Goal: Task Accomplishment & Management: Use online tool/utility

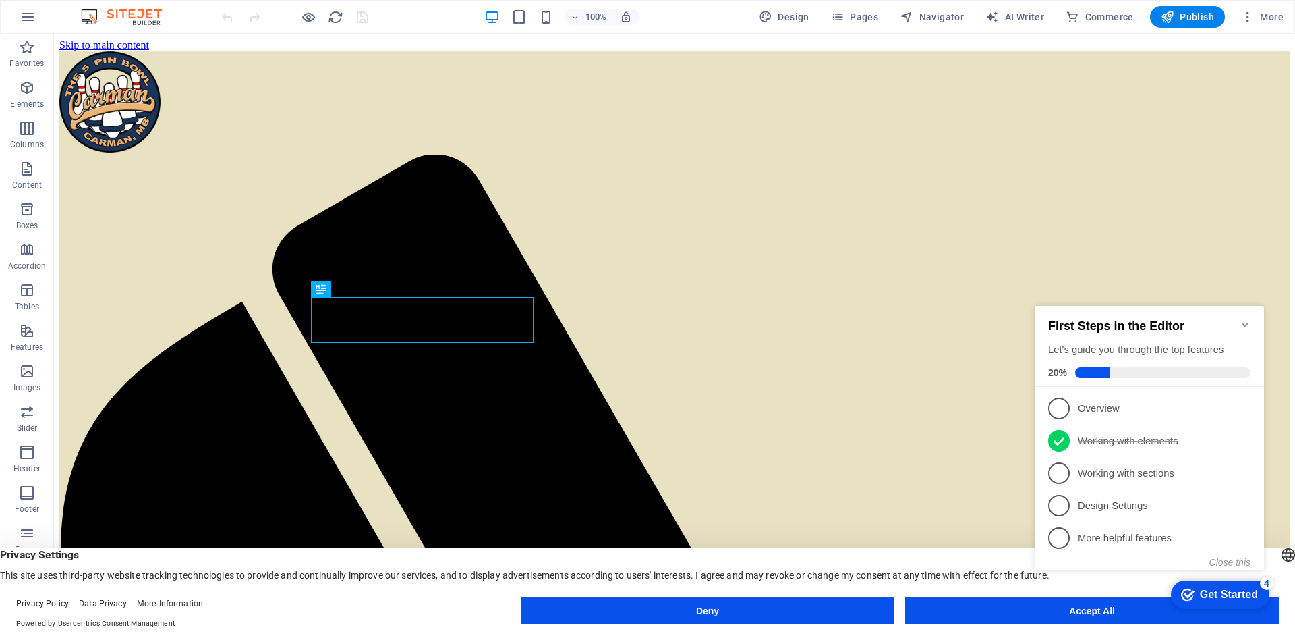
scroll to position [643, 0]
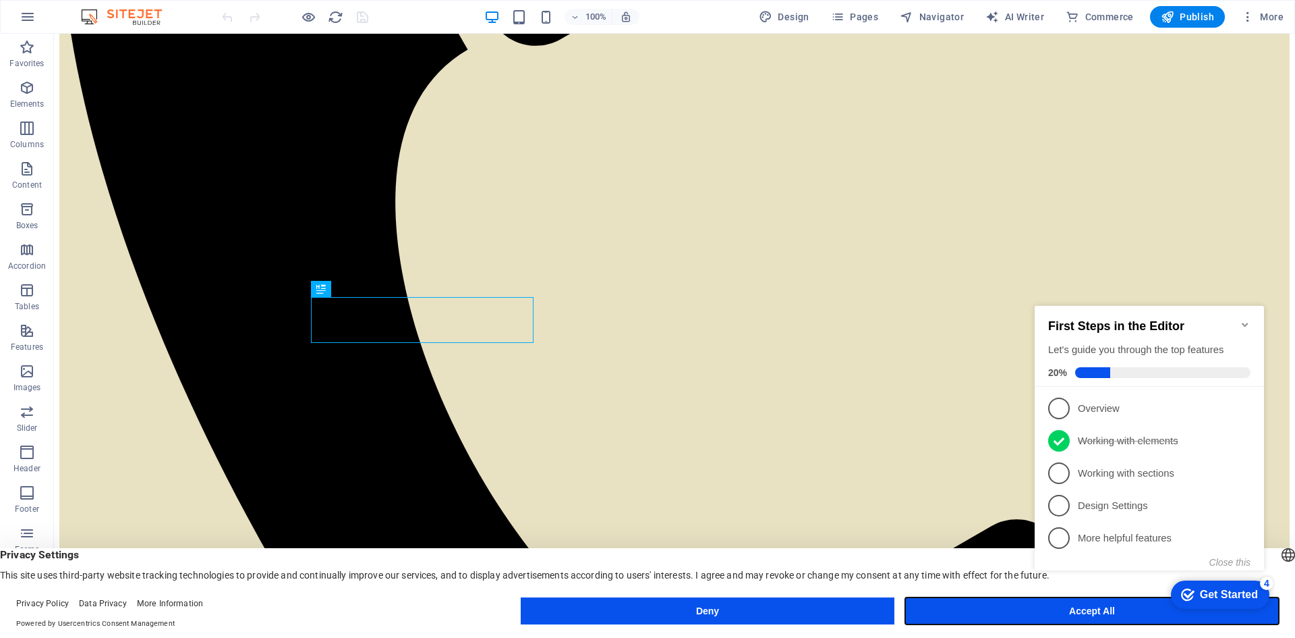
click at [1006, 615] on button "Accept All" at bounding box center [1092, 610] width 374 height 27
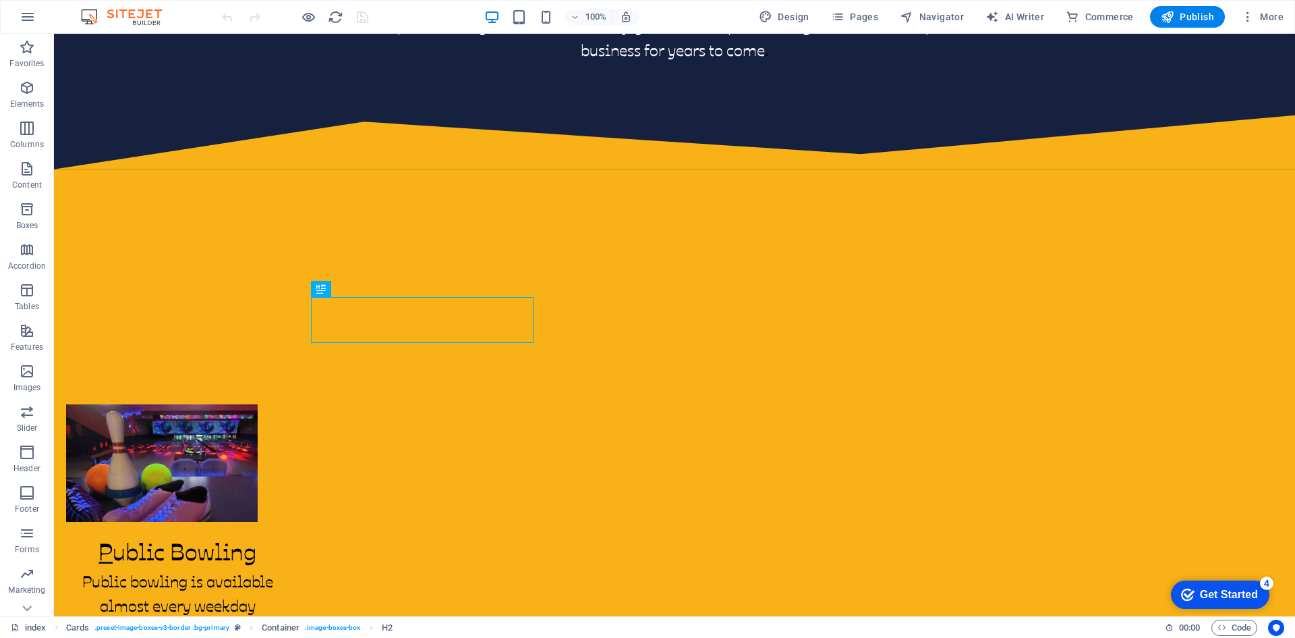
click at [1240, 588] on div "Get Started" at bounding box center [1229, 594] width 58 height 12
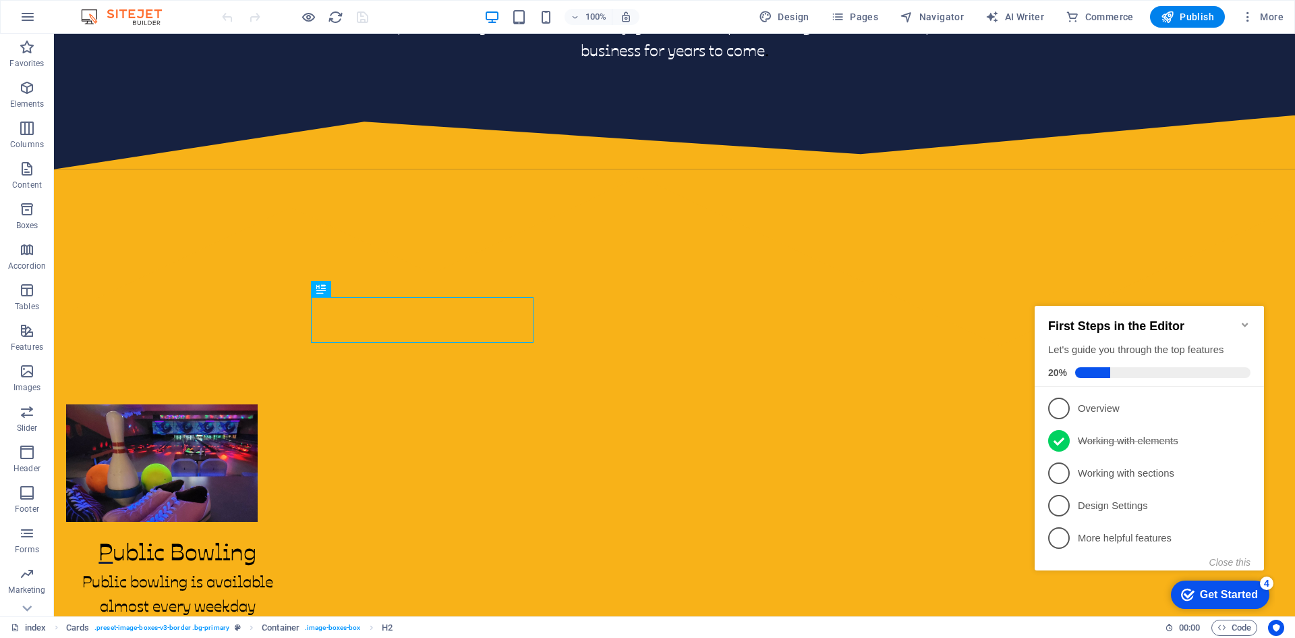
click at [1094, 405] on p "Overview - incomplete" at bounding box center [1159, 408] width 162 height 14
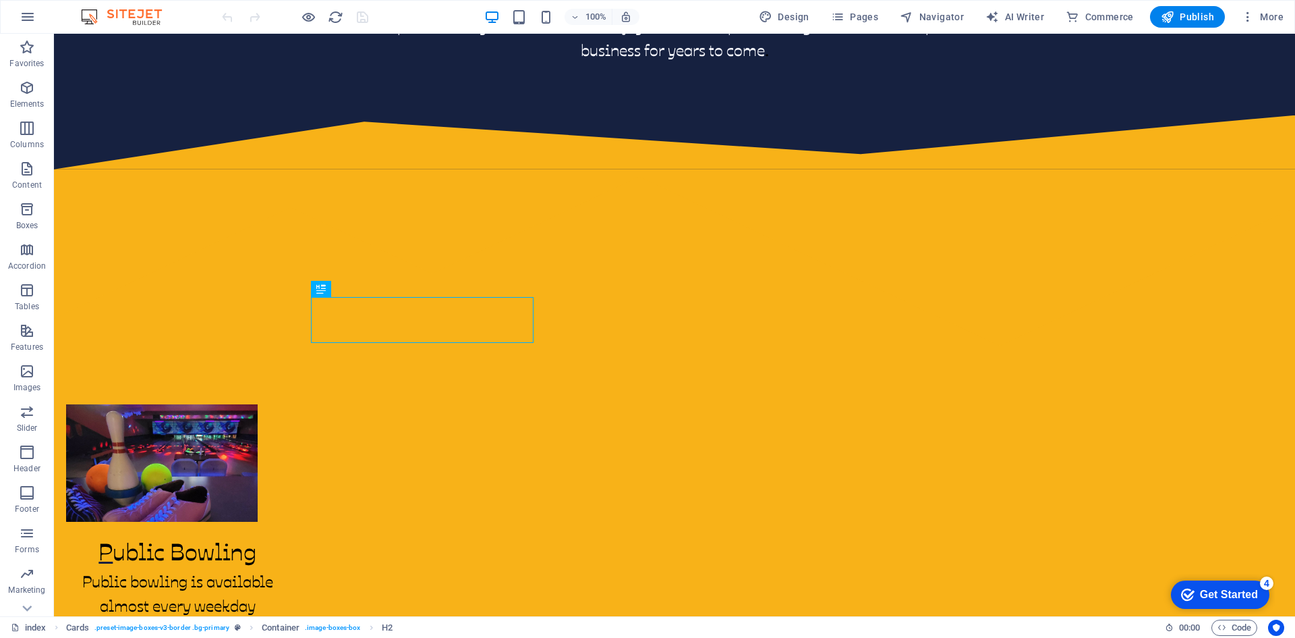
scroll to position [0, 0]
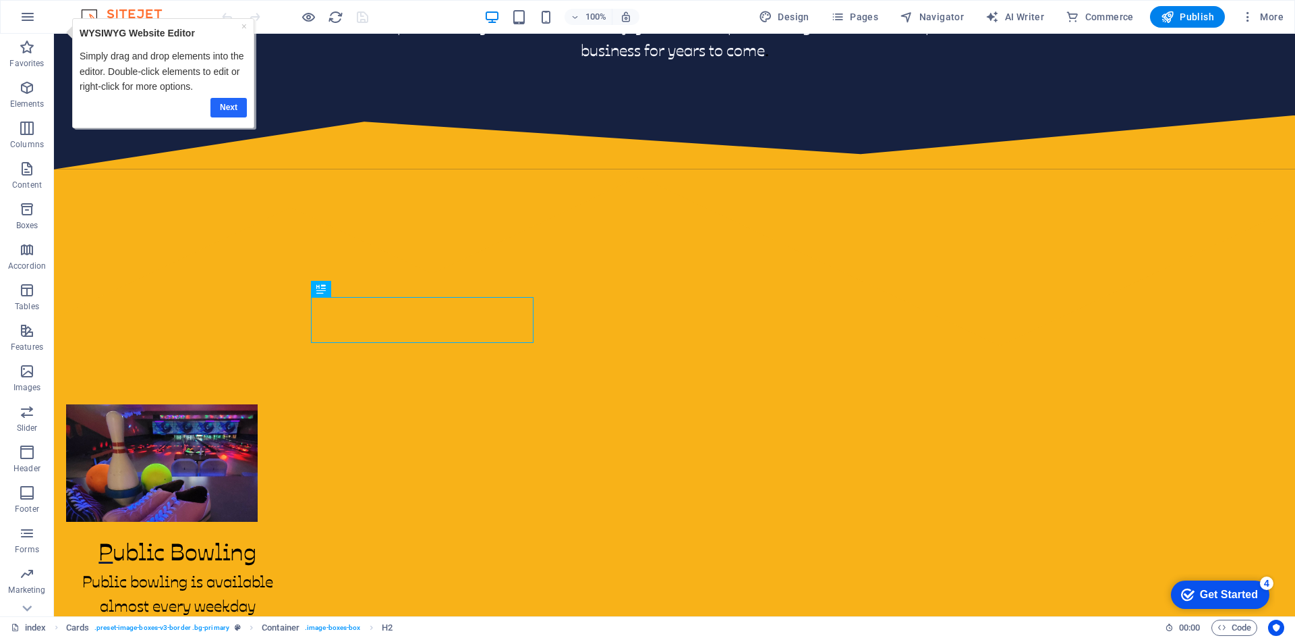
click at [229, 106] on link "Next" at bounding box center [228, 108] width 36 height 20
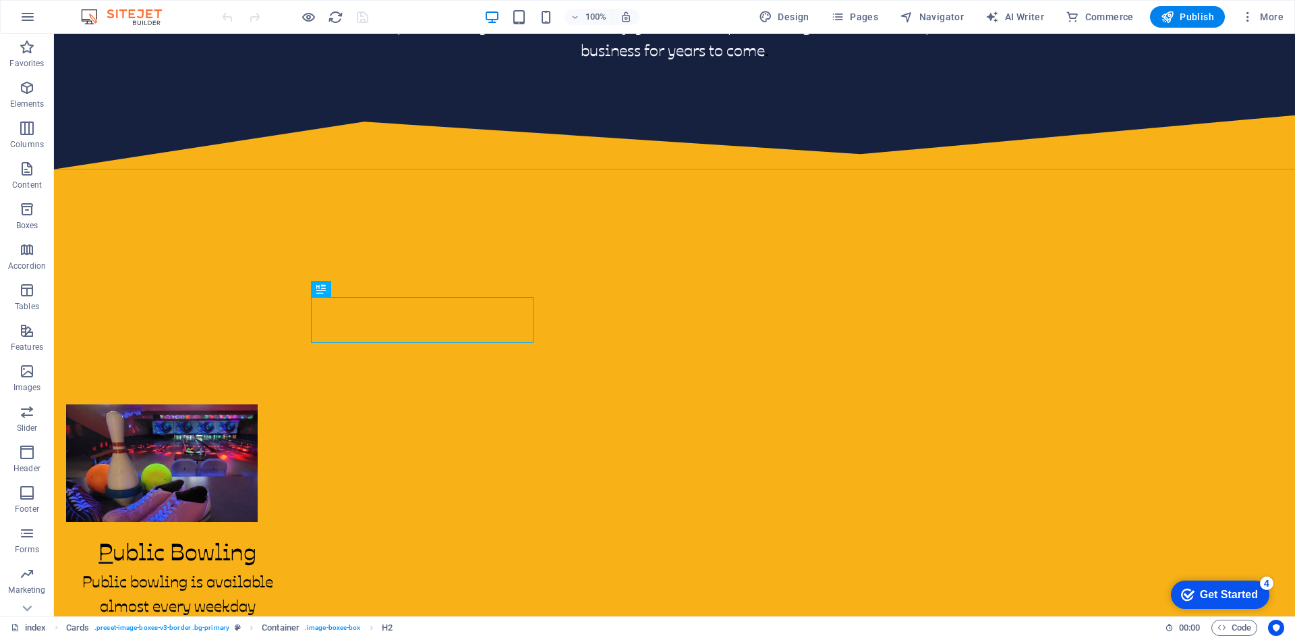
click at [1214, 588] on div "Get Started" at bounding box center [1229, 594] width 58 height 12
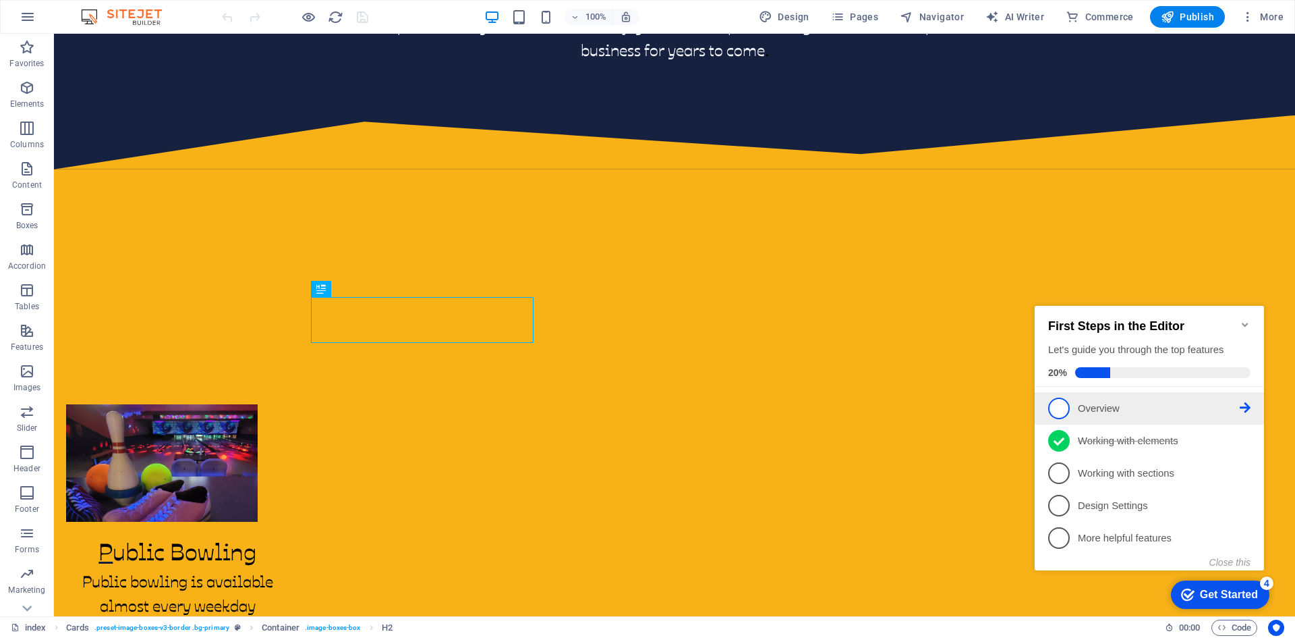
click at [1247, 403] on icon at bounding box center [1245, 407] width 11 height 11
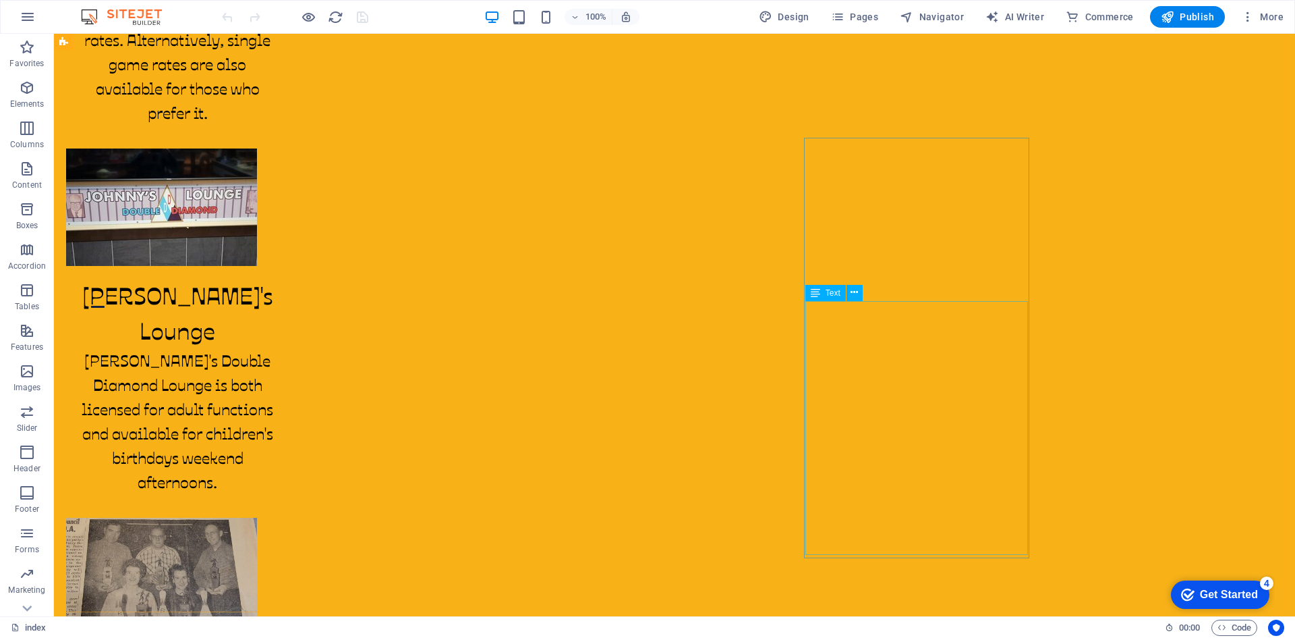
scroll to position [1282, 0]
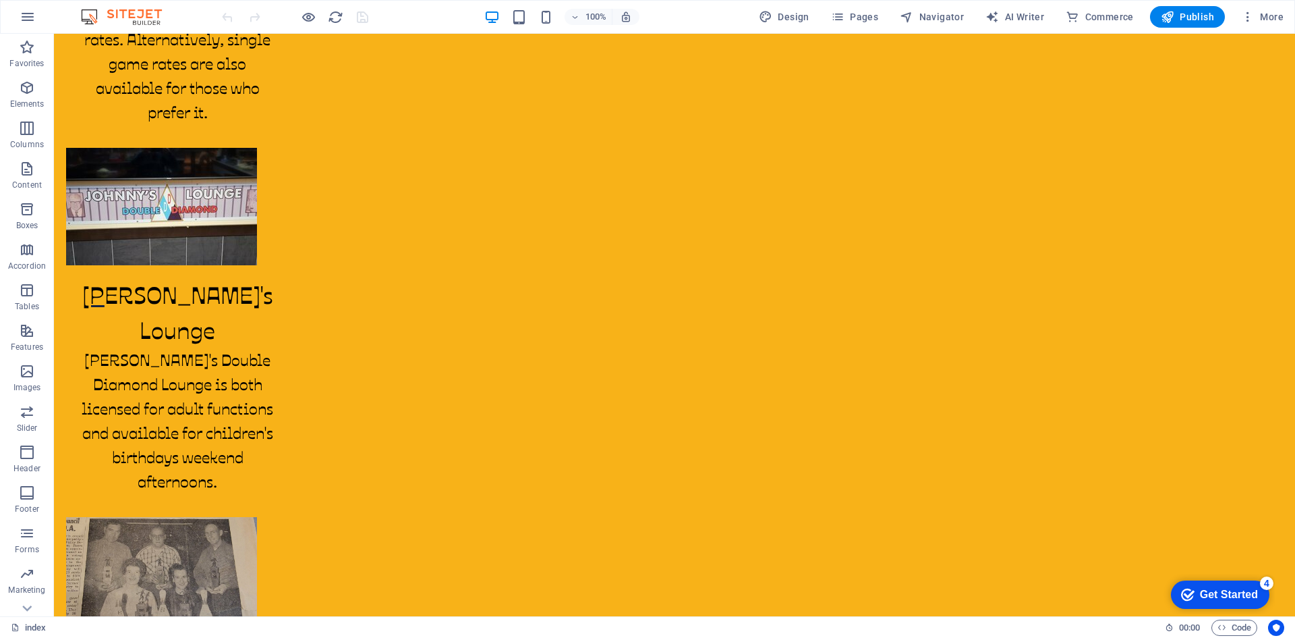
click at [1242, 604] on div "checkmark Get Started 4" at bounding box center [1220, 594] width 99 height 28
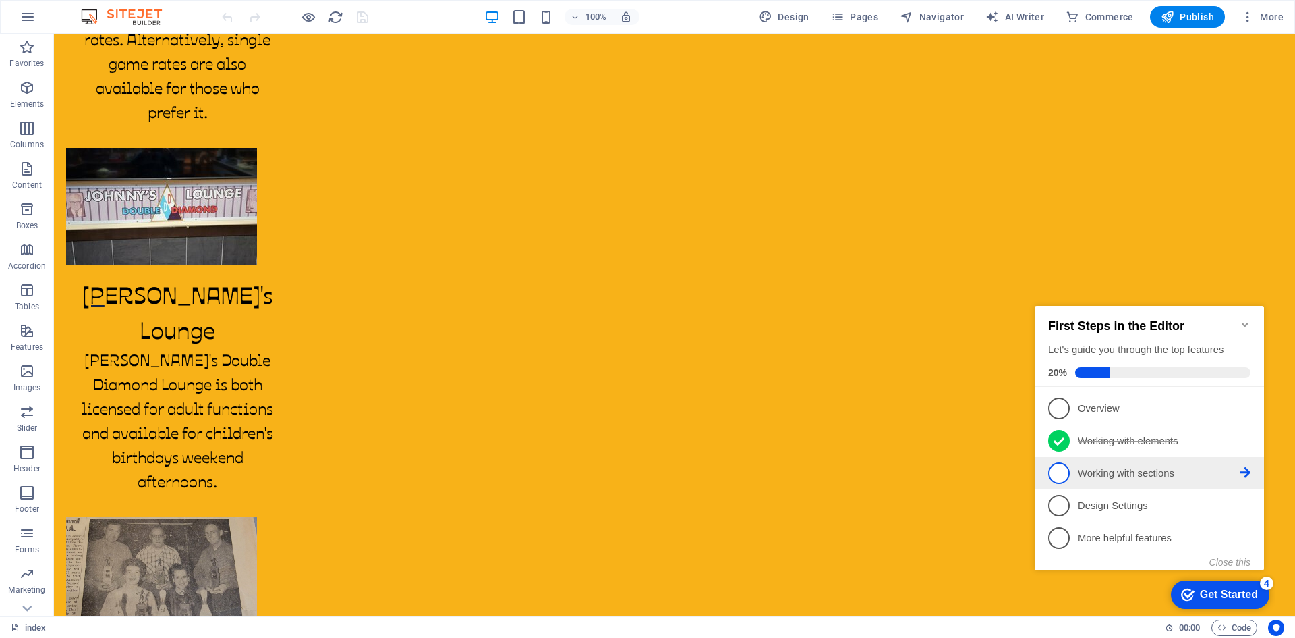
click at [1140, 467] on p "Working with sections - incomplete" at bounding box center [1159, 473] width 162 height 14
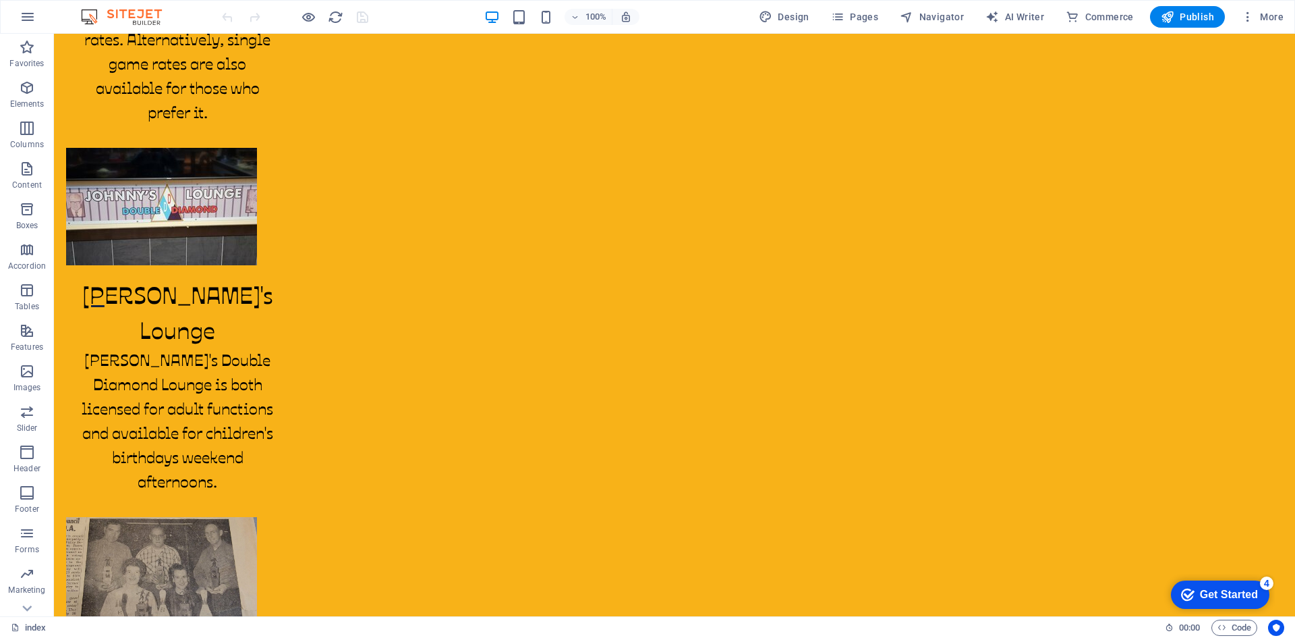
scroll to position [0, 0]
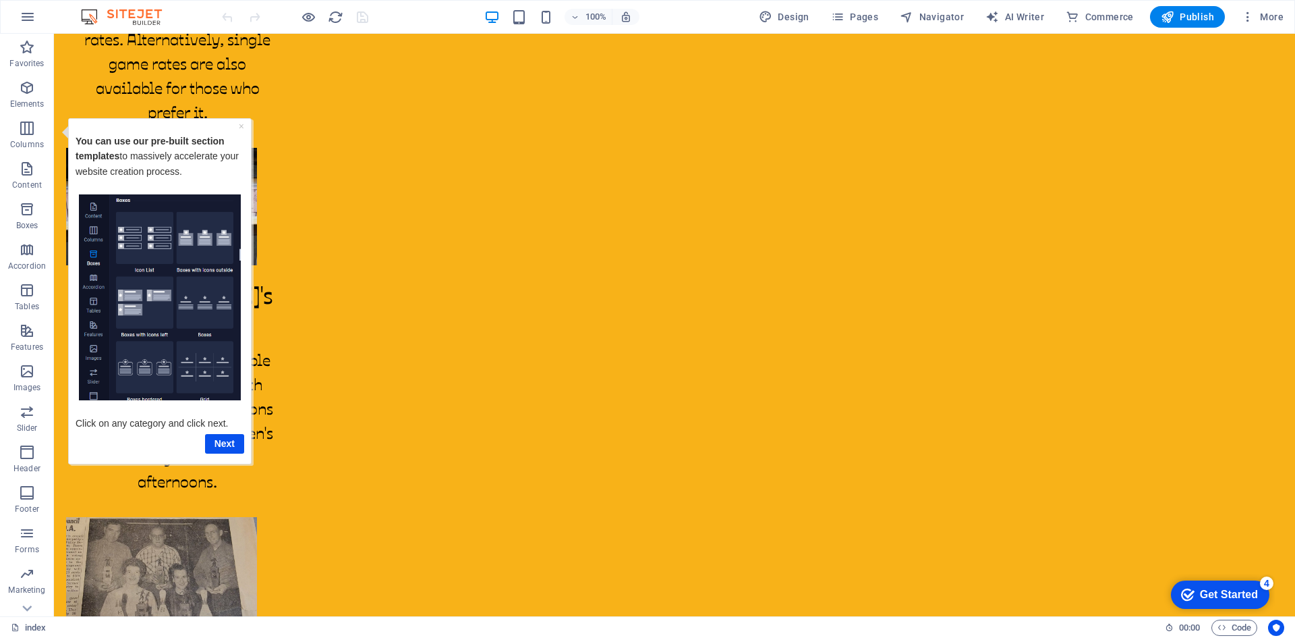
click at [1194, 593] on div "checkmark Get Started 4" at bounding box center [1219, 594] width 77 height 13
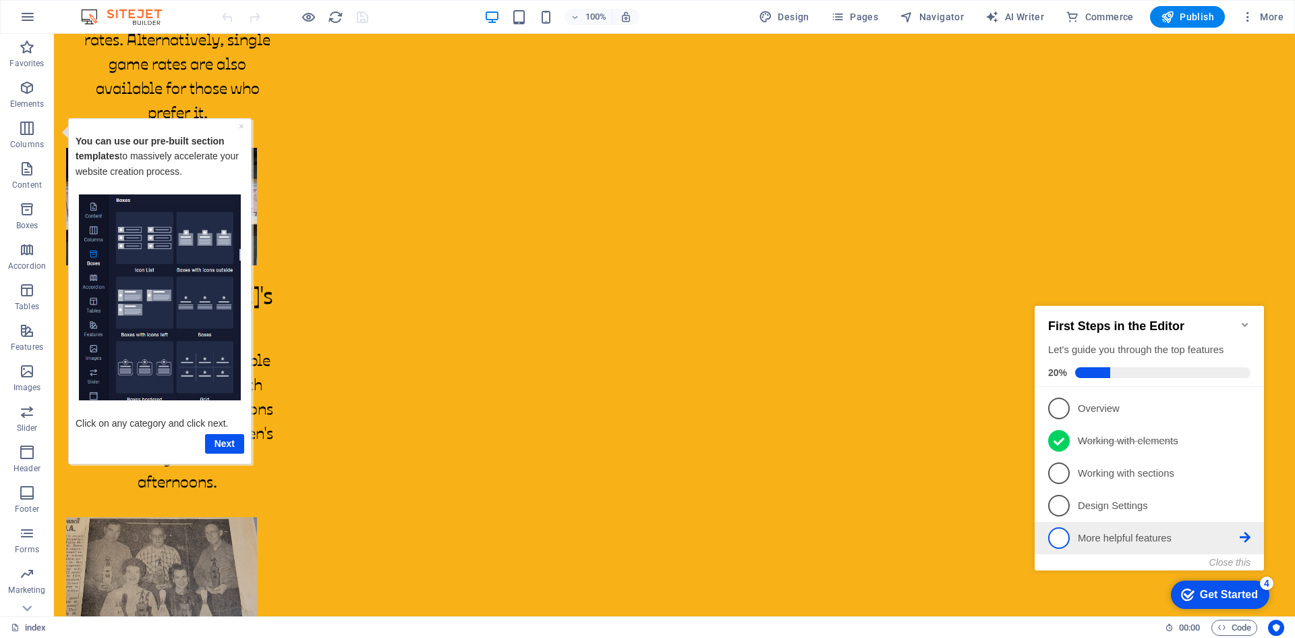
click at [1131, 539] on p "More helpful features - incomplete" at bounding box center [1159, 538] width 162 height 14
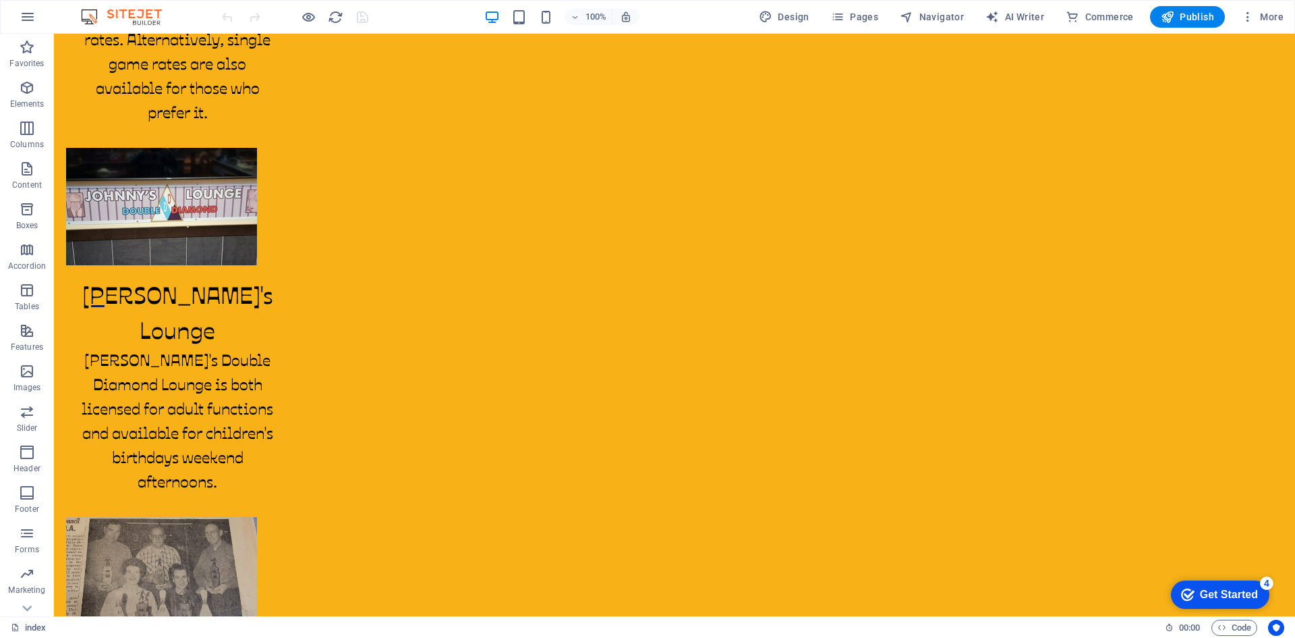
click at [1223, 598] on div "Get Started" at bounding box center [1229, 594] width 58 height 12
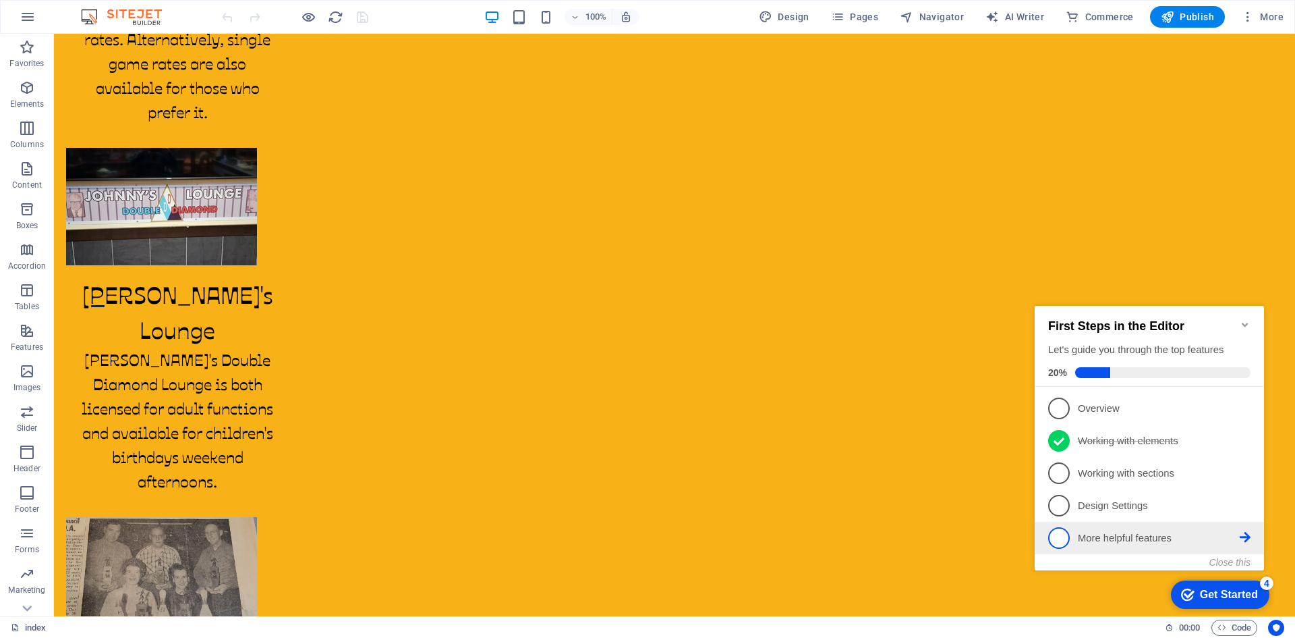
click at [1247, 413] on icon at bounding box center [1245, 407] width 11 height 11
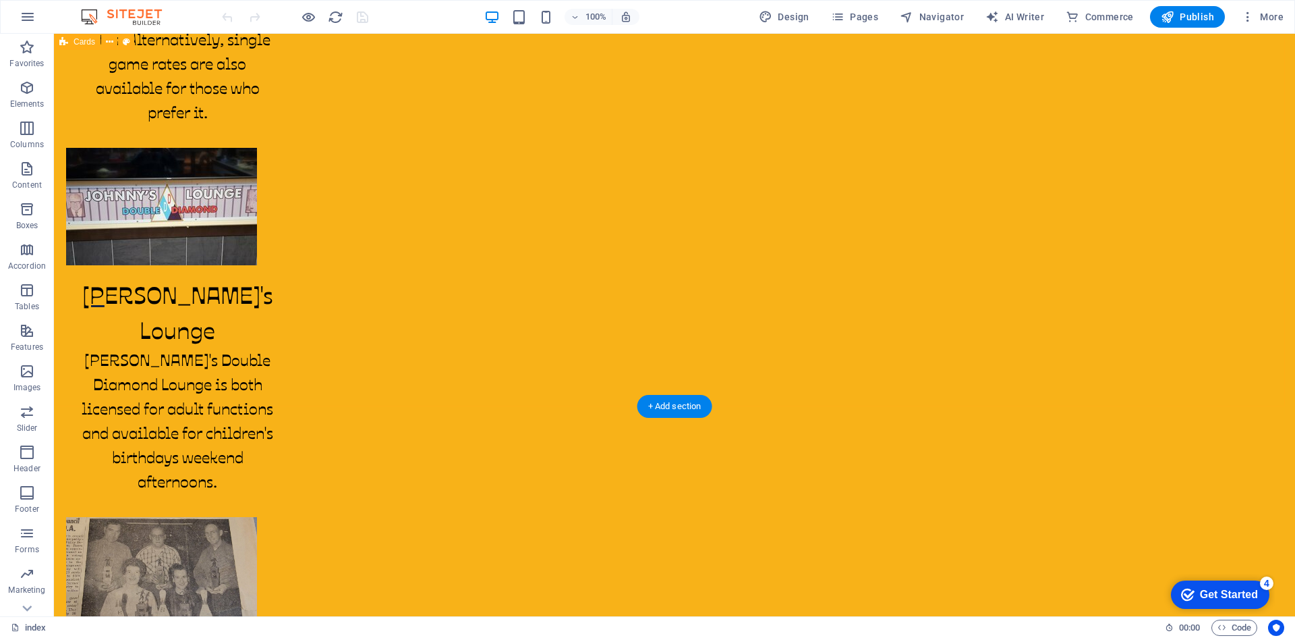
drag, startPoint x: 98, startPoint y: 46, endPoint x: 1218, endPoint y: 166, distance: 1127.1
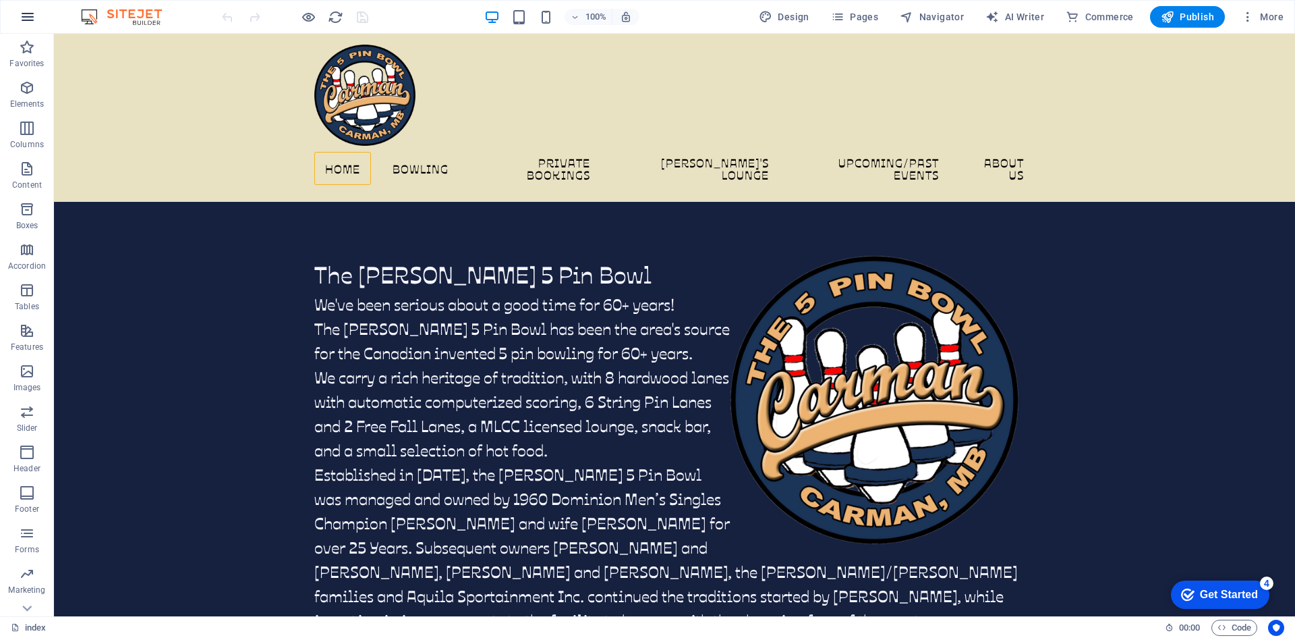
click at [32, 17] on icon "button" at bounding box center [28, 17] width 16 height 16
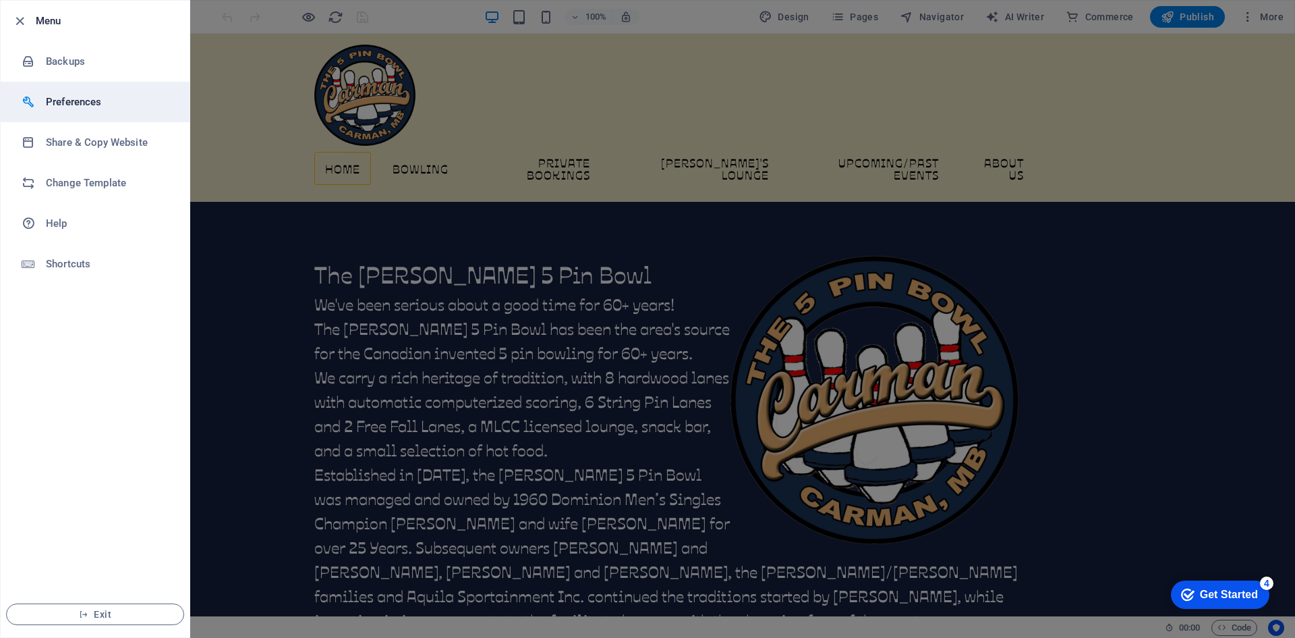
click at [76, 103] on h6 "Preferences" at bounding box center [108, 102] width 125 height 16
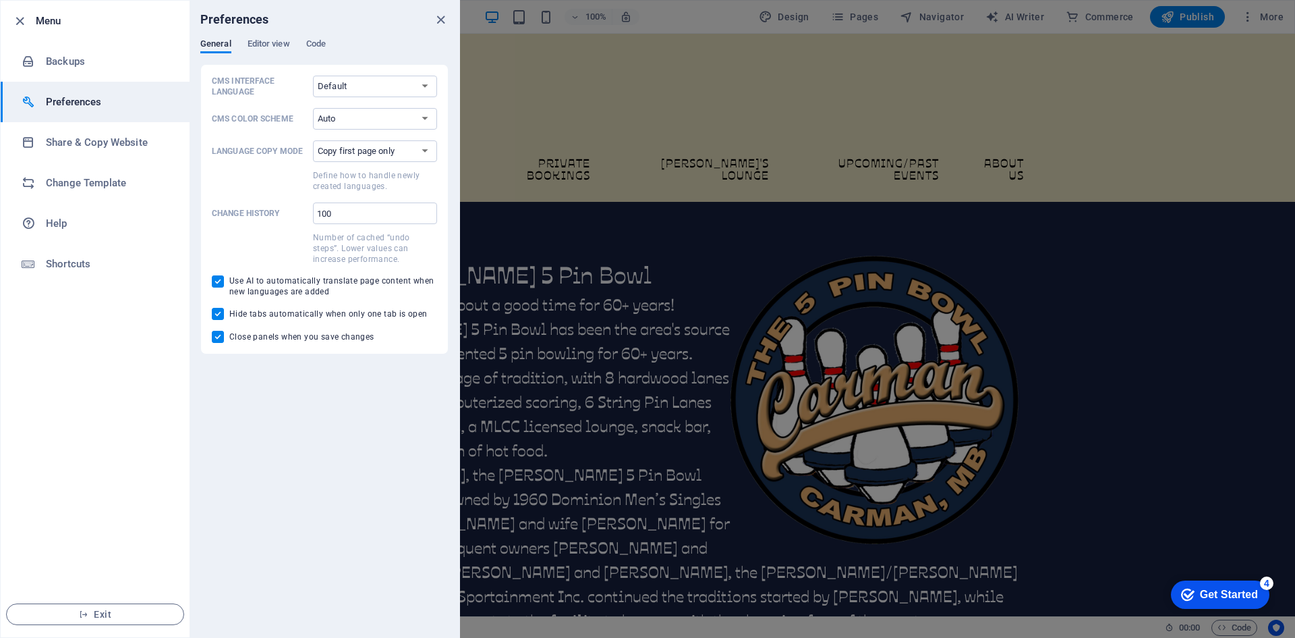
click at [76, 103] on h6 "Preferences" at bounding box center [108, 102] width 125 height 16
click at [80, 140] on h6 "Share & Copy Website" at bounding box center [108, 142] width 125 height 16
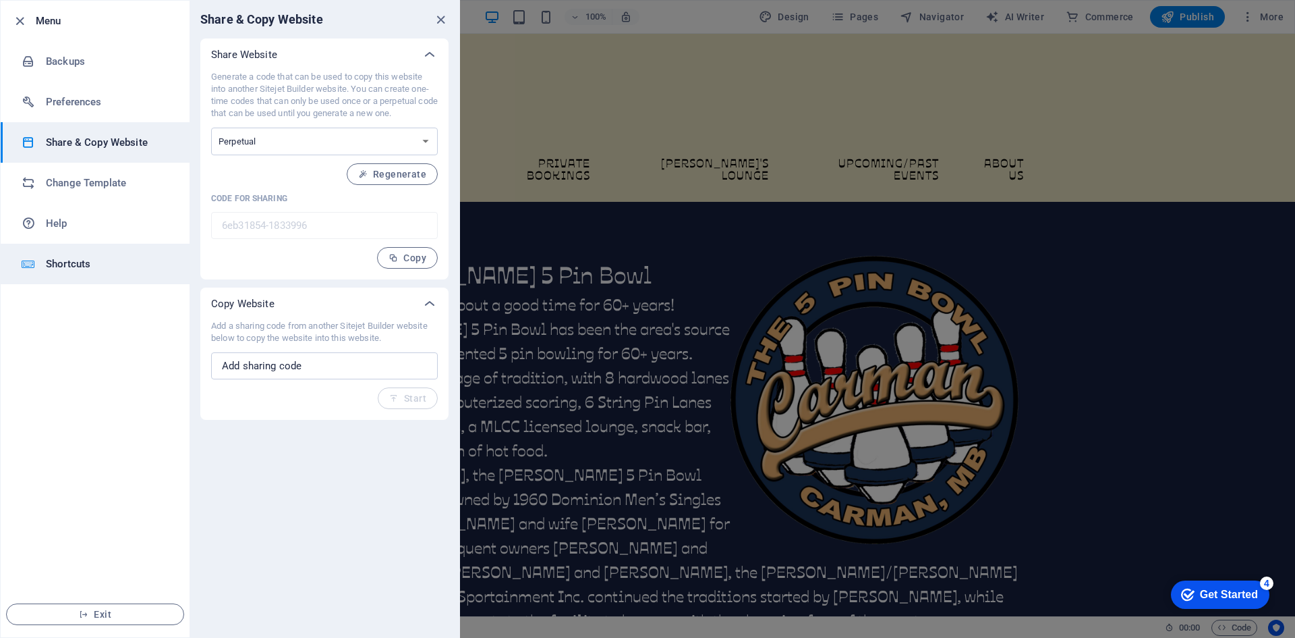
click at [57, 264] on h6 "Shortcuts" at bounding box center [108, 264] width 125 height 16
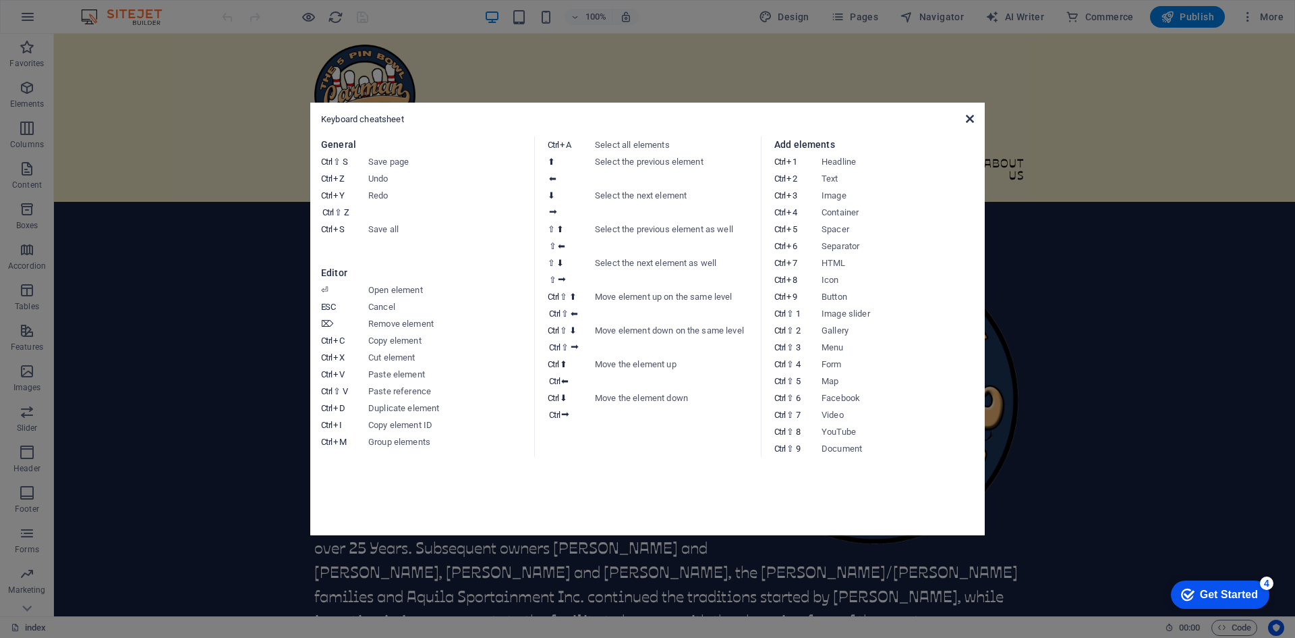
click at [972, 118] on icon at bounding box center [970, 118] width 8 height 11
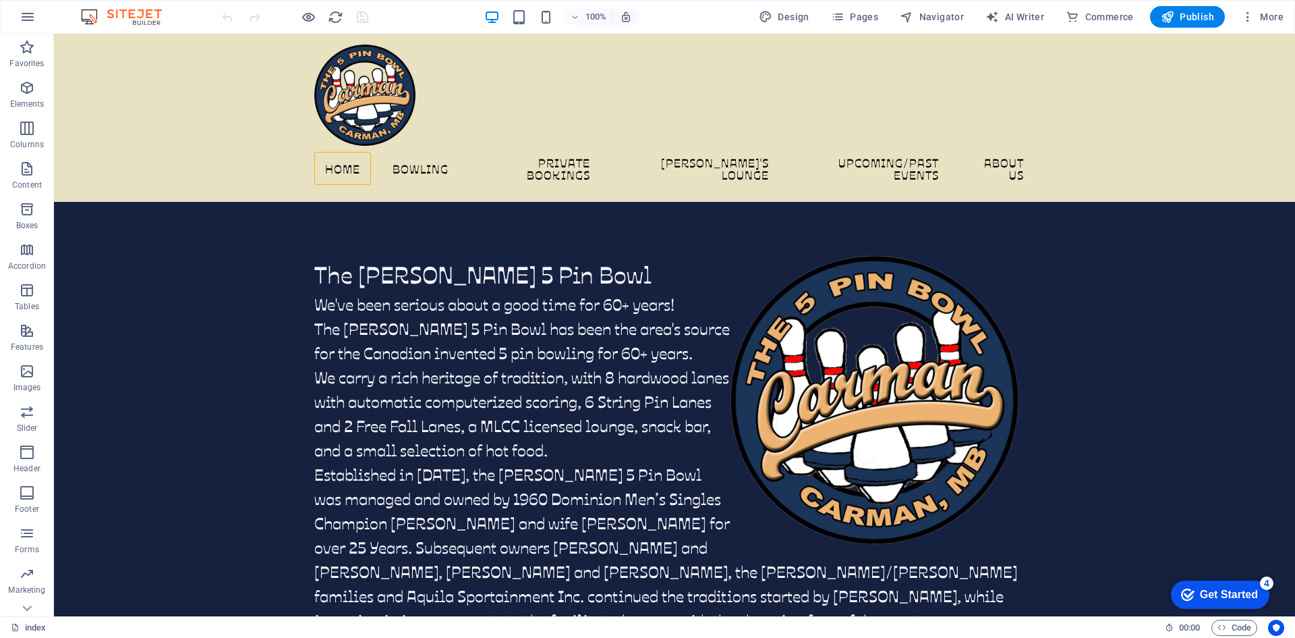
click at [1223, 594] on div "Get Started" at bounding box center [1229, 594] width 58 height 12
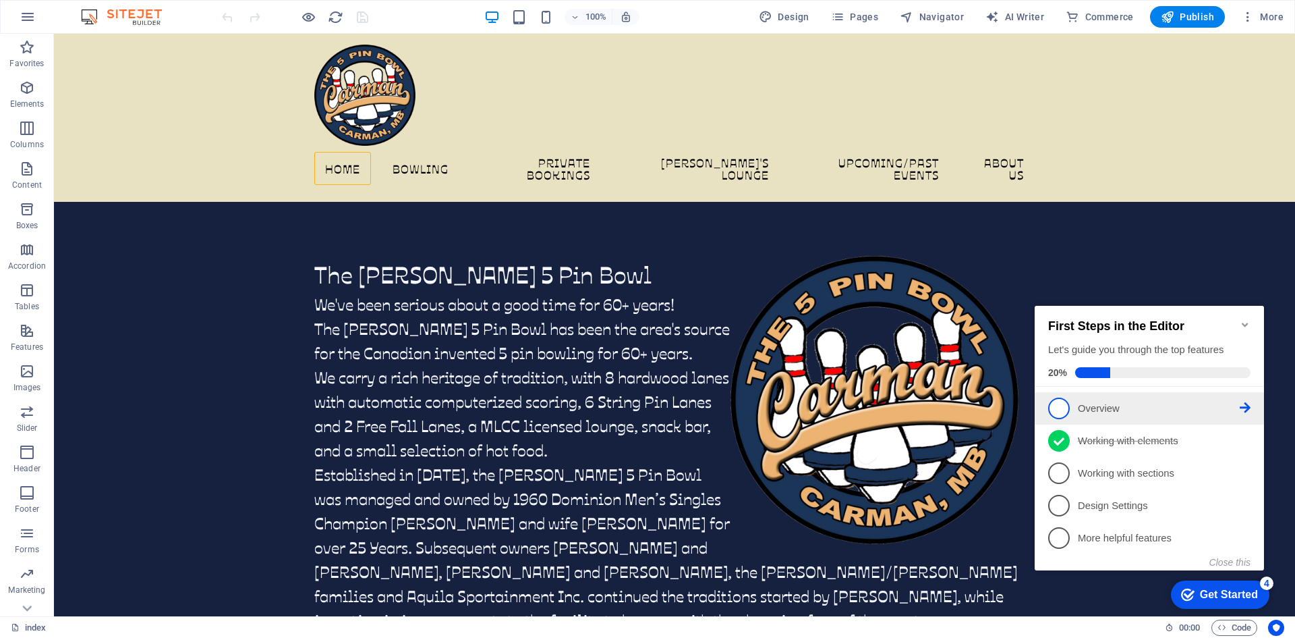
click at [1059, 405] on span "1" at bounding box center [1059, 408] width 22 height 22
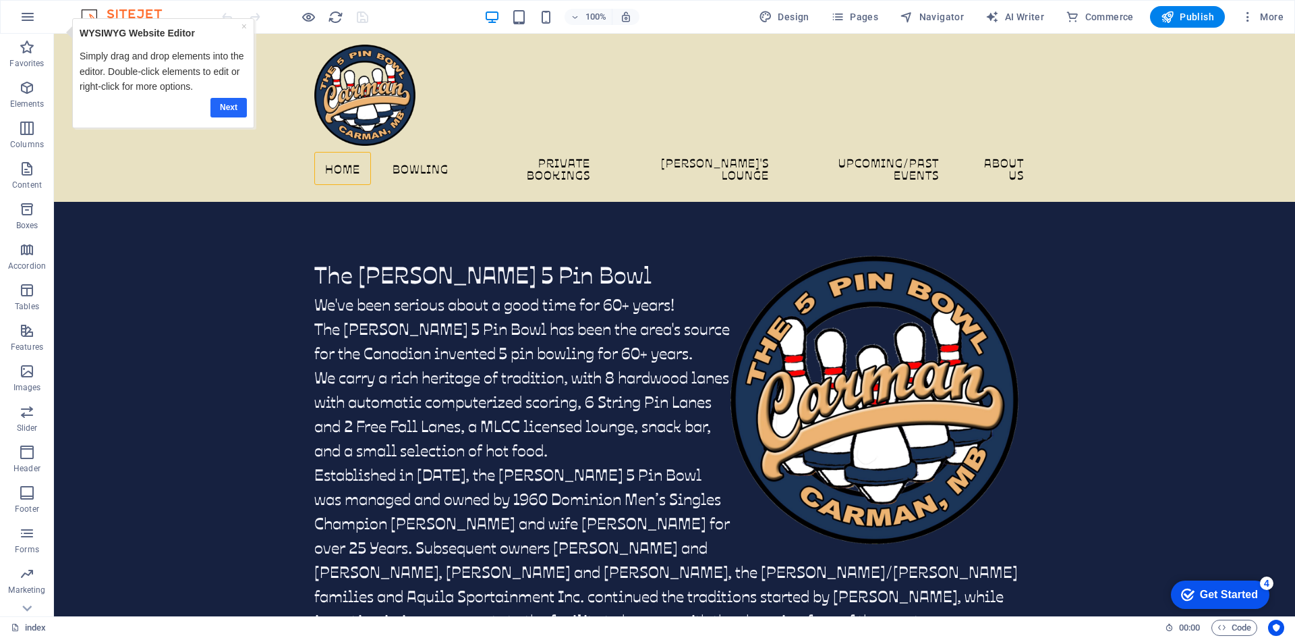
click at [227, 103] on link "Next" at bounding box center [228, 108] width 36 height 20
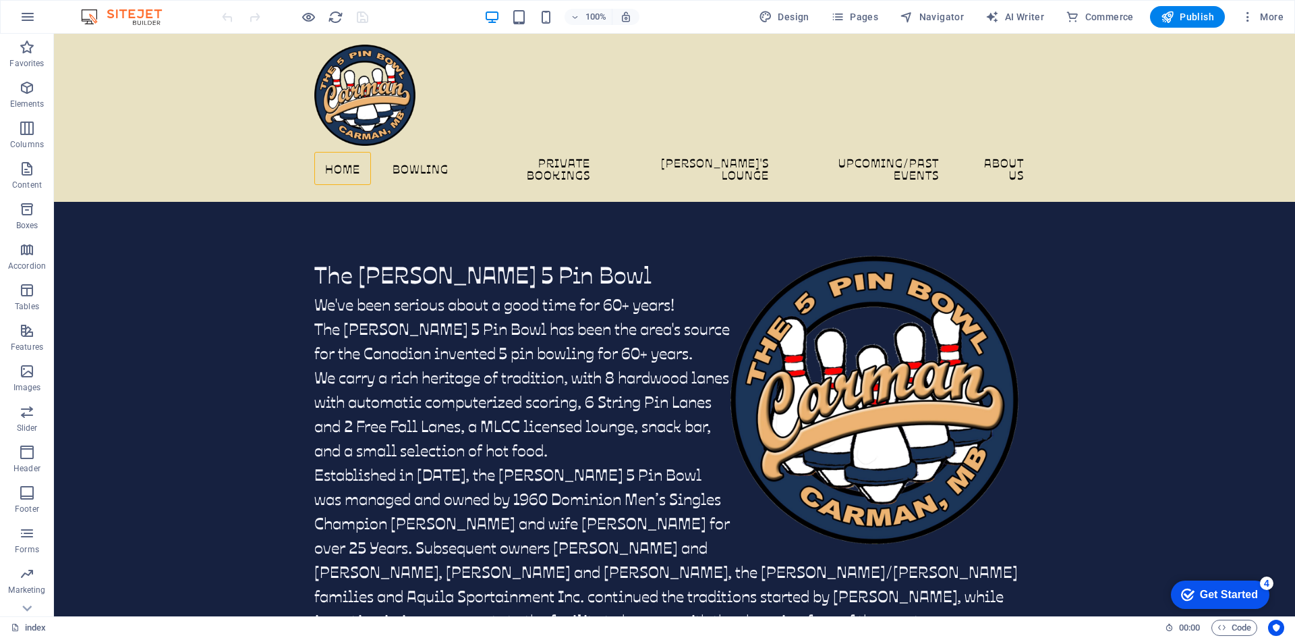
click at [1223, 598] on div "Get Started" at bounding box center [1229, 594] width 58 height 12
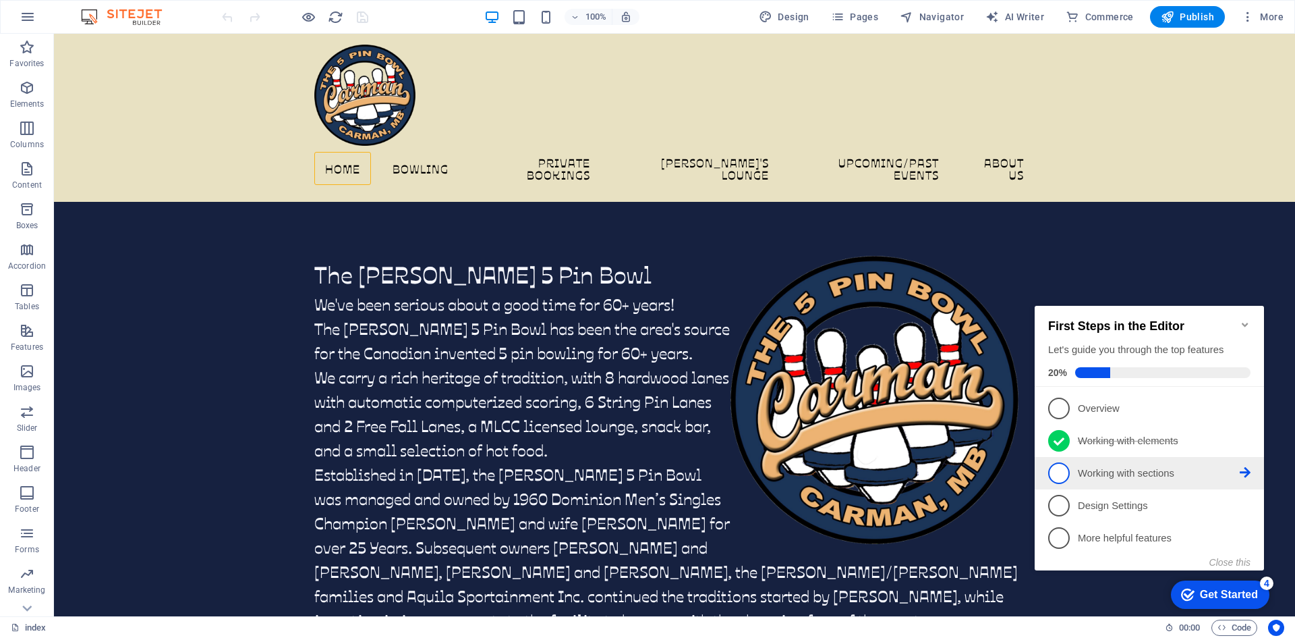
click at [1061, 472] on span "3" at bounding box center [1059, 473] width 22 height 22
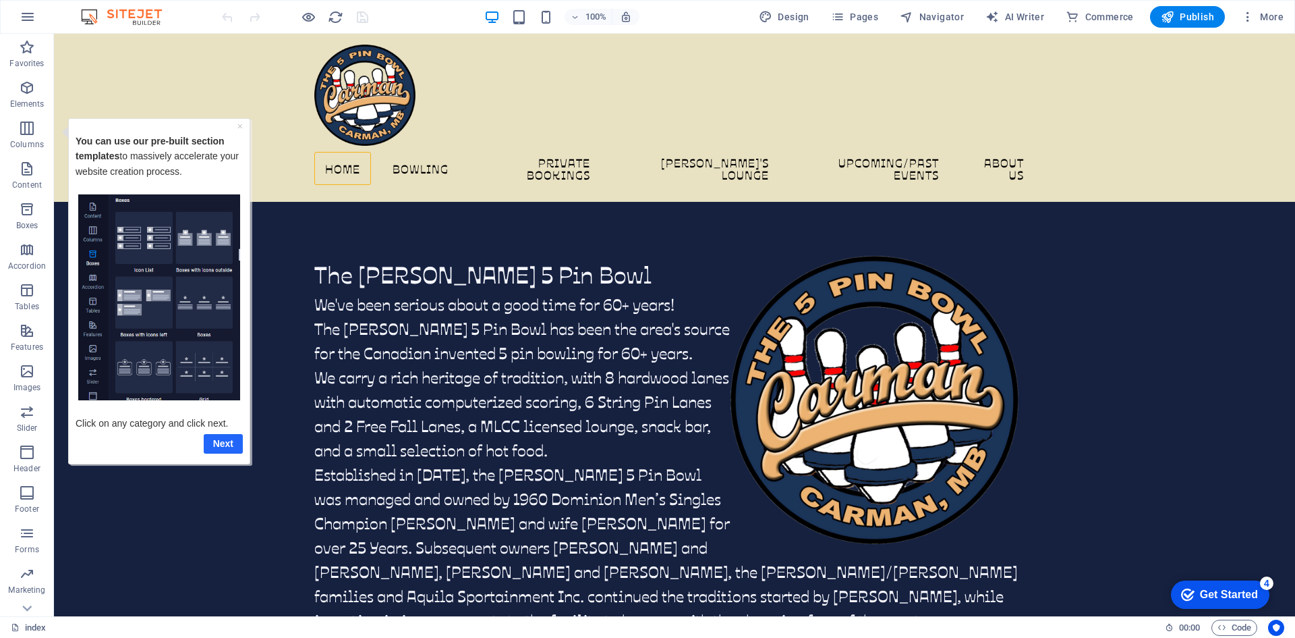
click at [232, 443] on link "Next" at bounding box center [223, 443] width 39 height 20
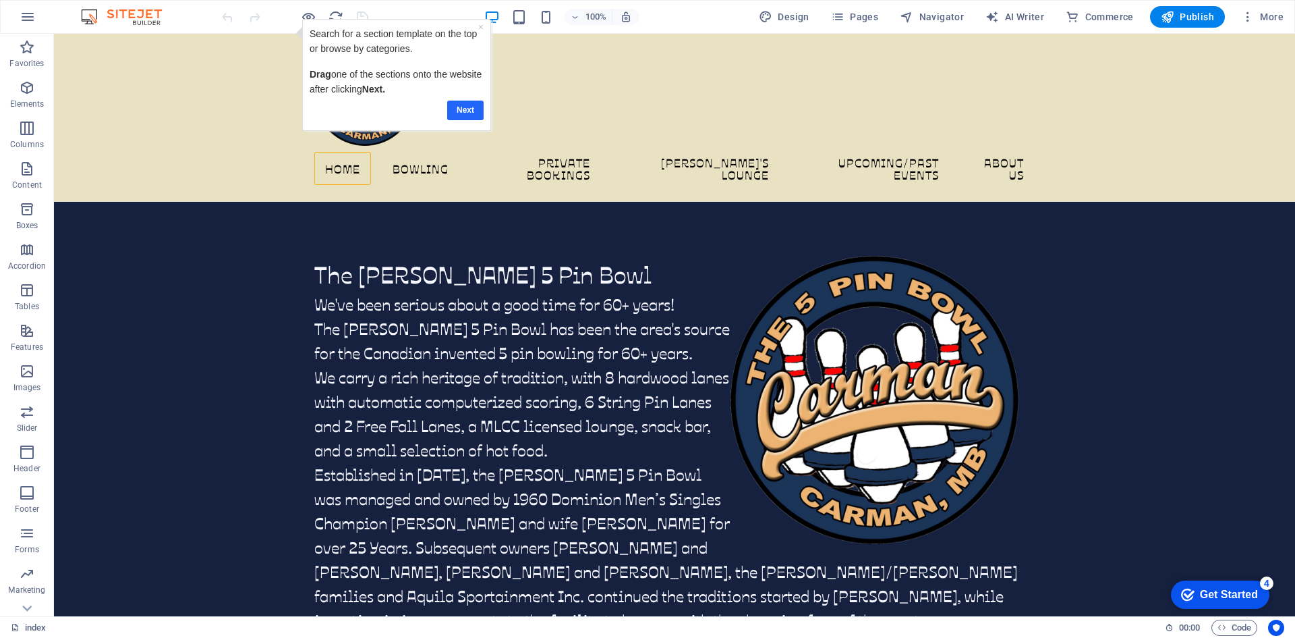
click at [457, 110] on link "Next" at bounding box center [465, 111] width 36 height 20
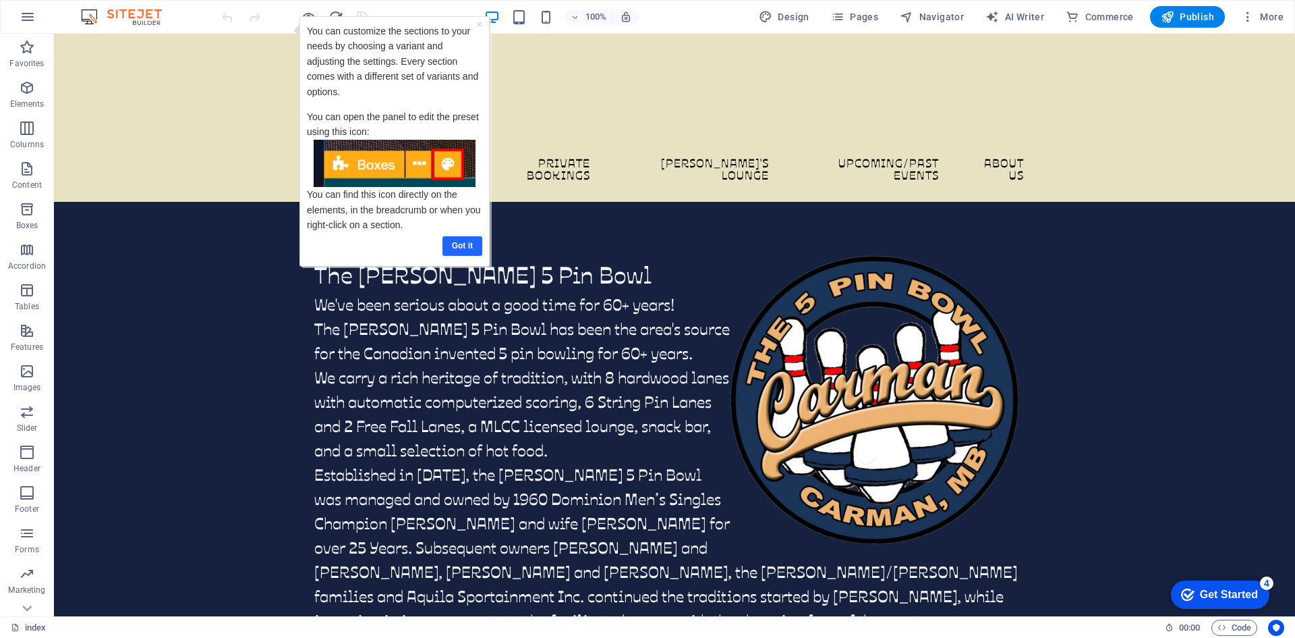
click at [456, 248] on link "Got it" at bounding box center [463, 246] width 40 height 20
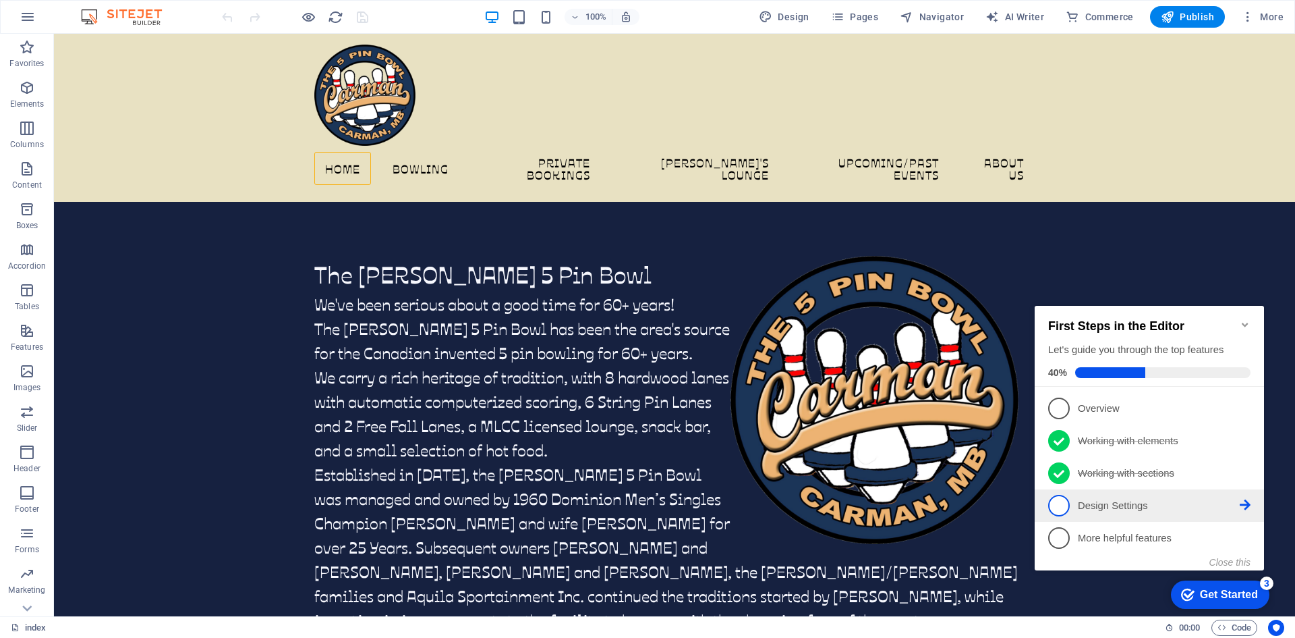
click at [1119, 508] on p "Design Settings - incomplete" at bounding box center [1159, 506] width 162 height 14
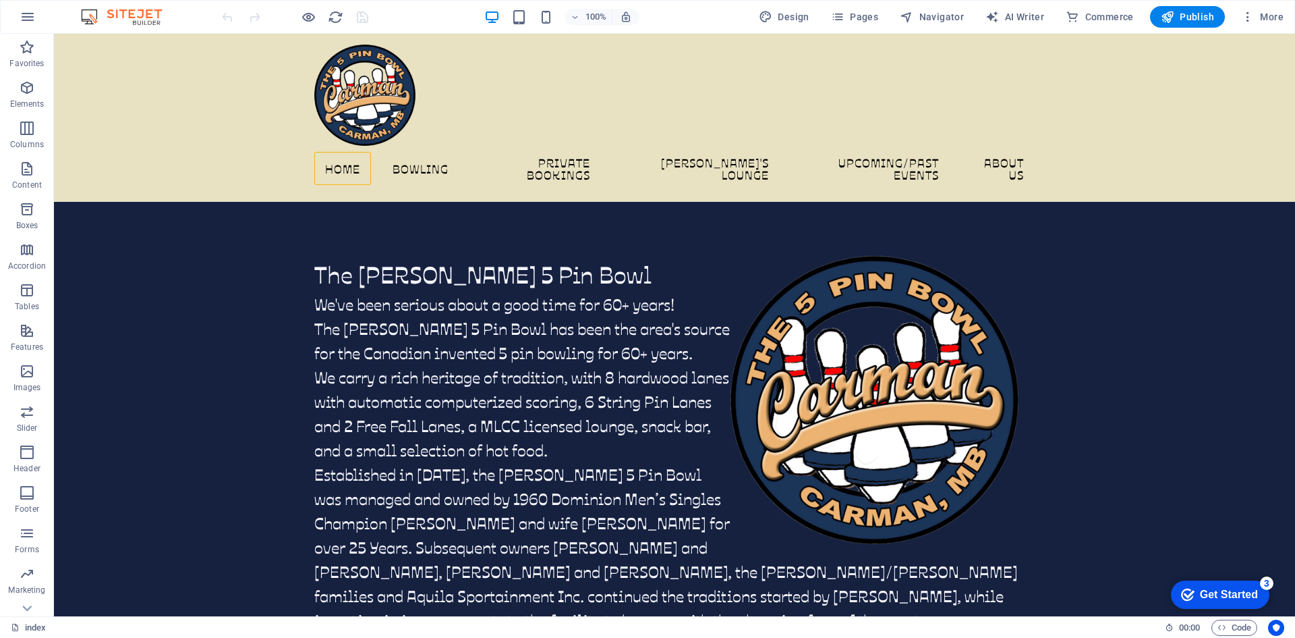
click at [1204, 594] on div "Get Started" at bounding box center [1229, 594] width 58 height 12
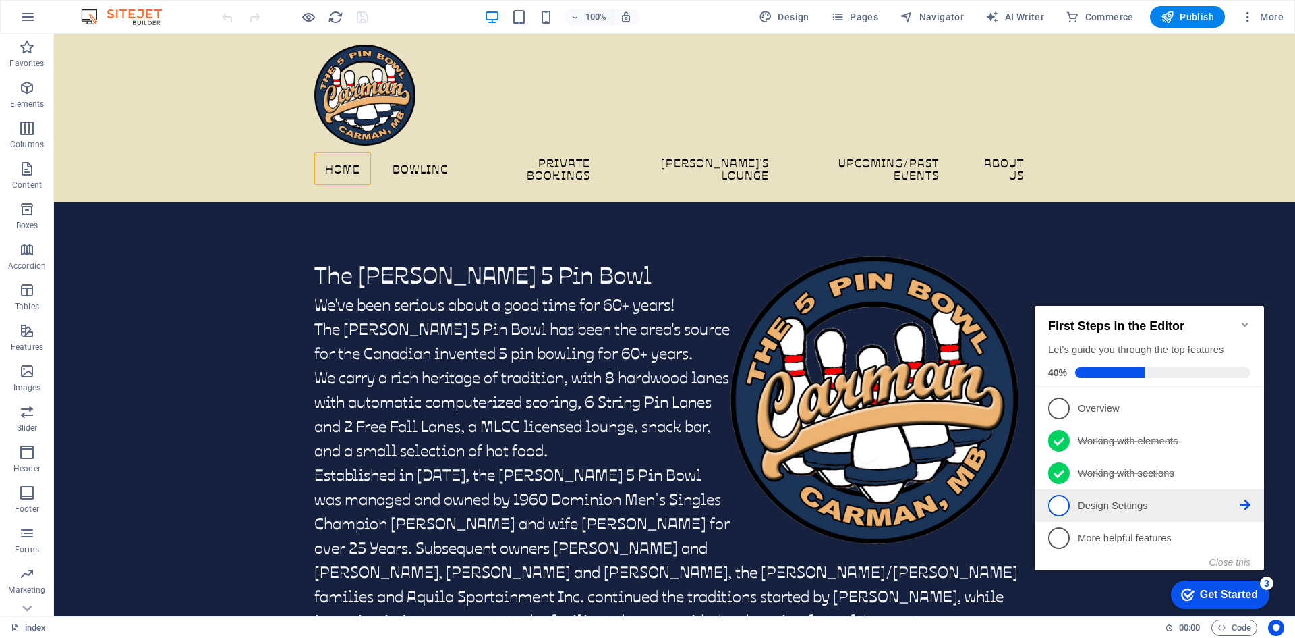
click at [1063, 507] on span "4" at bounding box center [1059, 506] width 22 height 22
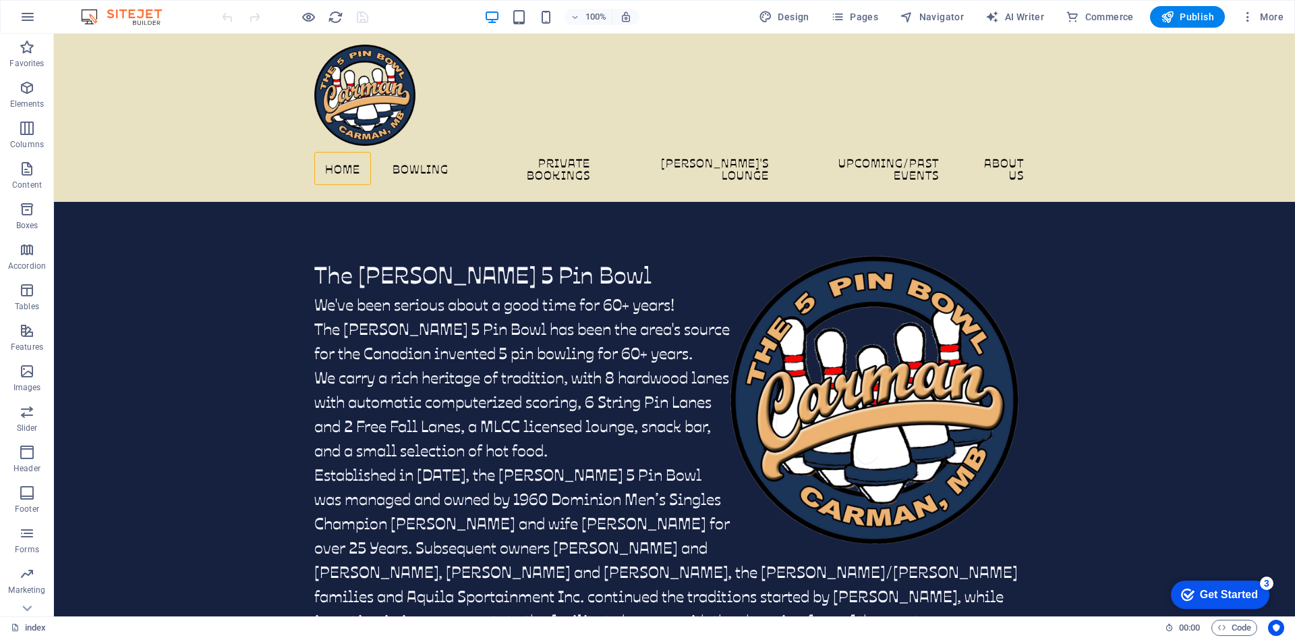
click at [1185, 592] on icon "checkmark" at bounding box center [1187, 594] width 13 height 13
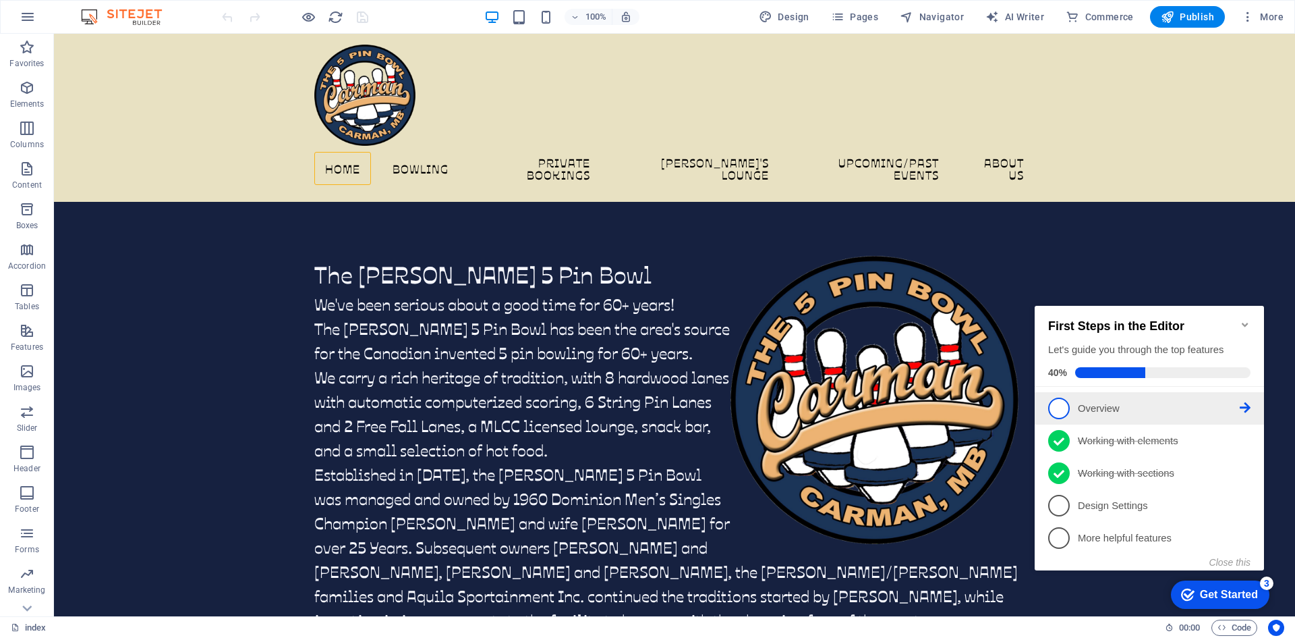
click at [1054, 405] on span "1" at bounding box center [1059, 408] width 22 height 22
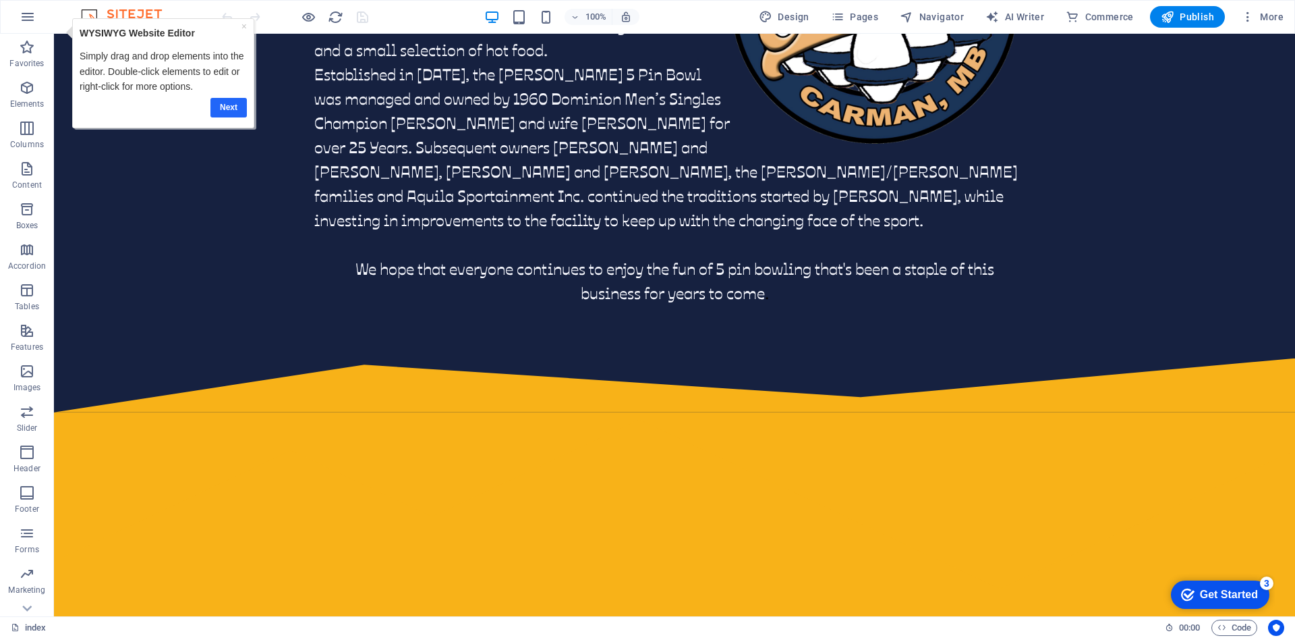
scroll to position [405, 0]
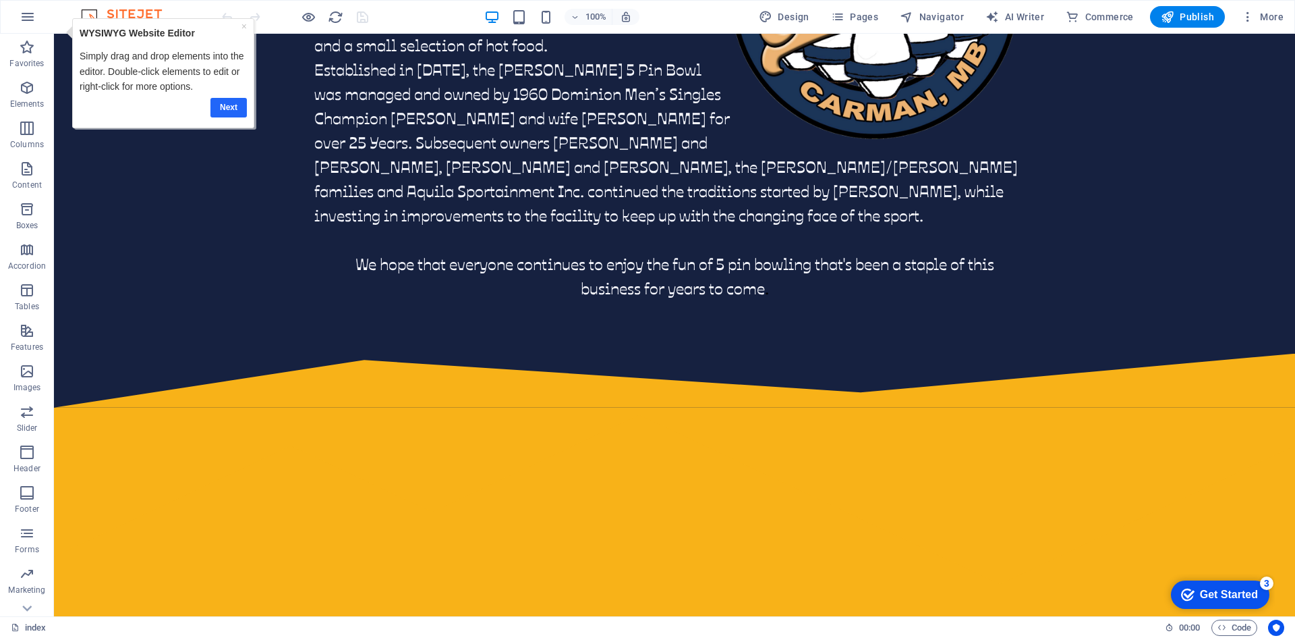
click at [220, 107] on link "Next" at bounding box center [228, 108] width 36 height 20
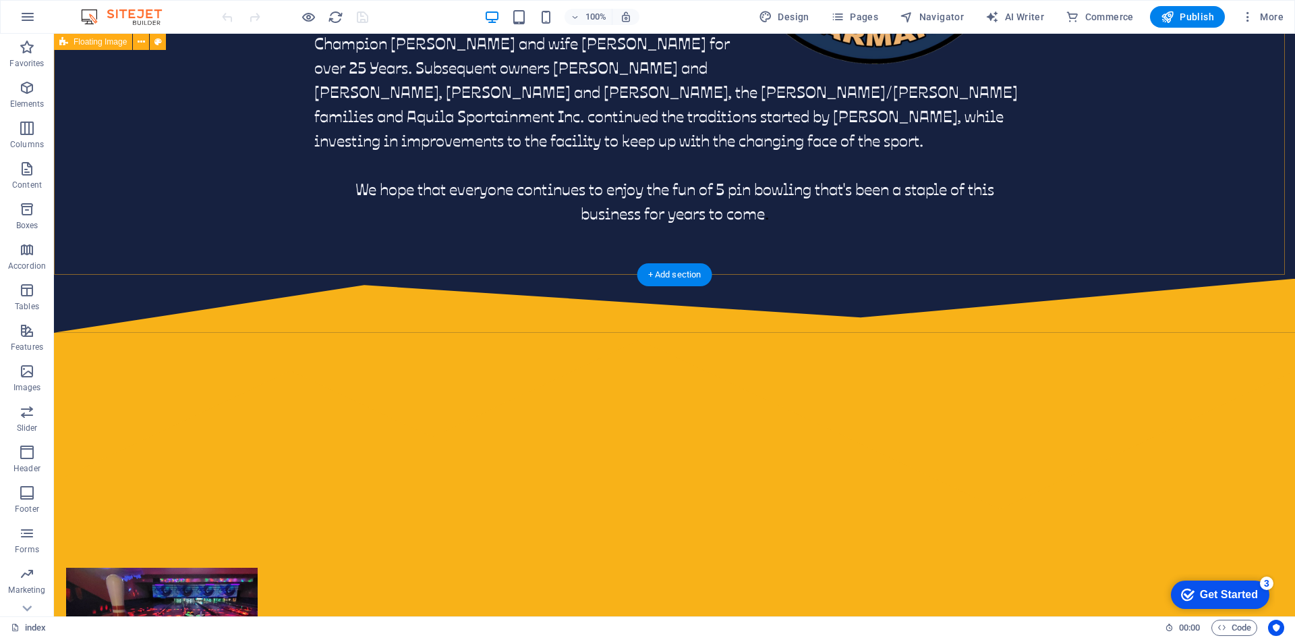
scroll to position [607, 0]
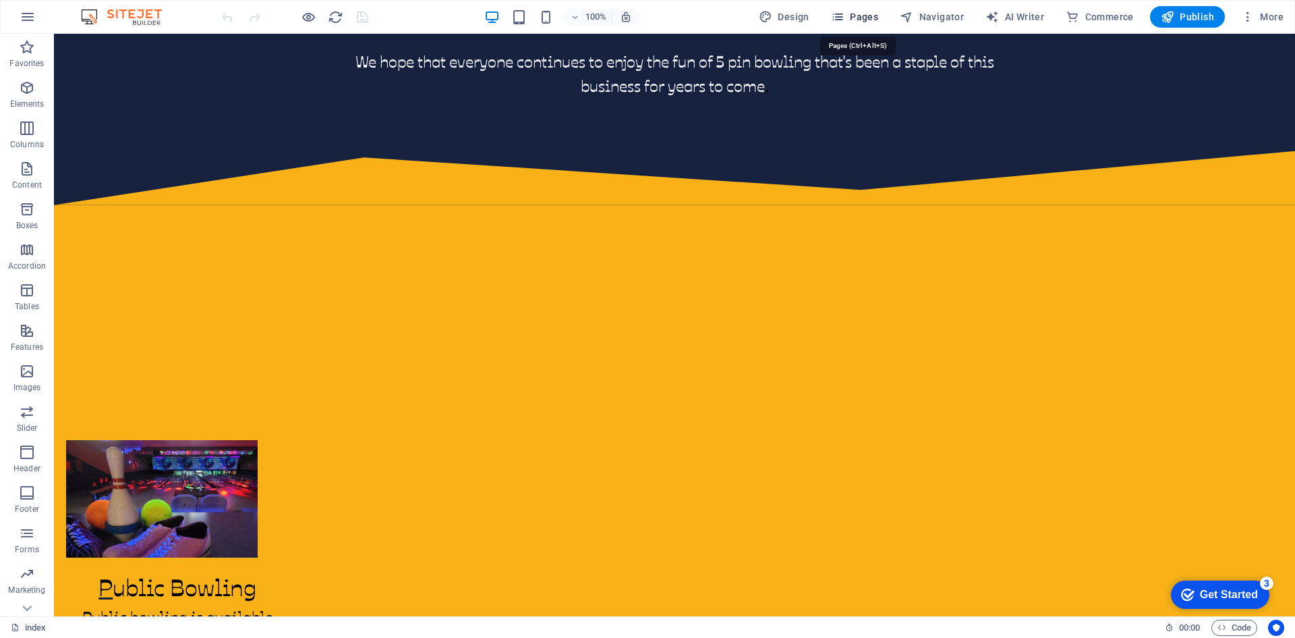
click at [858, 13] on span "Pages" at bounding box center [854, 16] width 47 height 13
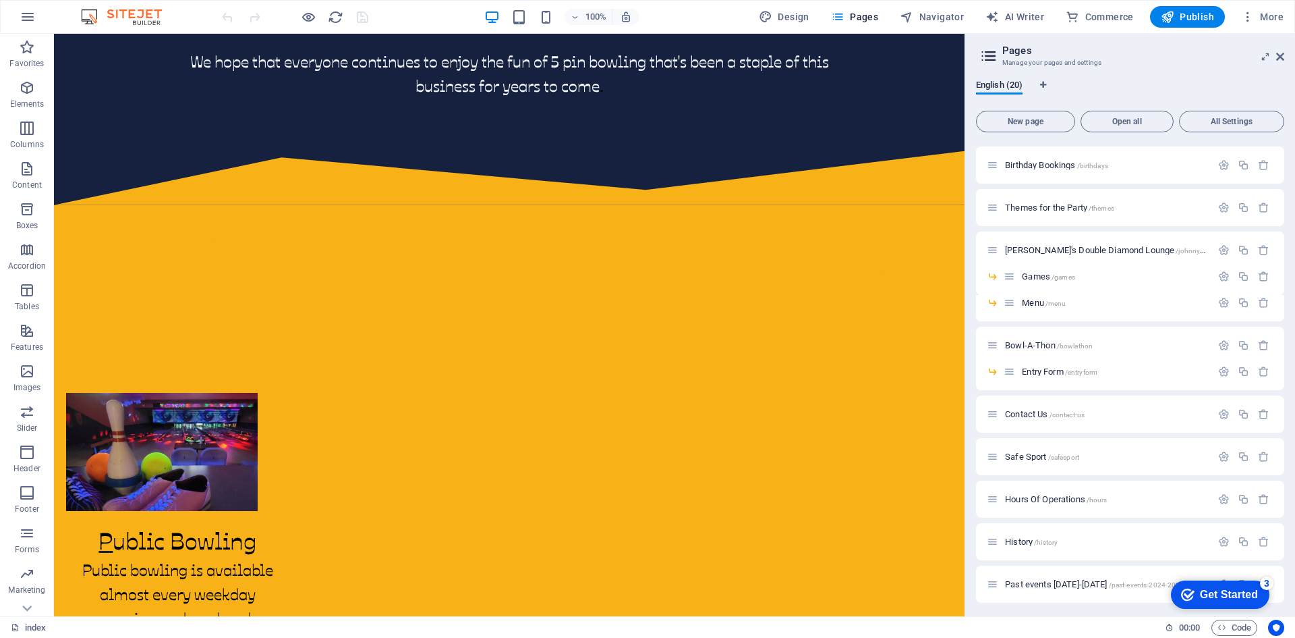
scroll to position [307, 0]
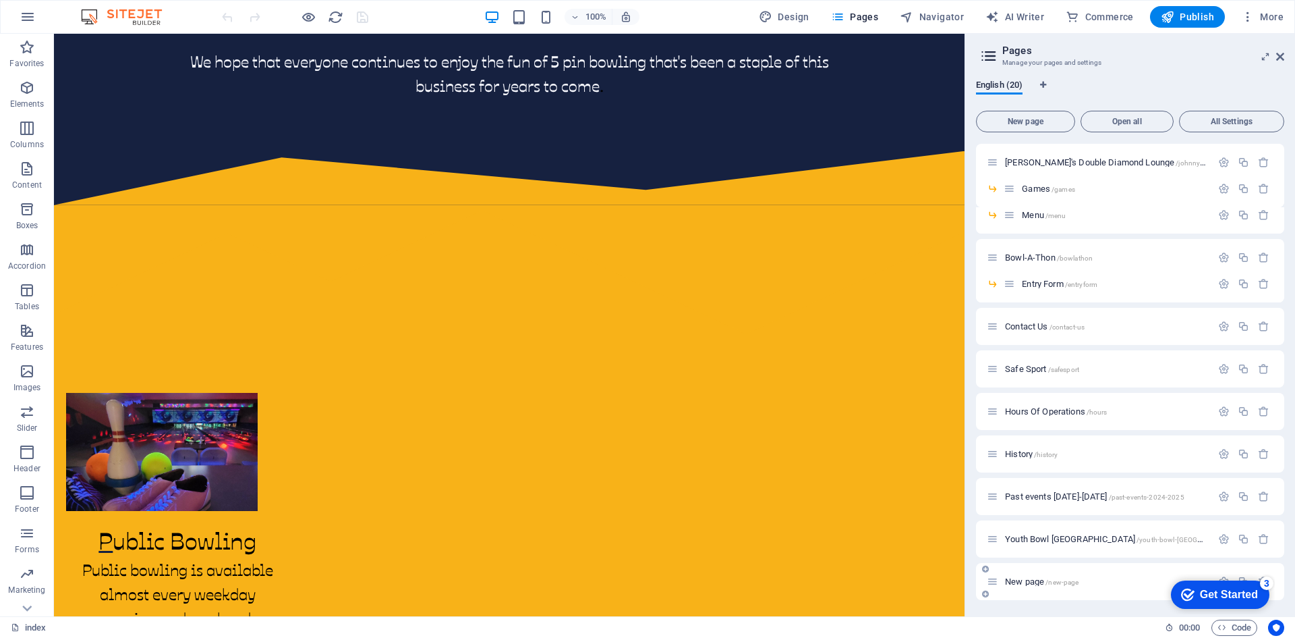
click at [1036, 580] on span "New page /new-page" at bounding box center [1042, 581] width 74 height 10
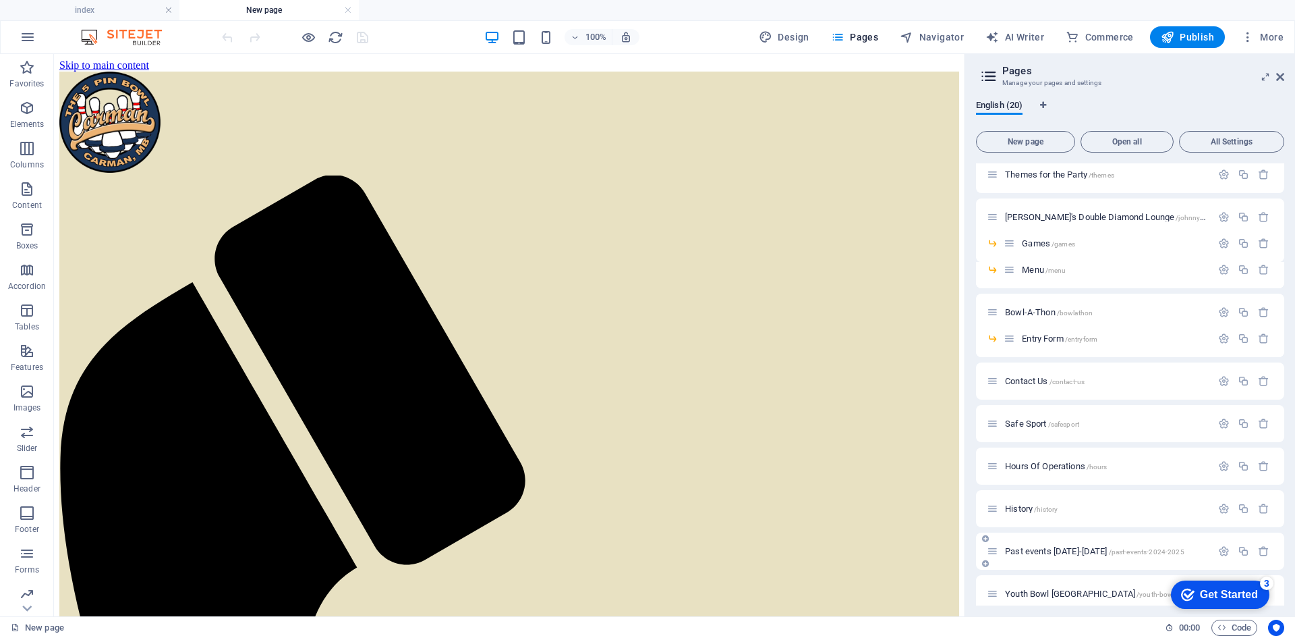
scroll to position [0, 0]
click at [1281, 78] on icon at bounding box center [1280, 77] width 8 height 11
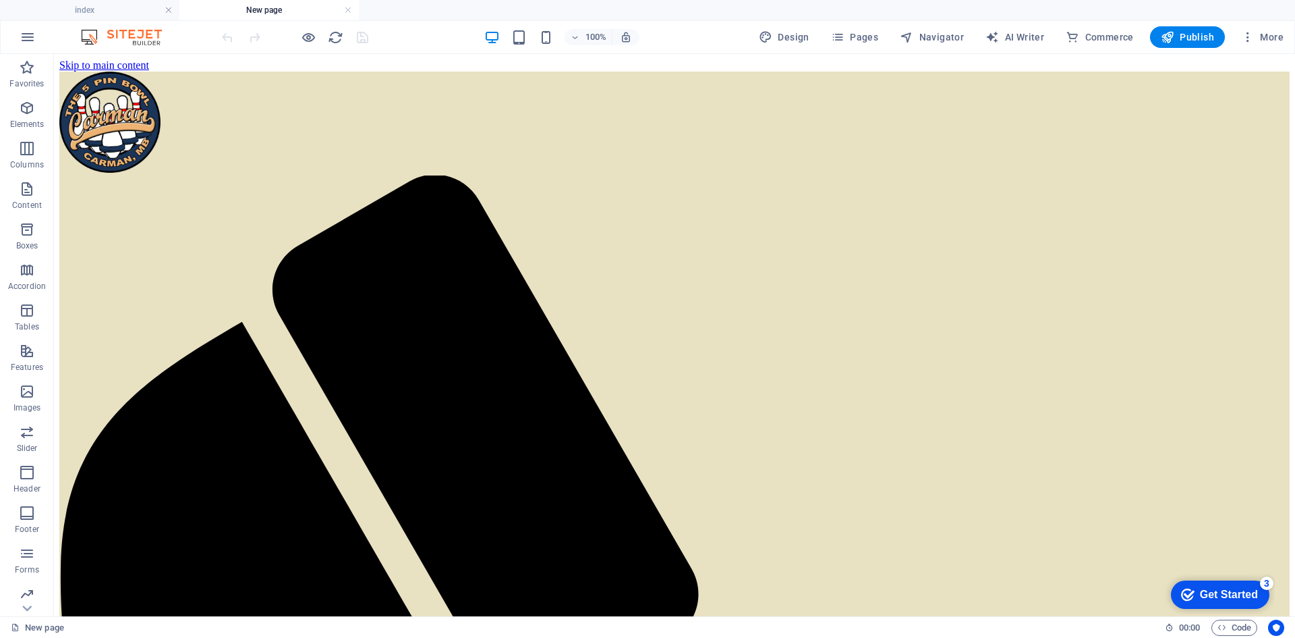
click at [1237, 586] on div "checkmark Get Started 3" at bounding box center [1220, 594] width 99 height 28
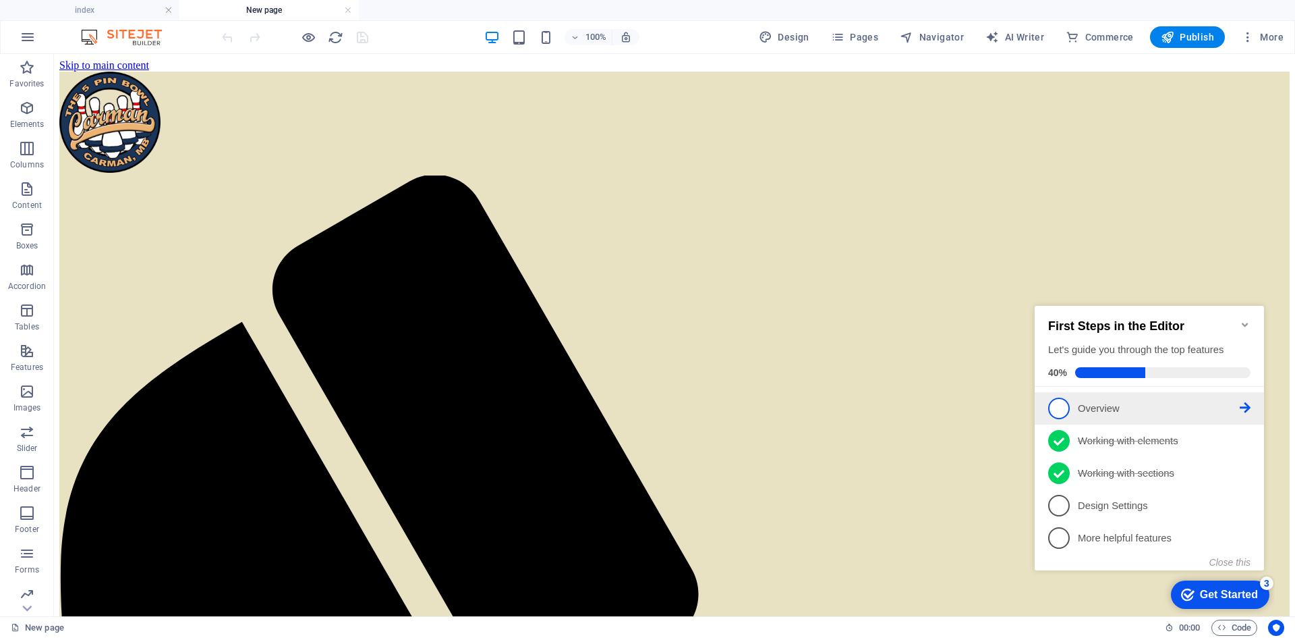
click at [1061, 399] on span "1" at bounding box center [1059, 408] width 22 height 22
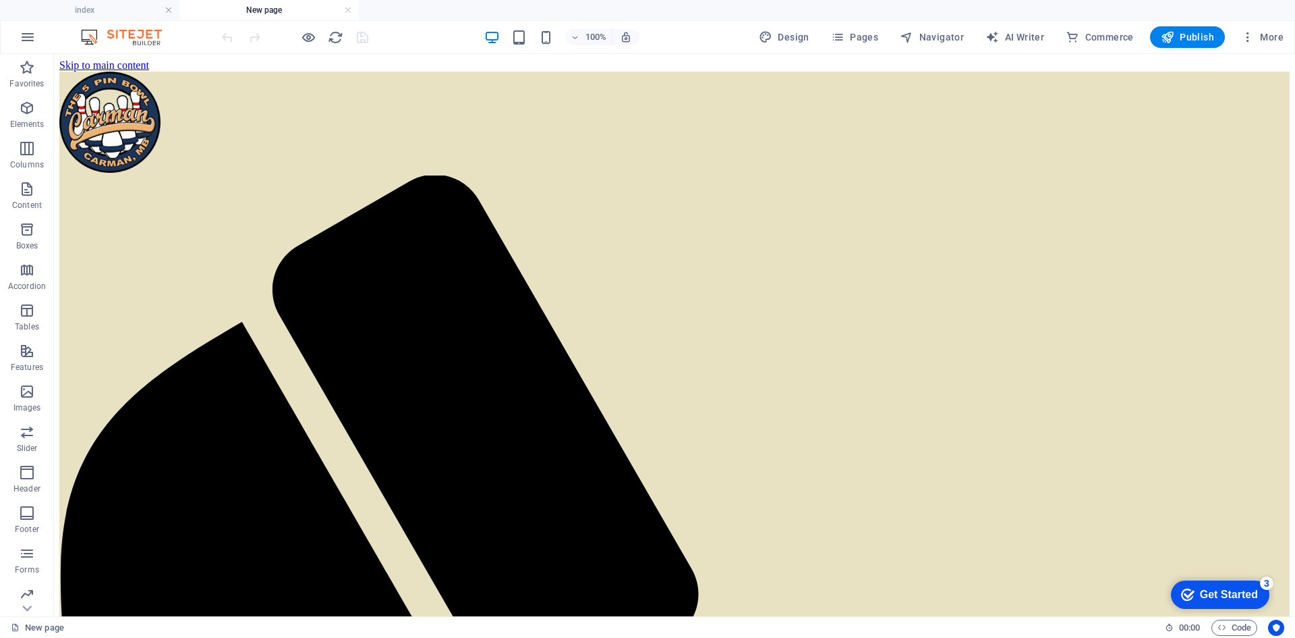
click at [1212, 589] on div "Get Started" at bounding box center [1229, 594] width 58 height 12
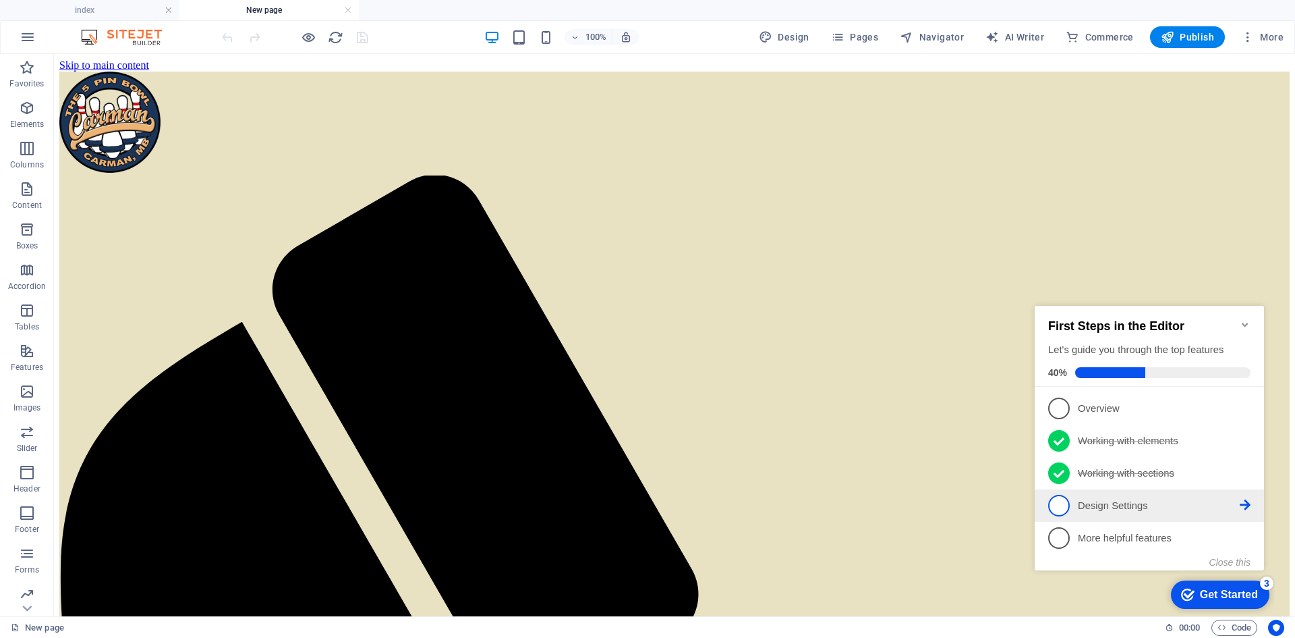
click at [1244, 504] on icon at bounding box center [1245, 504] width 11 height 11
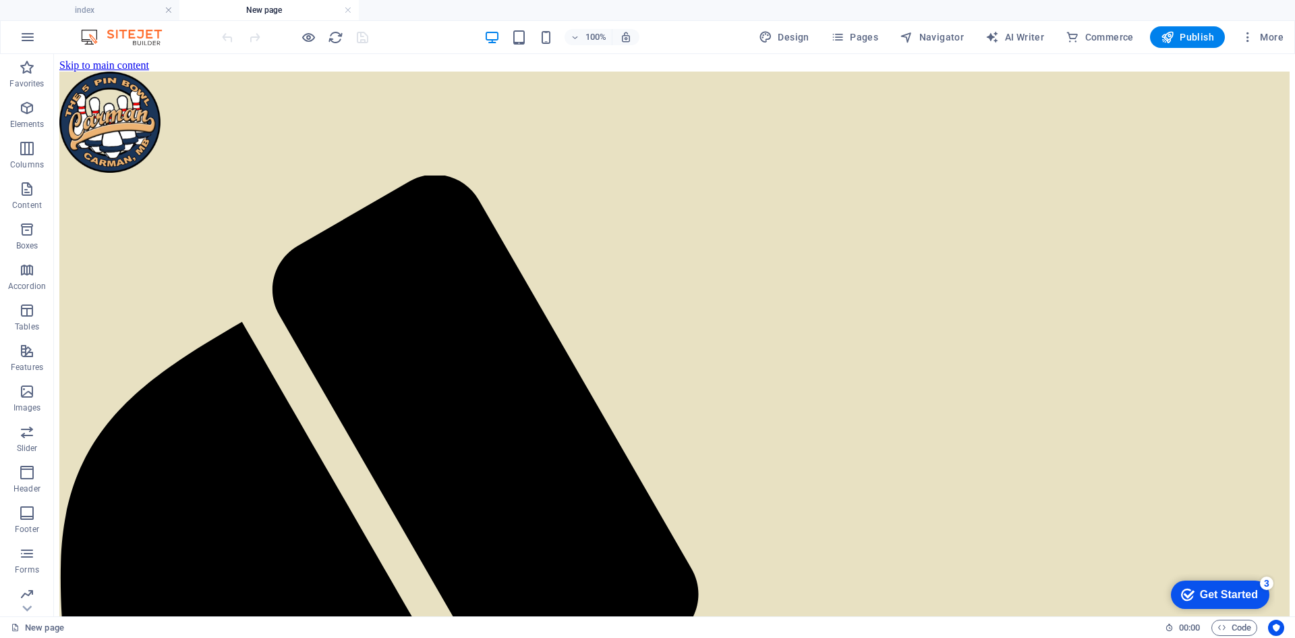
click at [1213, 595] on div "Get Started" at bounding box center [1229, 594] width 58 height 12
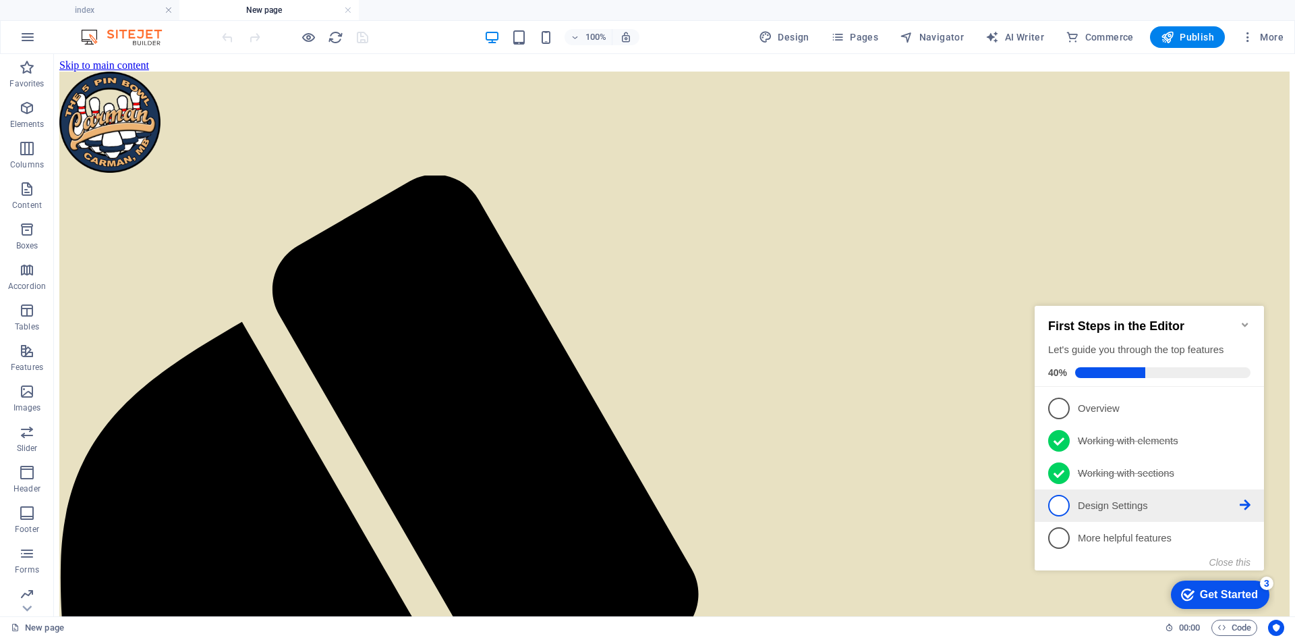
click at [1060, 508] on span "4" at bounding box center [1059, 506] width 22 height 22
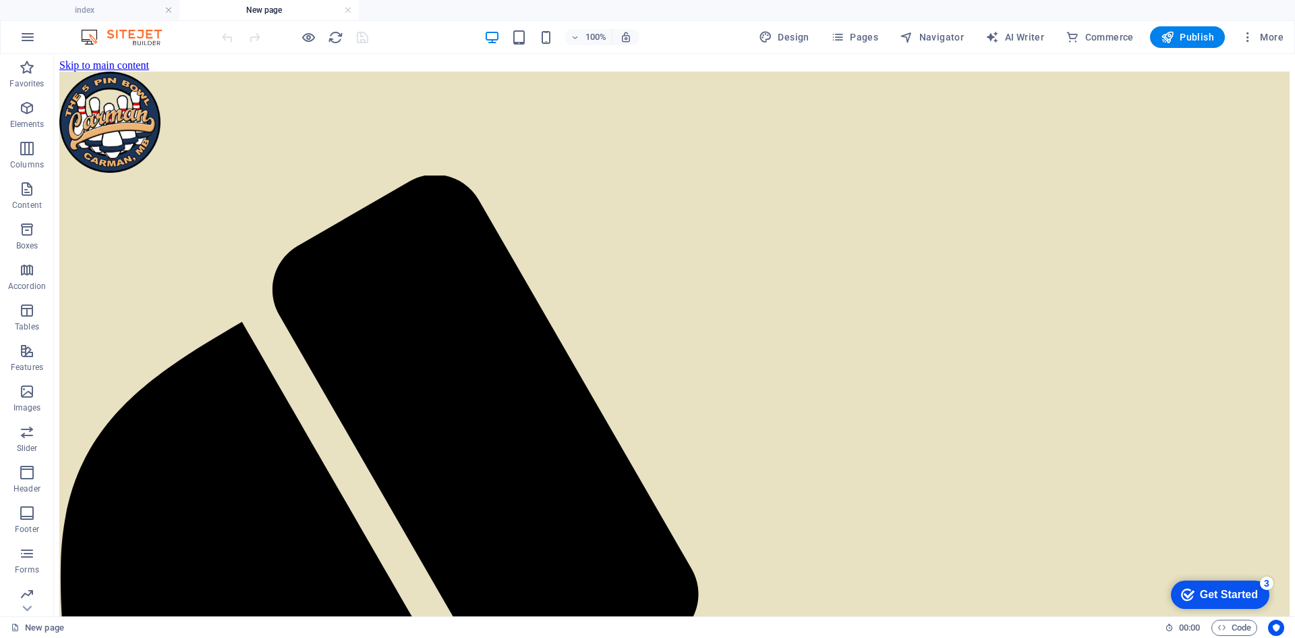
click at [1216, 592] on div "Get Started" at bounding box center [1229, 594] width 58 height 12
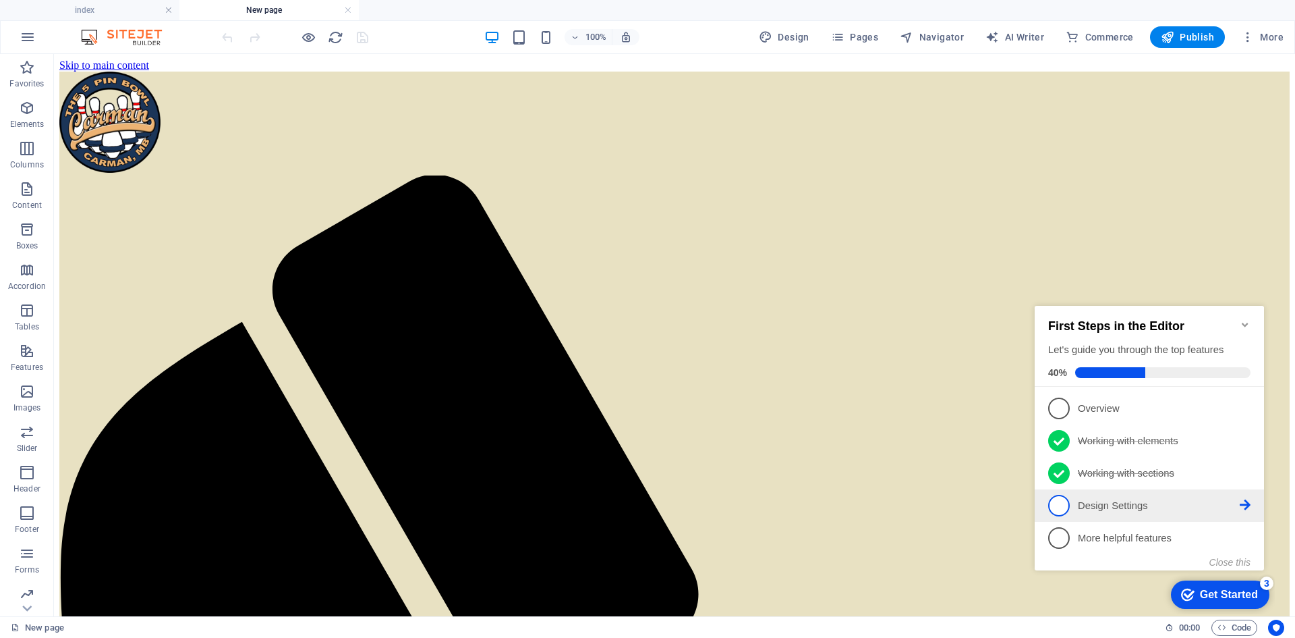
click at [1060, 501] on span "4" at bounding box center [1059, 506] width 22 height 22
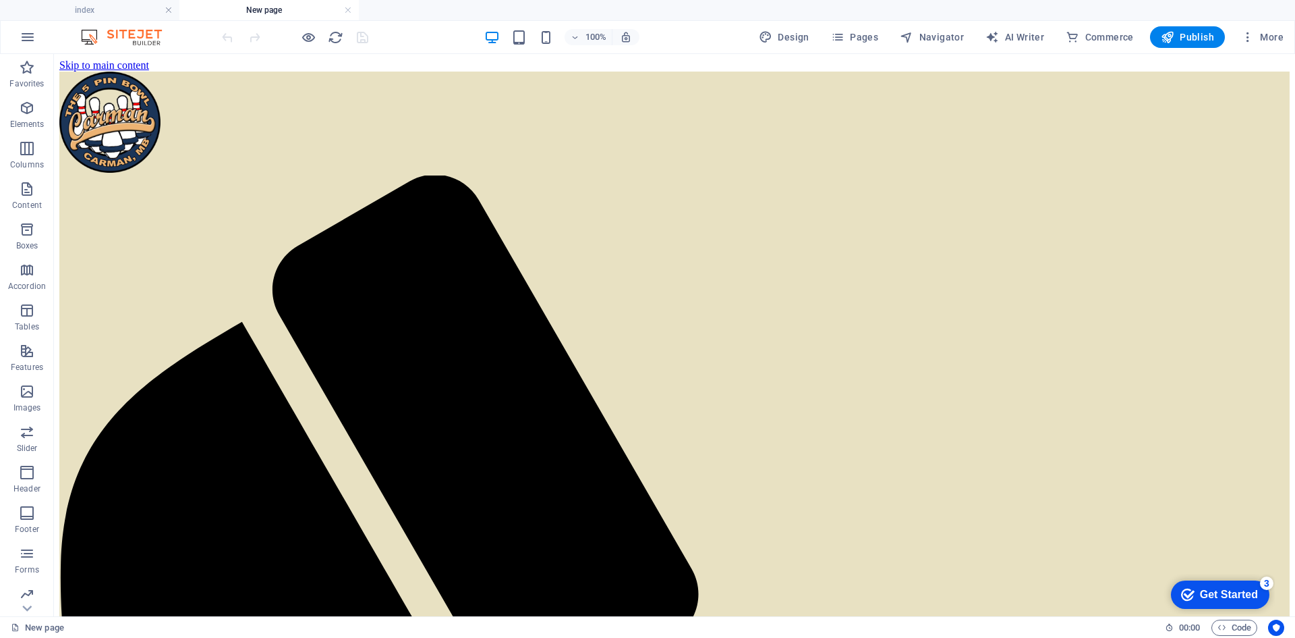
click at [1220, 590] on div "Get Started" at bounding box center [1229, 594] width 58 height 12
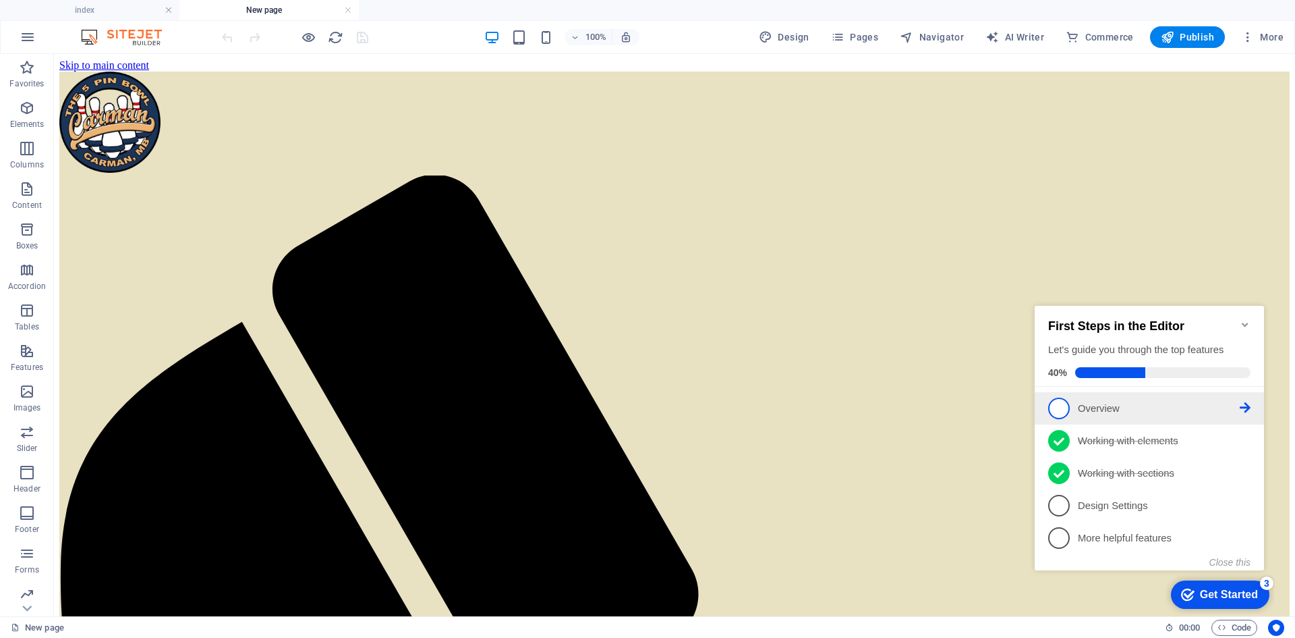
click at [1060, 406] on span "1" at bounding box center [1059, 408] width 22 height 22
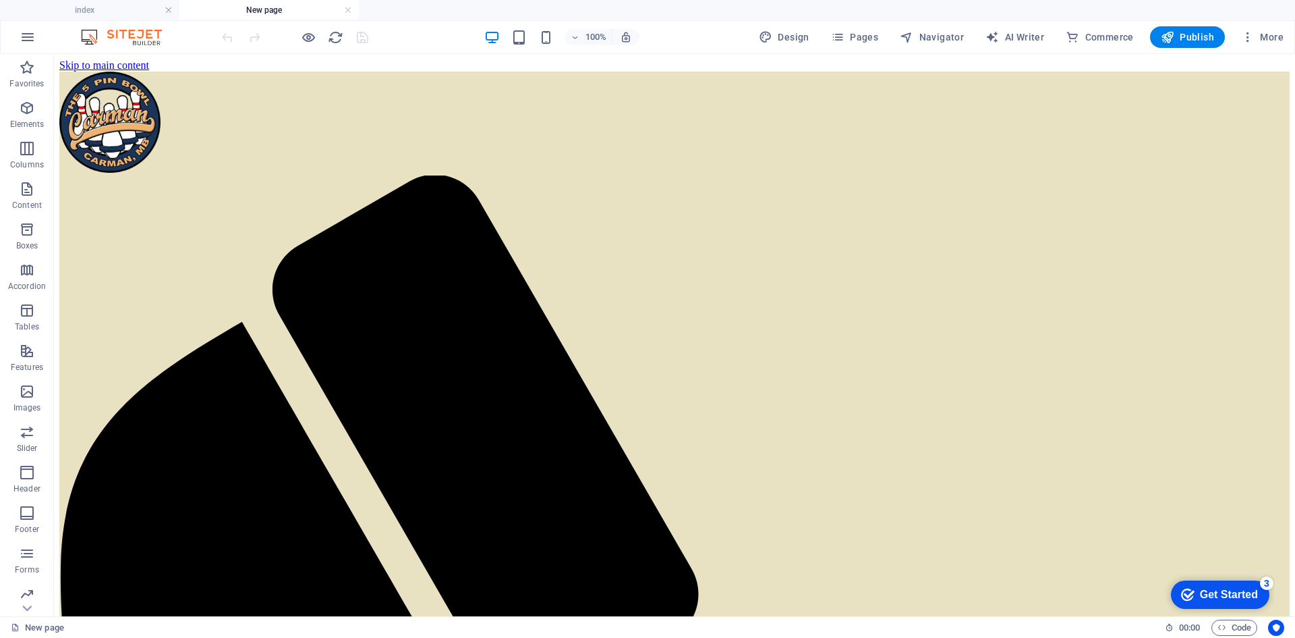
click at [1228, 594] on div "Get Started" at bounding box center [1229, 594] width 58 height 12
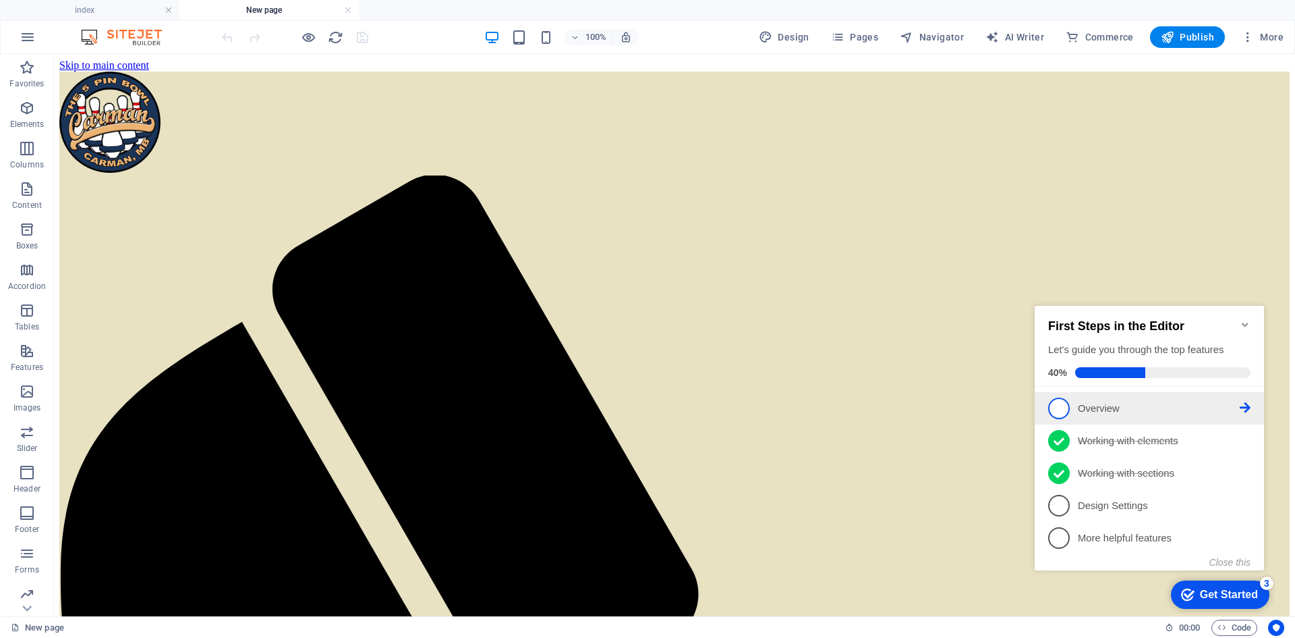
click at [1246, 402] on icon at bounding box center [1245, 407] width 11 height 11
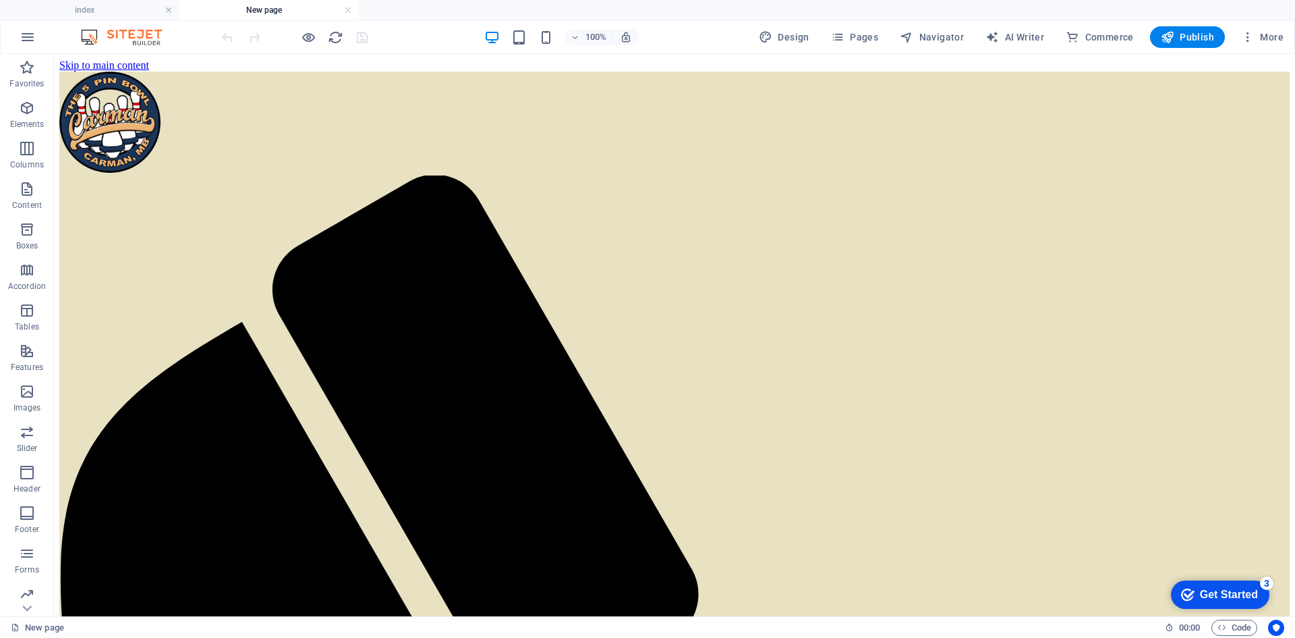
drag, startPoint x: 1233, startPoint y: 588, endPoint x: 1363, endPoint y: 876, distance: 316.8
click at [1233, 589] on div "Get Started" at bounding box center [1229, 594] width 58 height 12
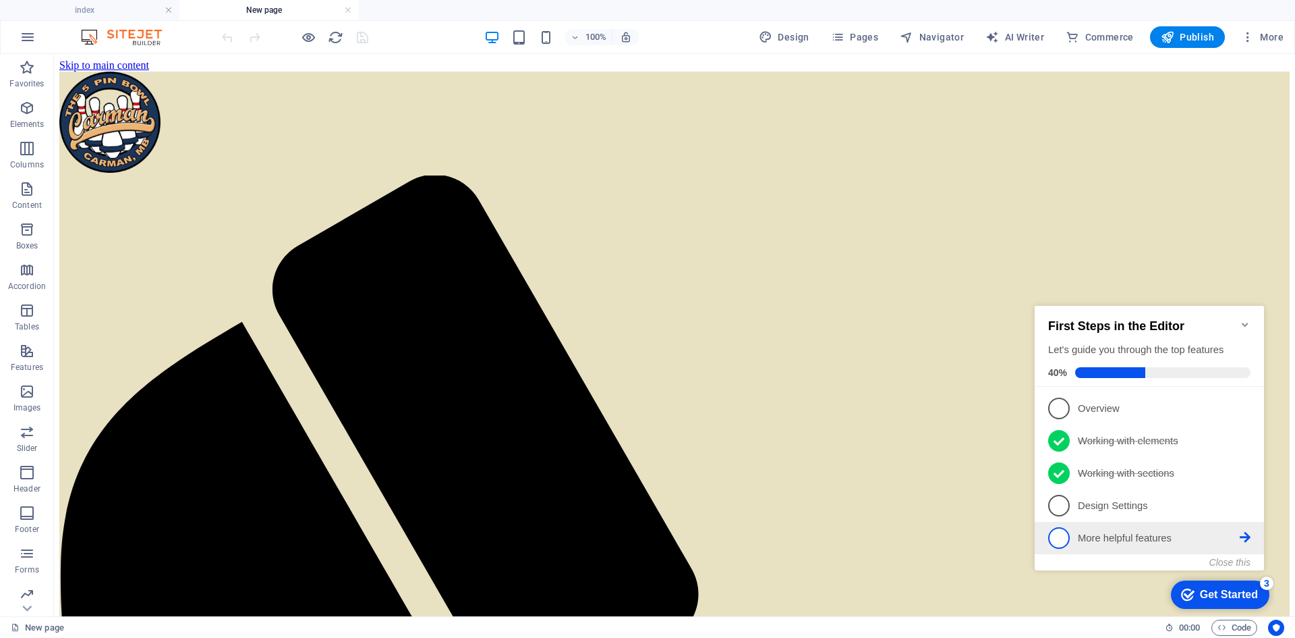
click at [1136, 536] on p "More helpful features - incomplete" at bounding box center [1159, 538] width 162 height 14
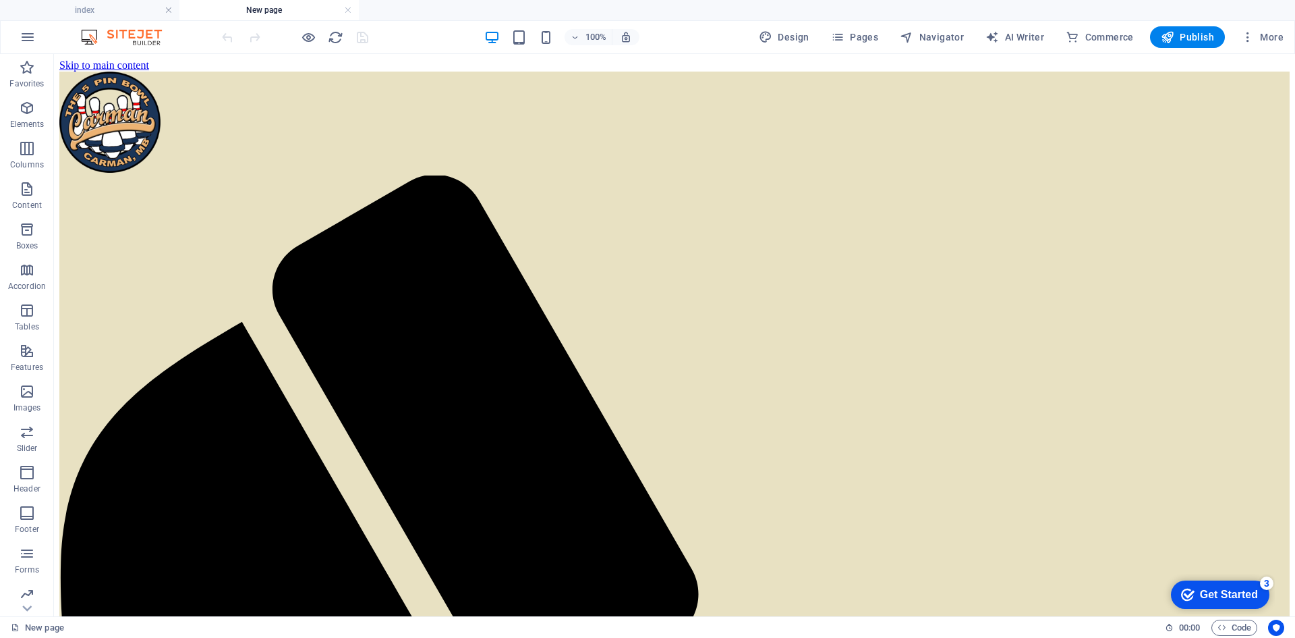
click at [1222, 592] on div "Get Started" at bounding box center [1229, 594] width 58 height 12
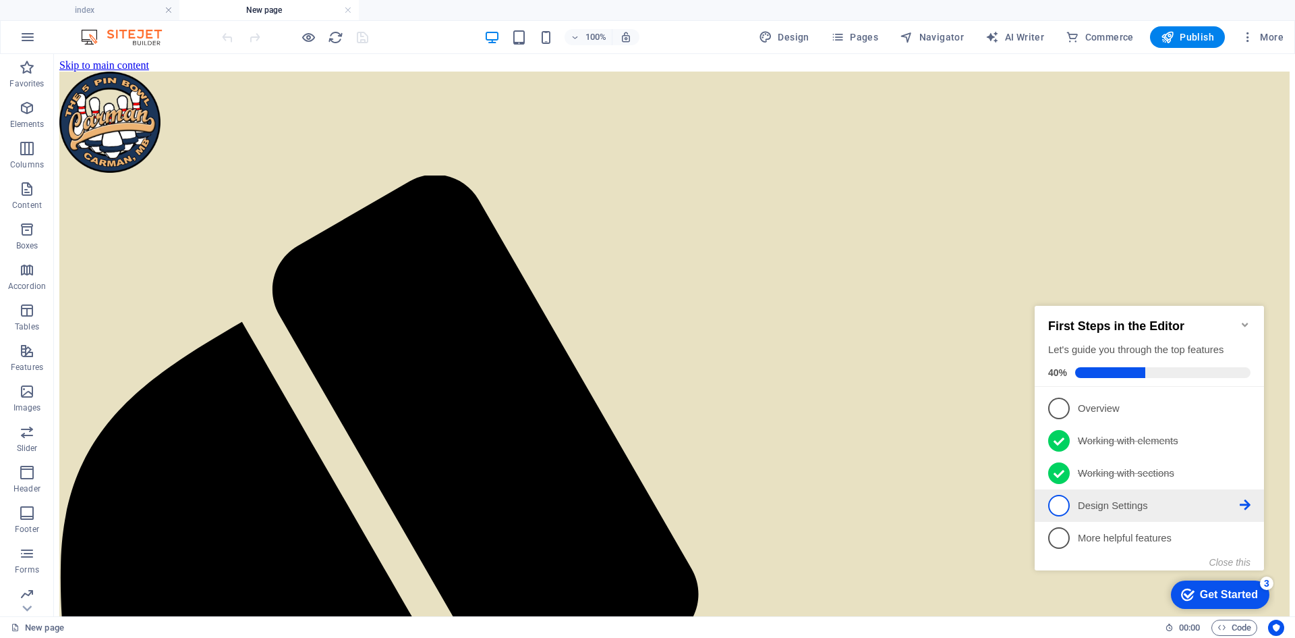
click at [1145, 510] on link "4 Design Settings - incomplete" at bounding box center [1149, 506] width 202 height 22
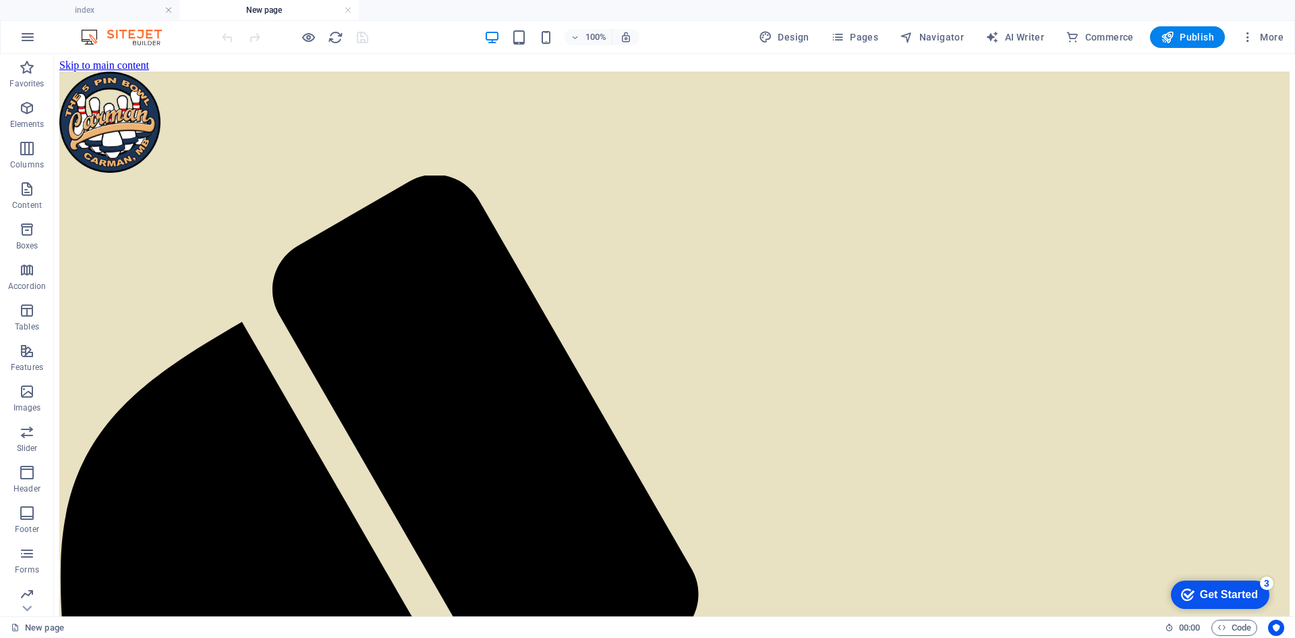
drag, startPoint x: 1215, startPoint y: 586, endPoint x: 1346, endPoint y: 789, distance: 241.0
click at [1215, 588] on div "Get Started" at bounding box center [1229, 594] width 58 height 12
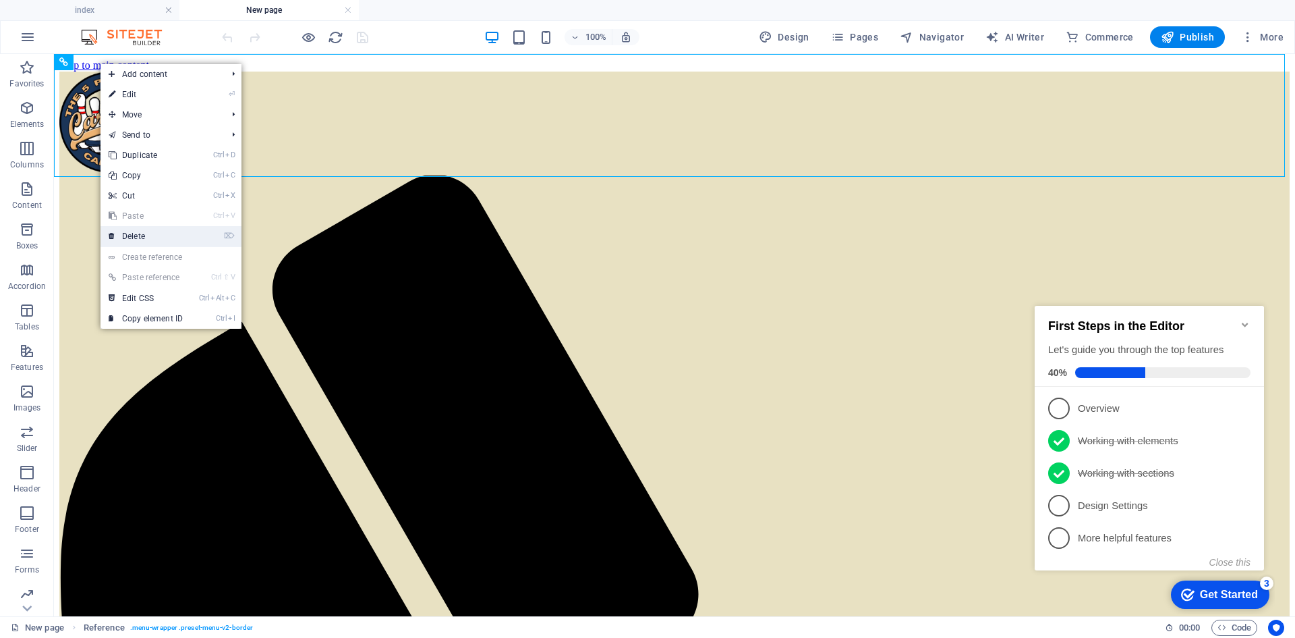
click at [130, 234] on link "⌦ Delete" at bounding box center [146, 236] width 90 height 20
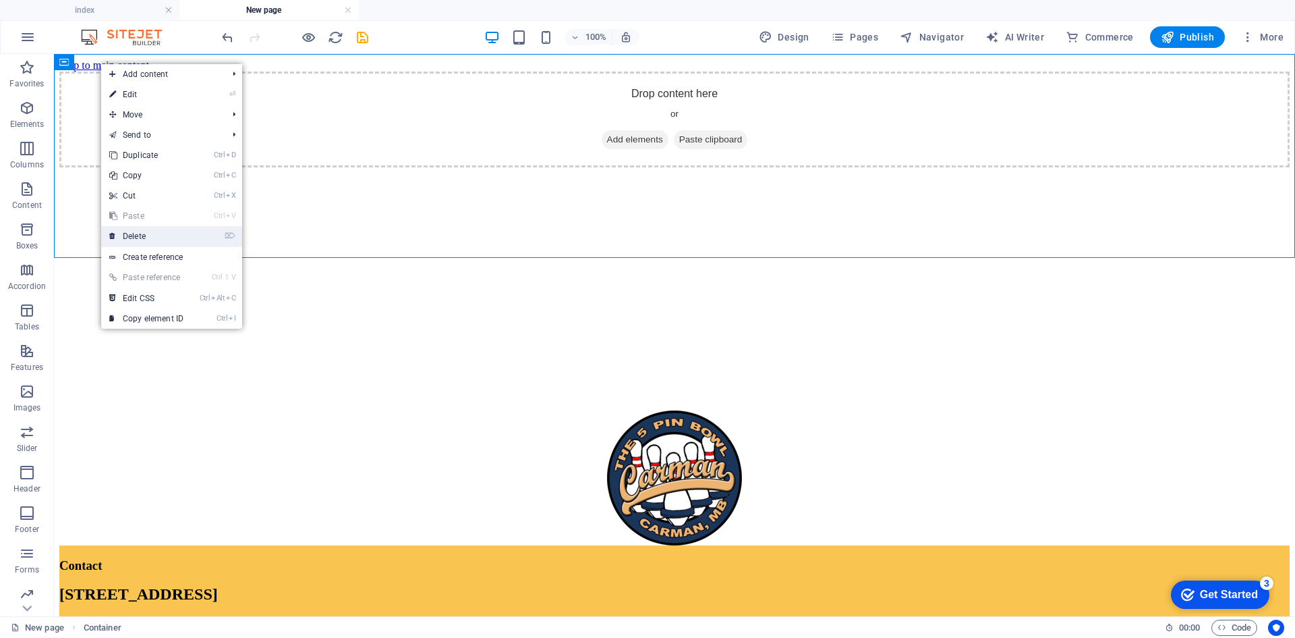
click at [142, 236] on link "⌦ Delete" at bounding box center [146, 236] width 90 height 20
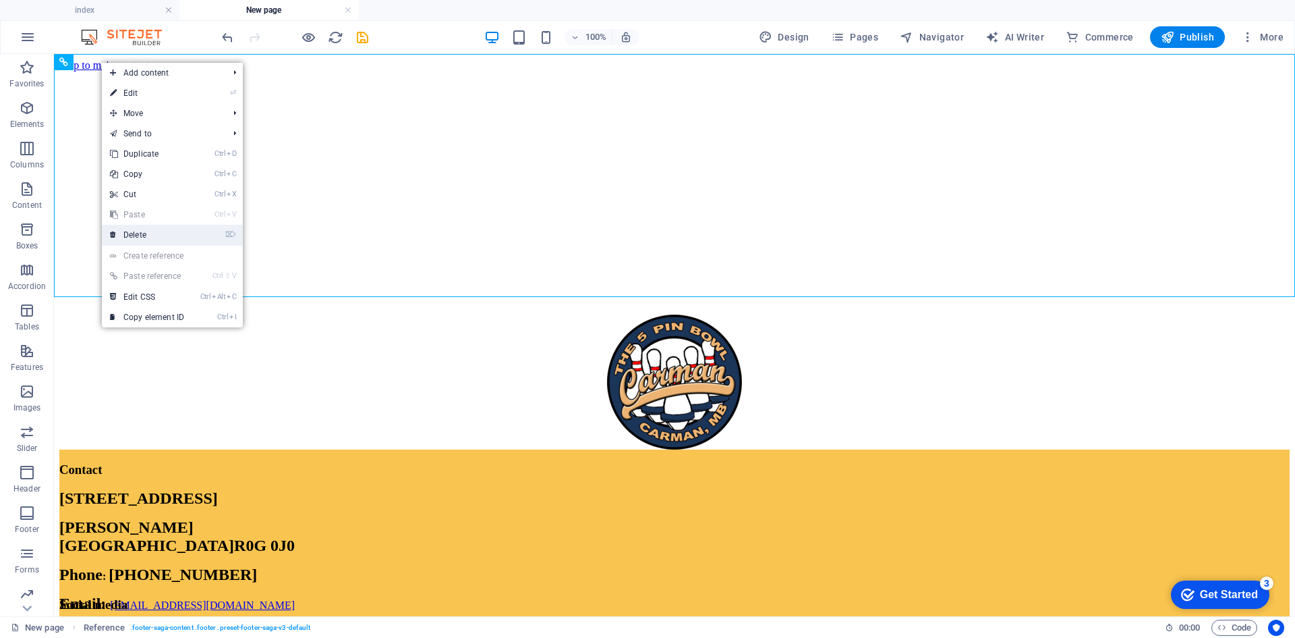
click at [147, 233] on link "⌦ Delete" at bounding box center [147, 235] width 90 height 20
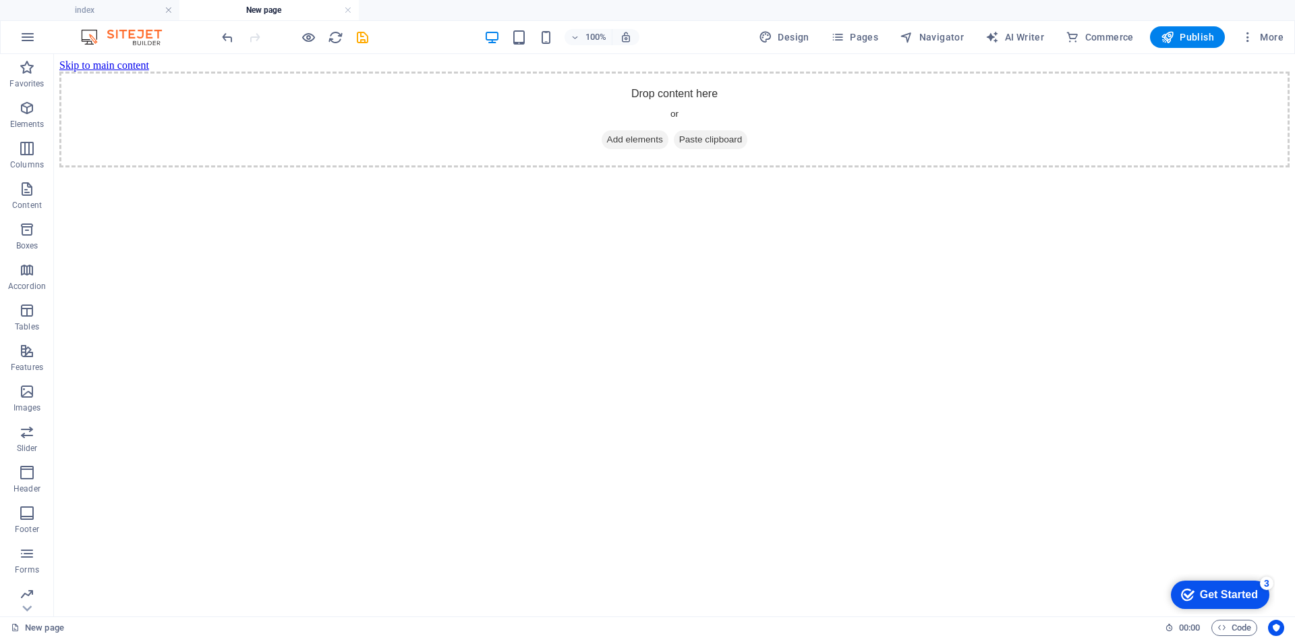
click at [1224, 593] on div "Get Started" at bounding box center [1229, 594] width 58 height 12
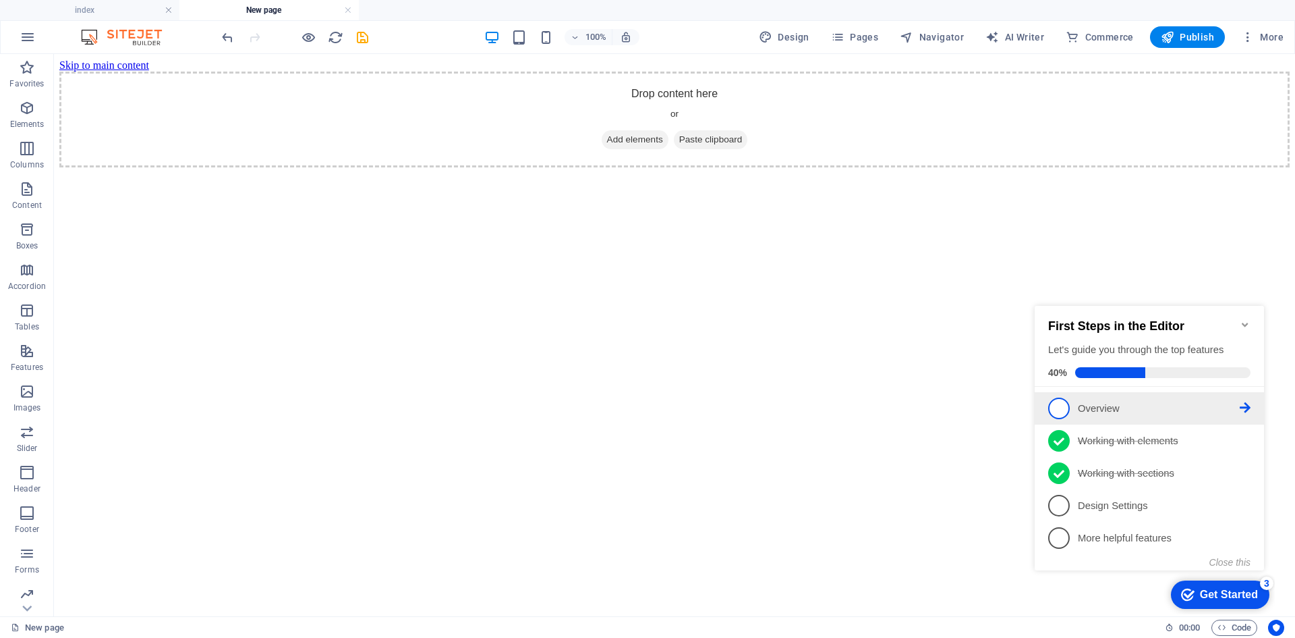
click at [1057, 405] on span "1" at bounding box center [1059, 408] width 22 height 22
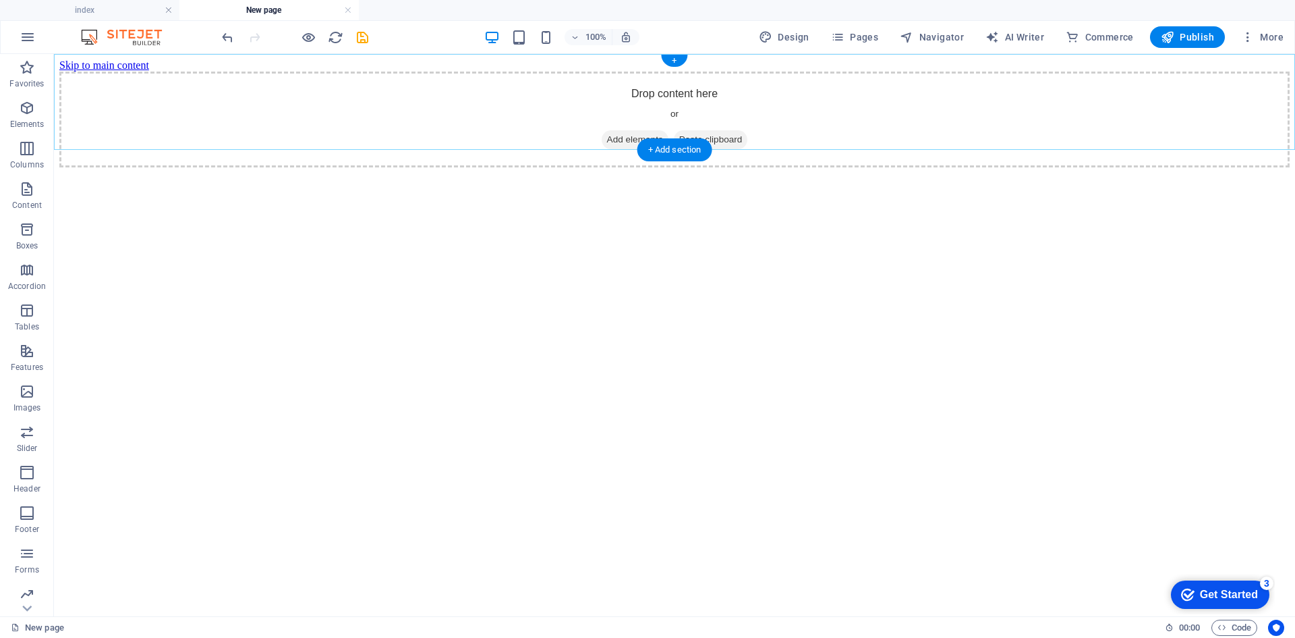
drag, startPoint x: 1838, startPoint y: 632, endPoint x: 1355, endPoint y: 796, distance: 509.5
click at [1225, 594] on div "Get Started" at bounding box center [1229, 594] width 58 height 12
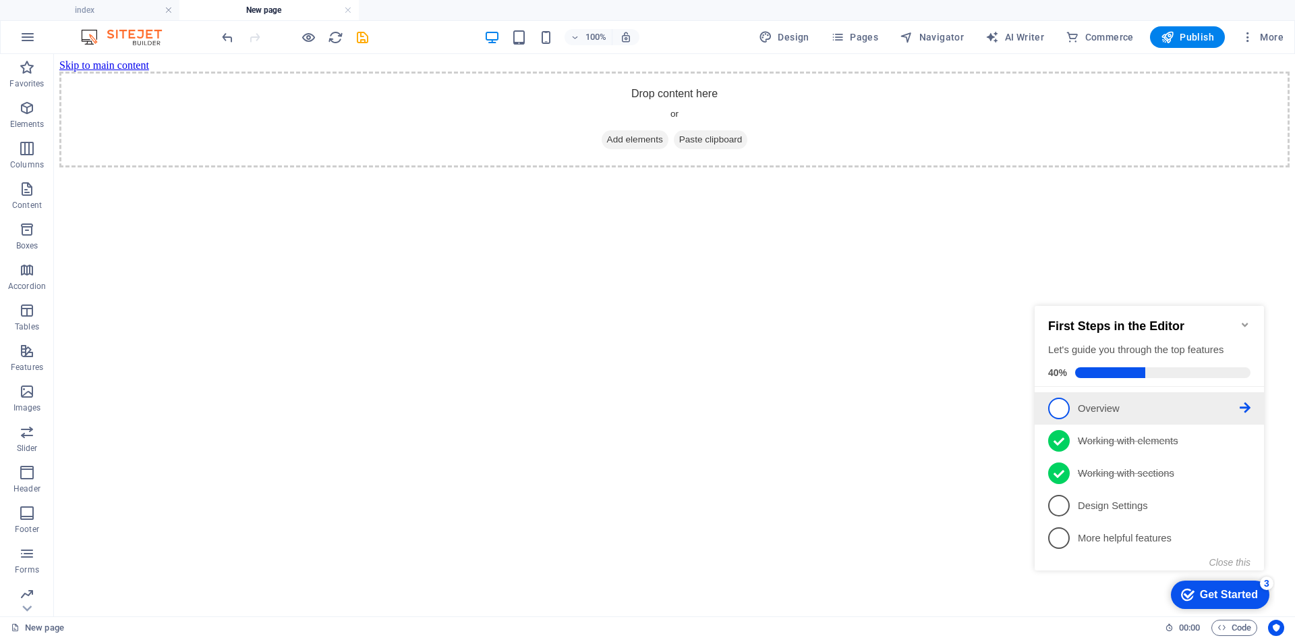
click at [1249, 405] on icon at bounding box center [1245, 407] width 11 height 11
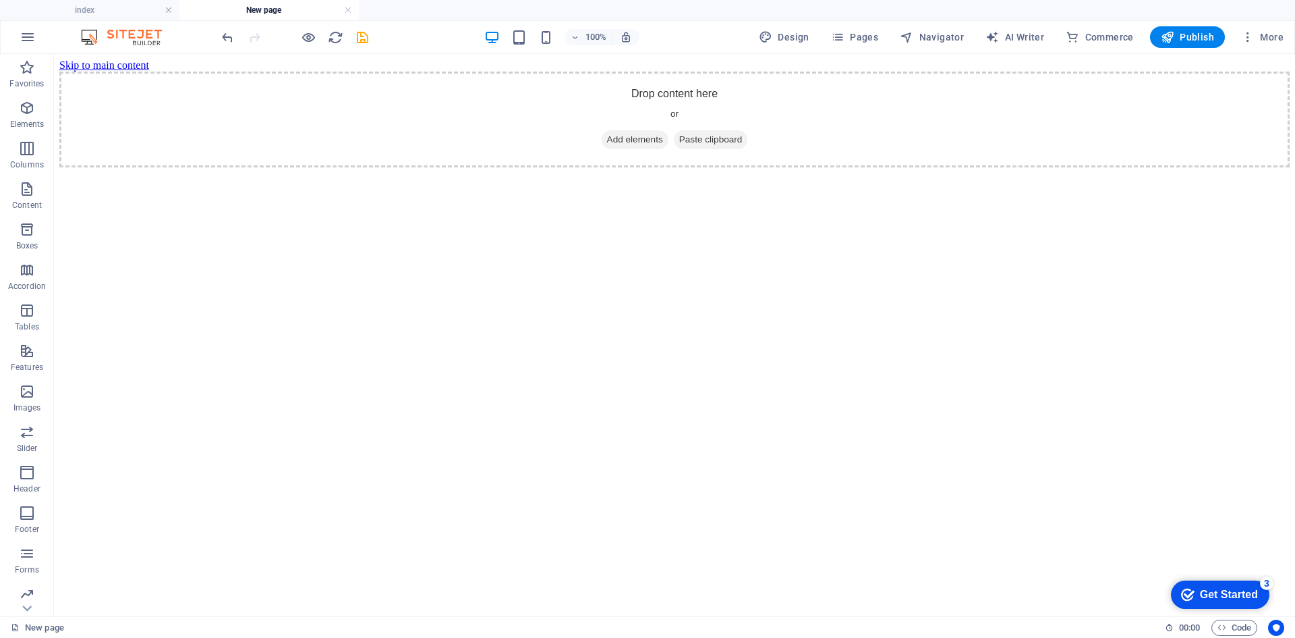
click at [1204, 592] on div "Get Started" at bounding box center [1229, 594] width 58 height 12
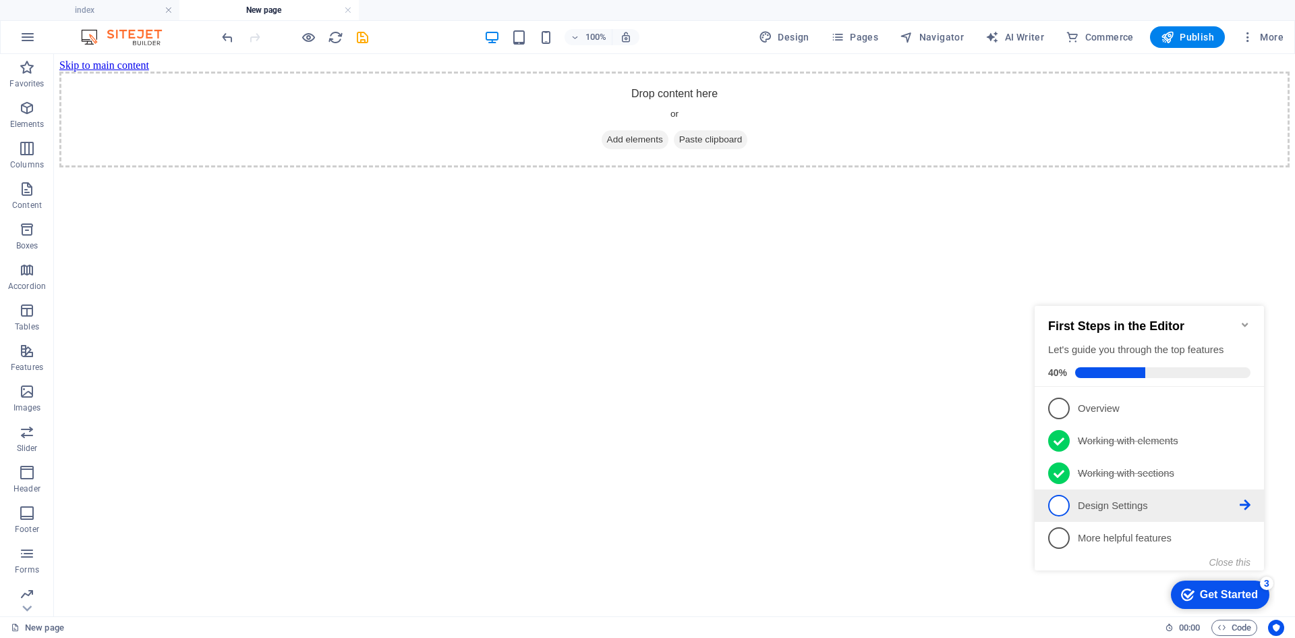
click at [1140, 506] on p "Design Settings - incomplete" at bounding box center [1159, 506] width 162 height 14
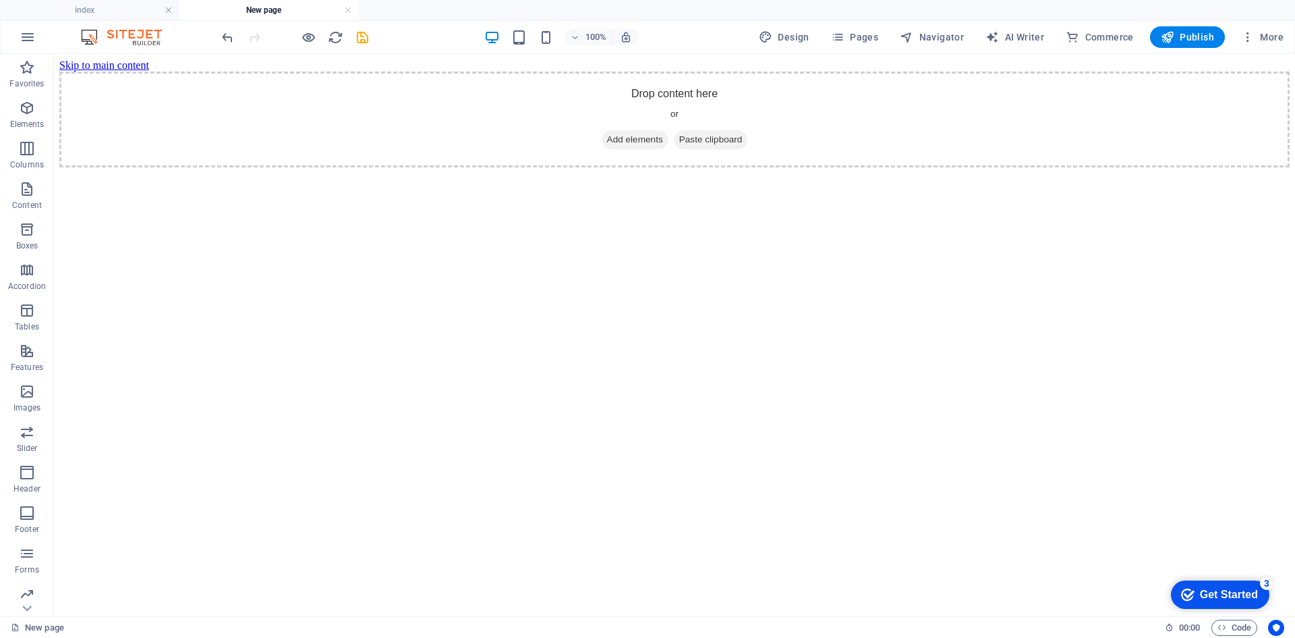
click at [1216, 586] on div "checkmark Get Started 3" at bounding box center [1220, 594] width 99 height 28
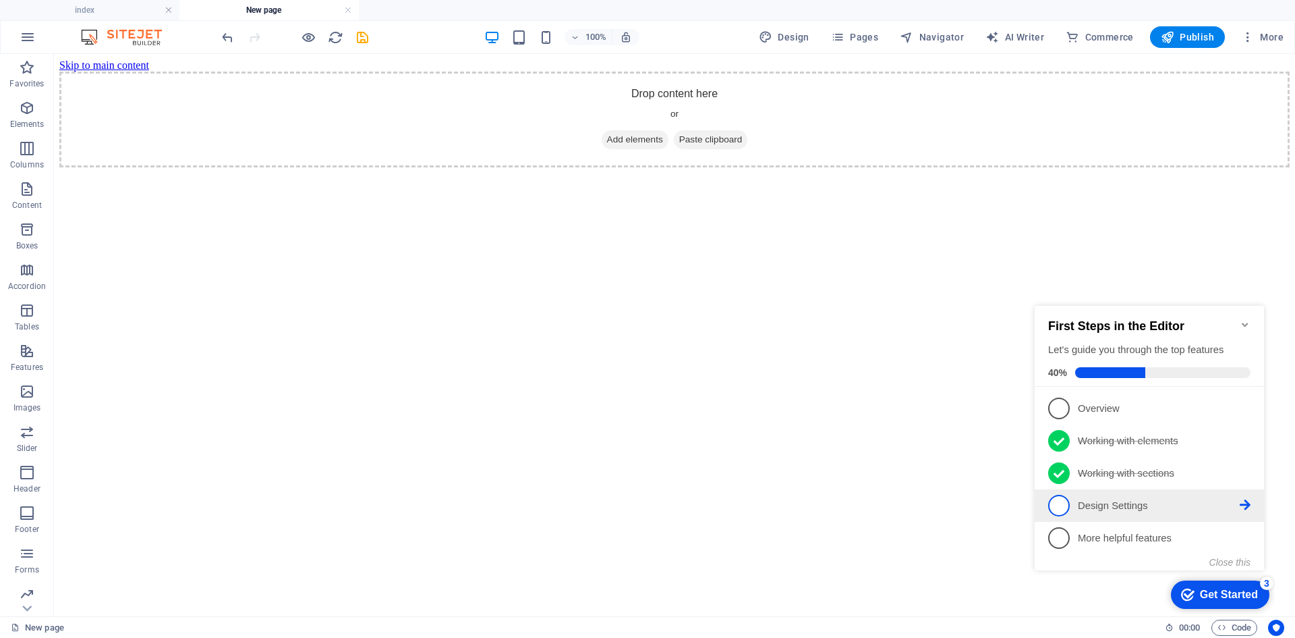
click at [1133, 507] on p "Design Settings - incomplete" at bounding box center [1159, 506] width 162 height 14
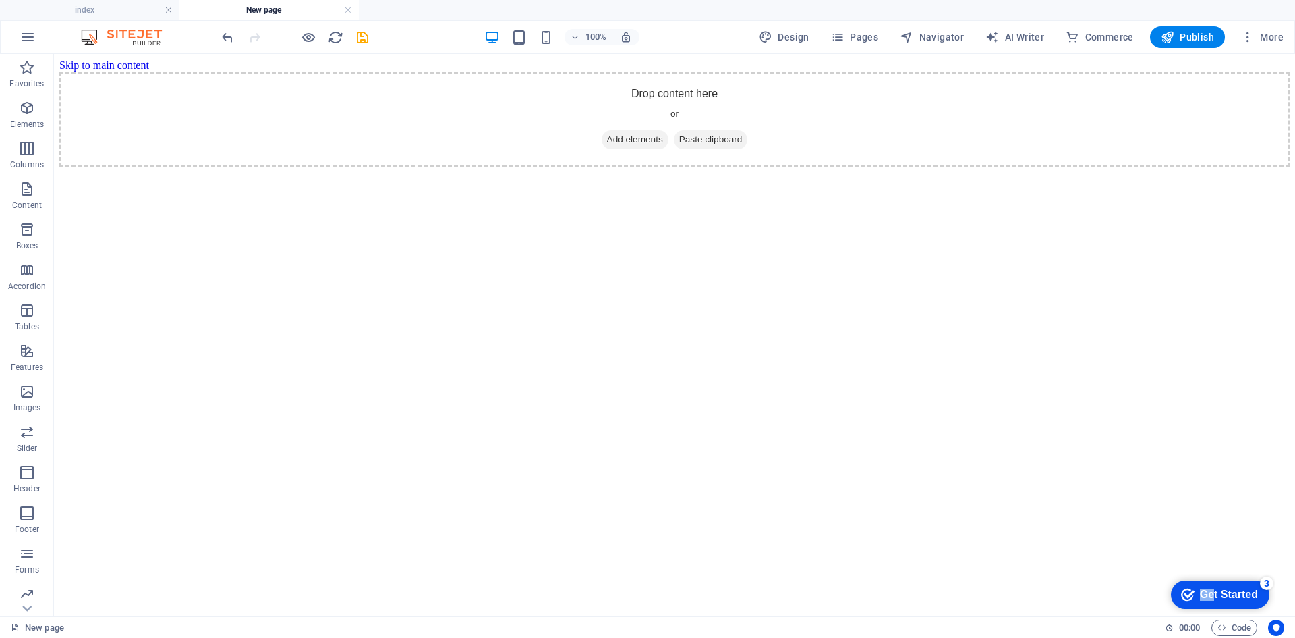
drag, startPoint x: 1213, startPoint y: 586, endPoint x: 1219, endPoint y: 582, distance: 7.7
click at [1219, 582] on div "checkmark Get Started 3" at bounding box center [1220, 594] width 99 height 28
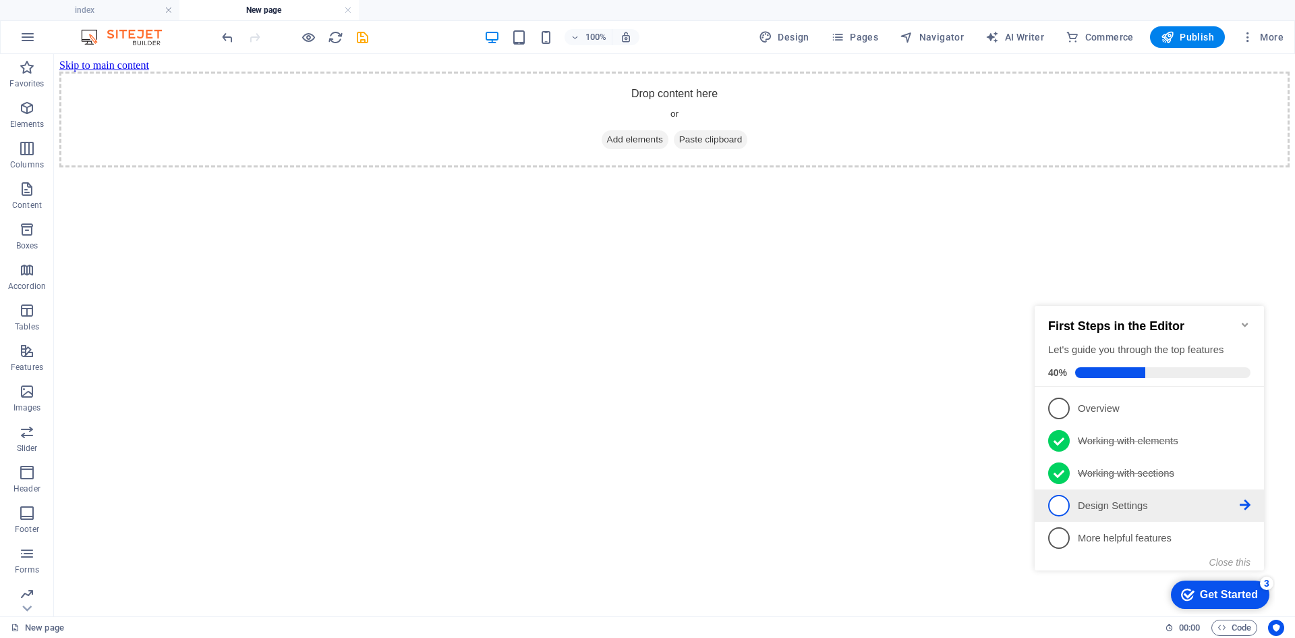
click at [1246, 505] on icon at bounding box center [1245, 504] width 11 height 11
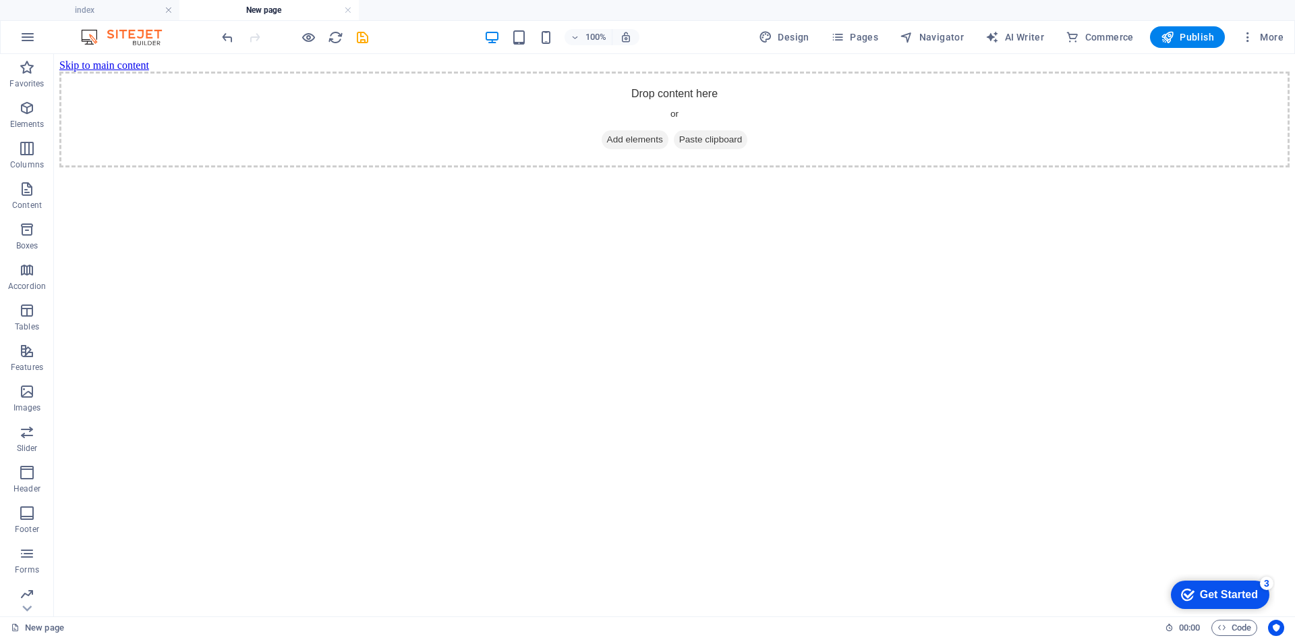
click at [1210, 588] on div "Get Started" at bounding box center [1229, 594] width 58 height 12
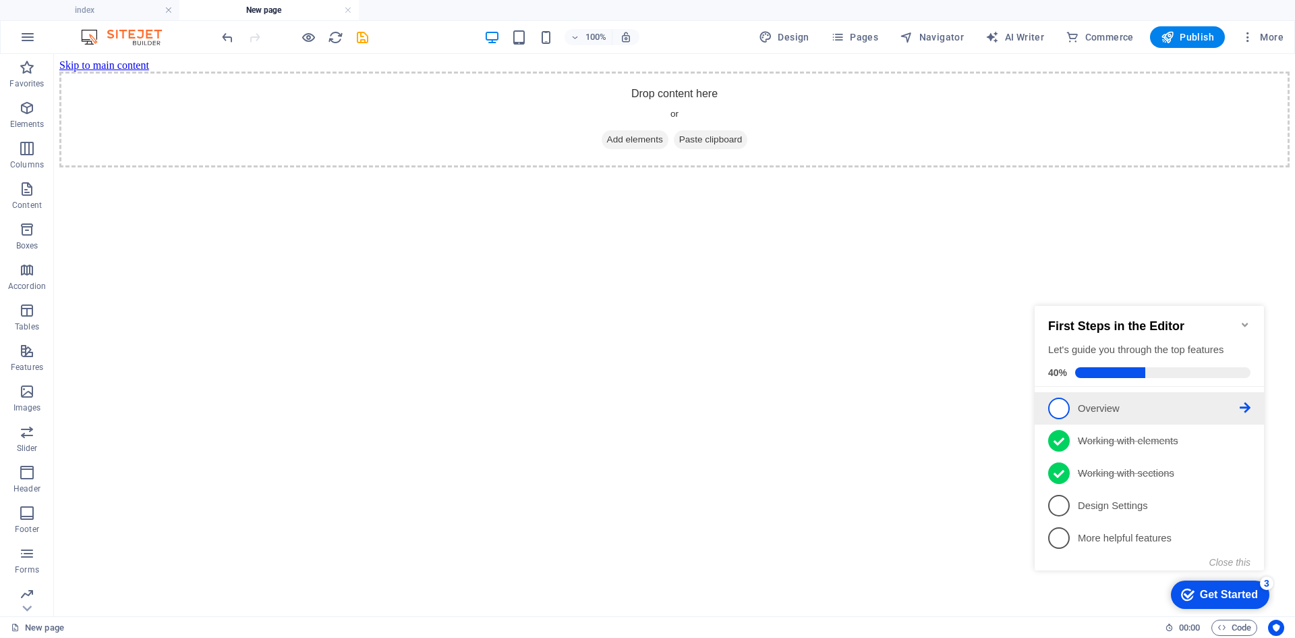
click at [1246, 405] on icon at bounding box center [1245, 407] width 11 height 11
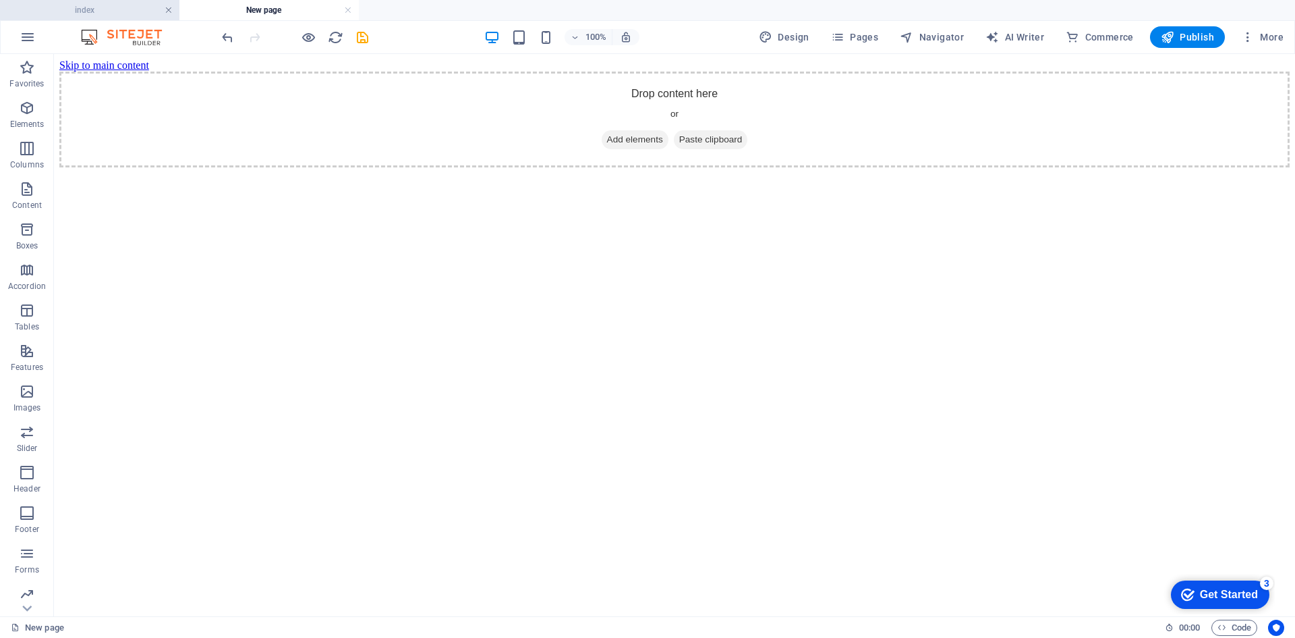
click at [169, 7] on link at bounding box center [169, 10] width 8 height 13
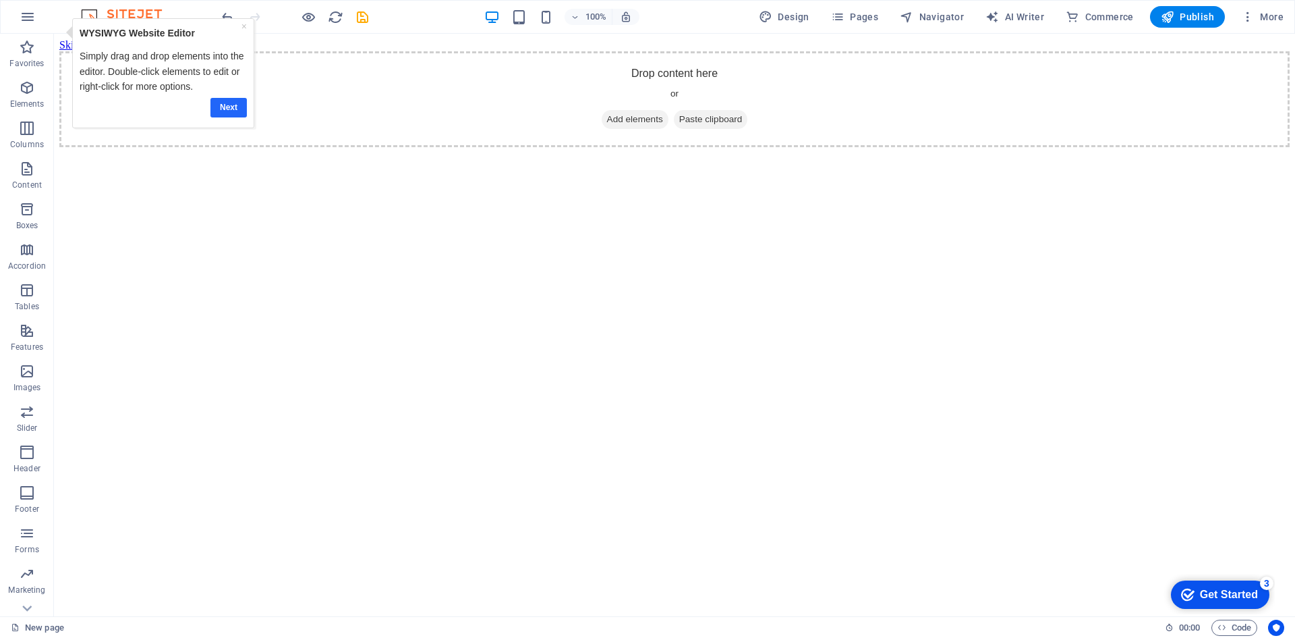
click at [234, 106] on link "Next" at bounding box center [228, 108] width 36 height 20
click at [1243, 594] on div "Get Started" at bounding box center [1229, 594] width 58 height 12
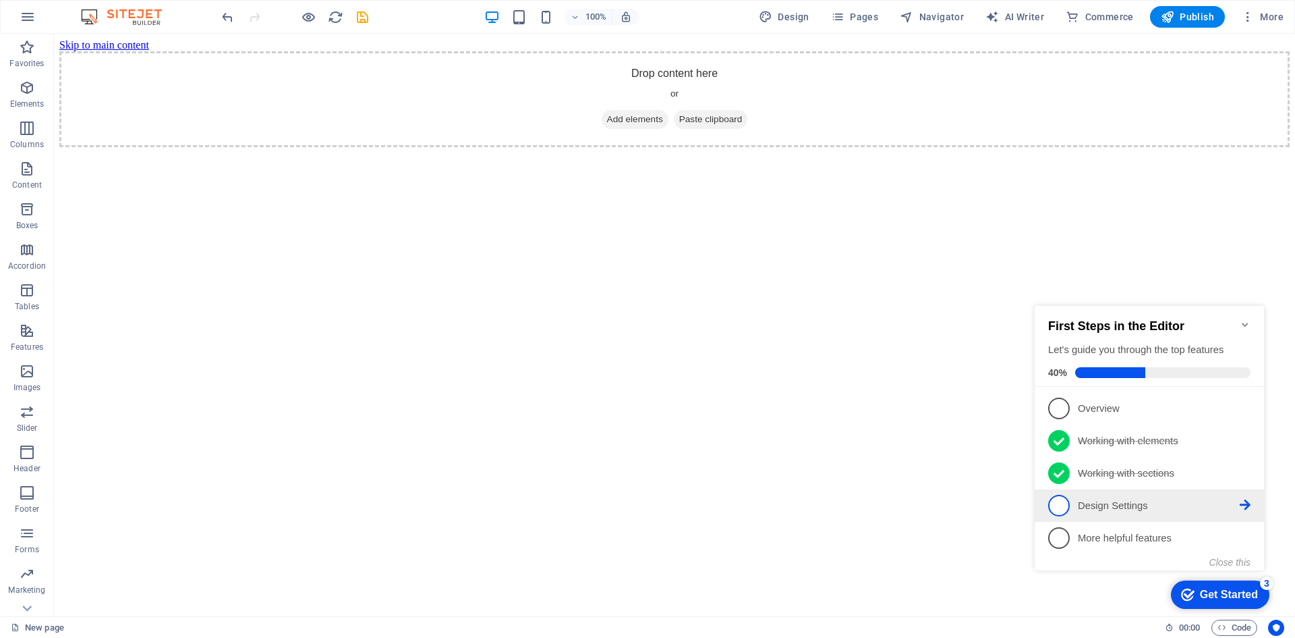
click at [1104, 507] on p "Design Settings - incomplete" at bounding box center [1159, 506] width 162 height 14
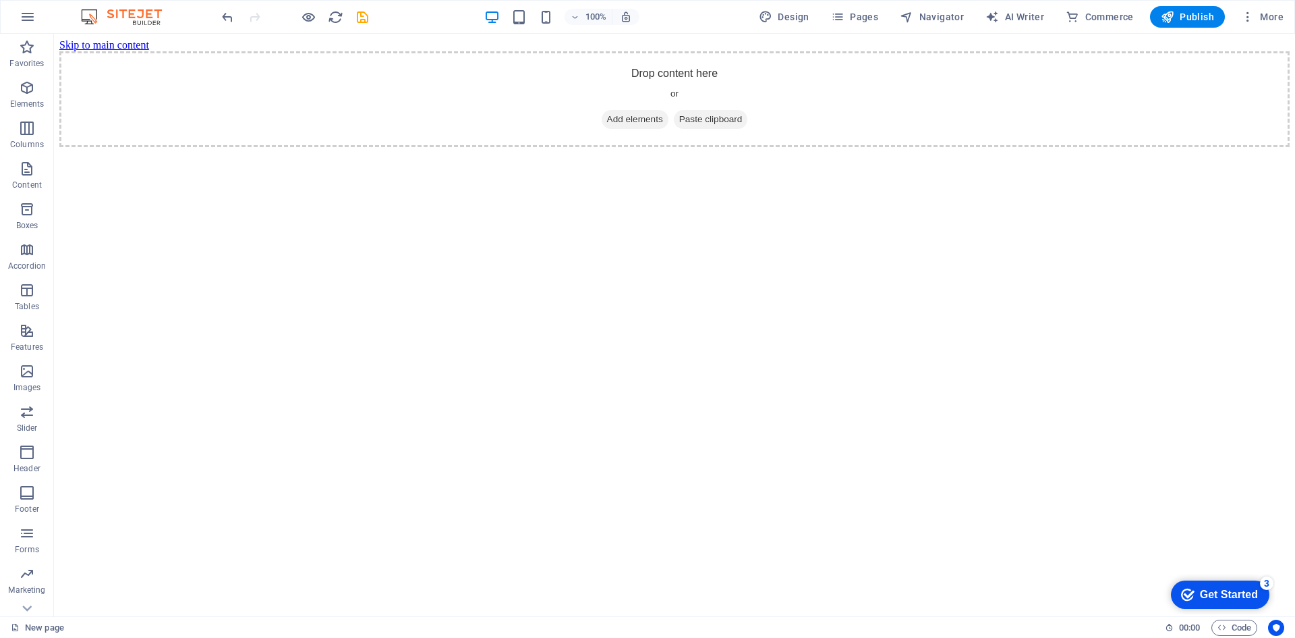
click at [1229, 590] on div "Get Started" at bounding box center [1229, 594] width 58 height 12
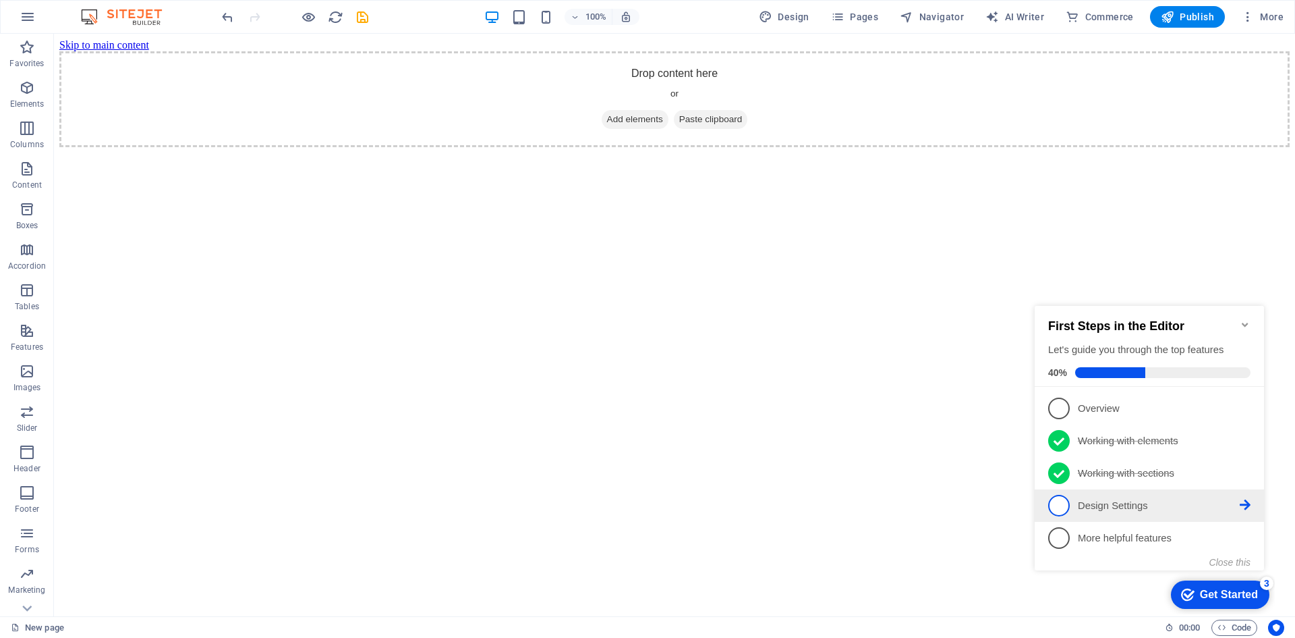
click at [1247, 413] on icon at bounding box center [1245, 407] width 11 height 11
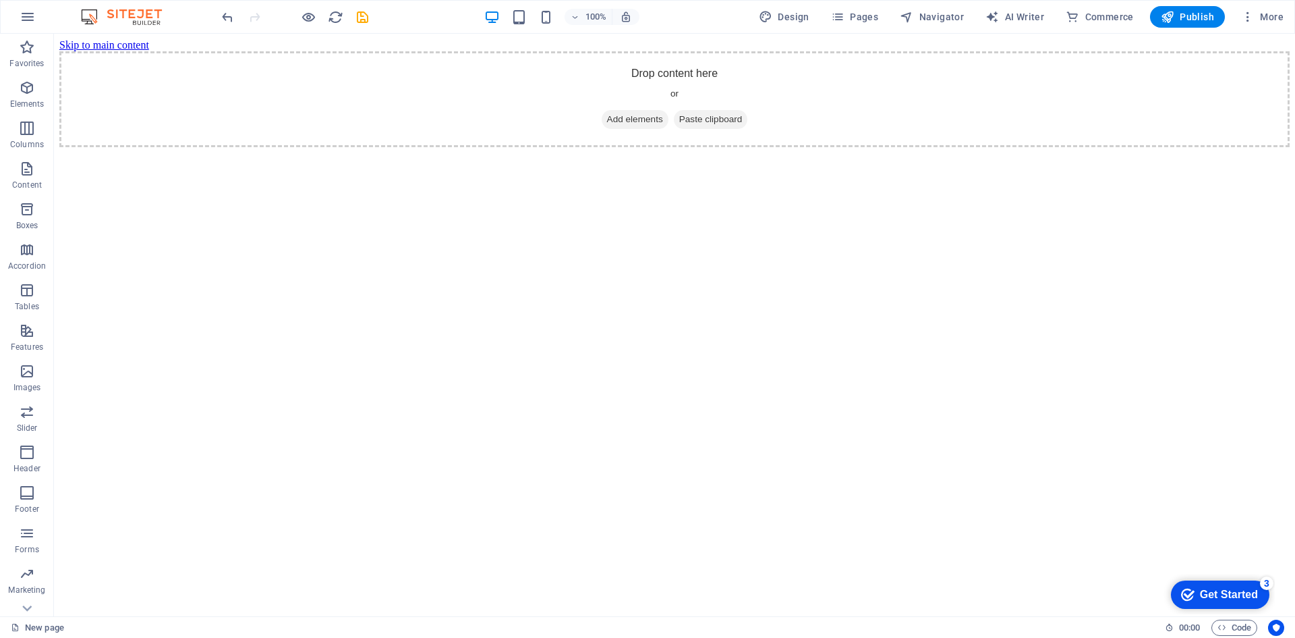
drag, startPoint x: 857, startPoint y: 399, endPoint x: 758, endPoint y: 337, distance: 116.1
click at [758, 152] on html "Skip to main content Drop content here or Add elements Paste clipboard" at bounding box center [674, 93] width 1241 height 119
click at [1223, 590] on div "Get Started" at bounding box center [1229, 594] width 58 height 12
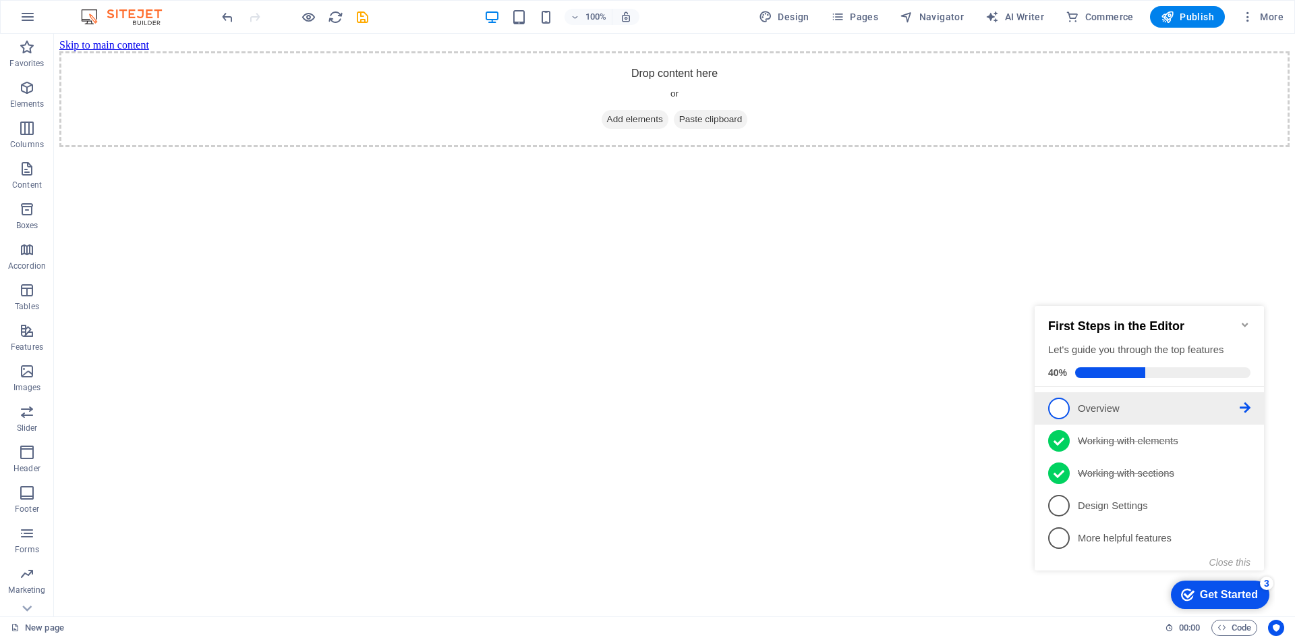
click at [1102, 406] on p "Overview - incomplete" at bounding box center [1159, 408] width 162 height 14
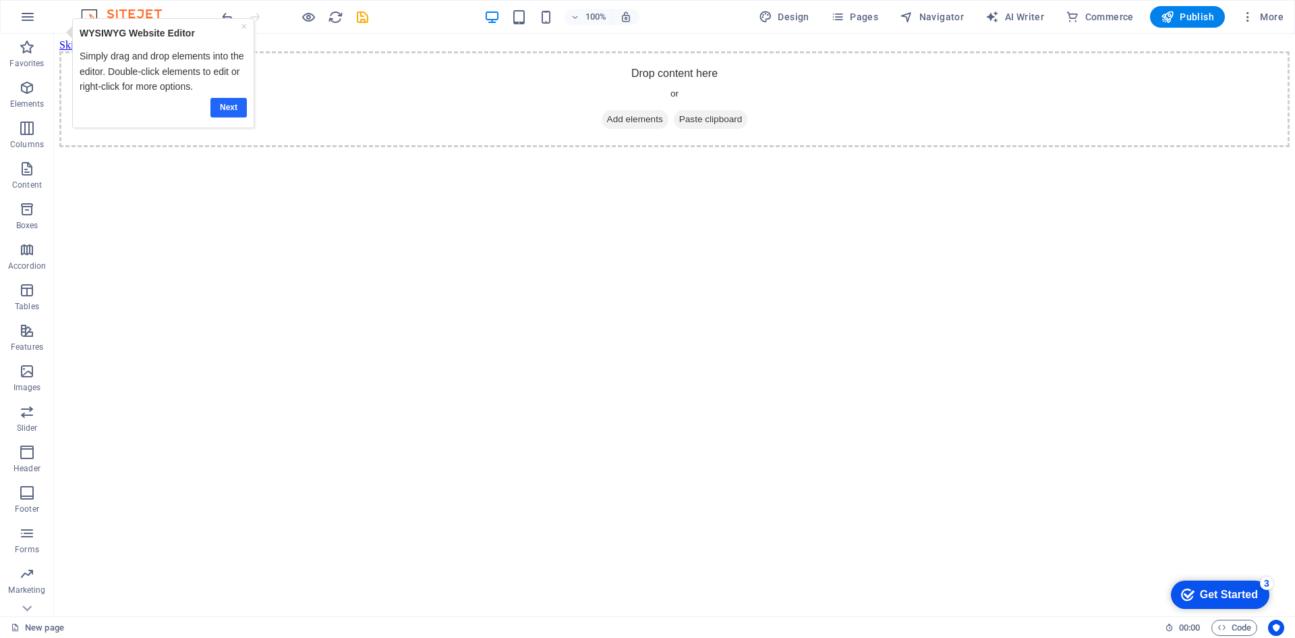
click at [227, 109] on link "Next" at bounding box center [228, 108] width 36 height 20
click at [38, 128] on span "Columns" at bounding box center [27, 136] width 54 height 32
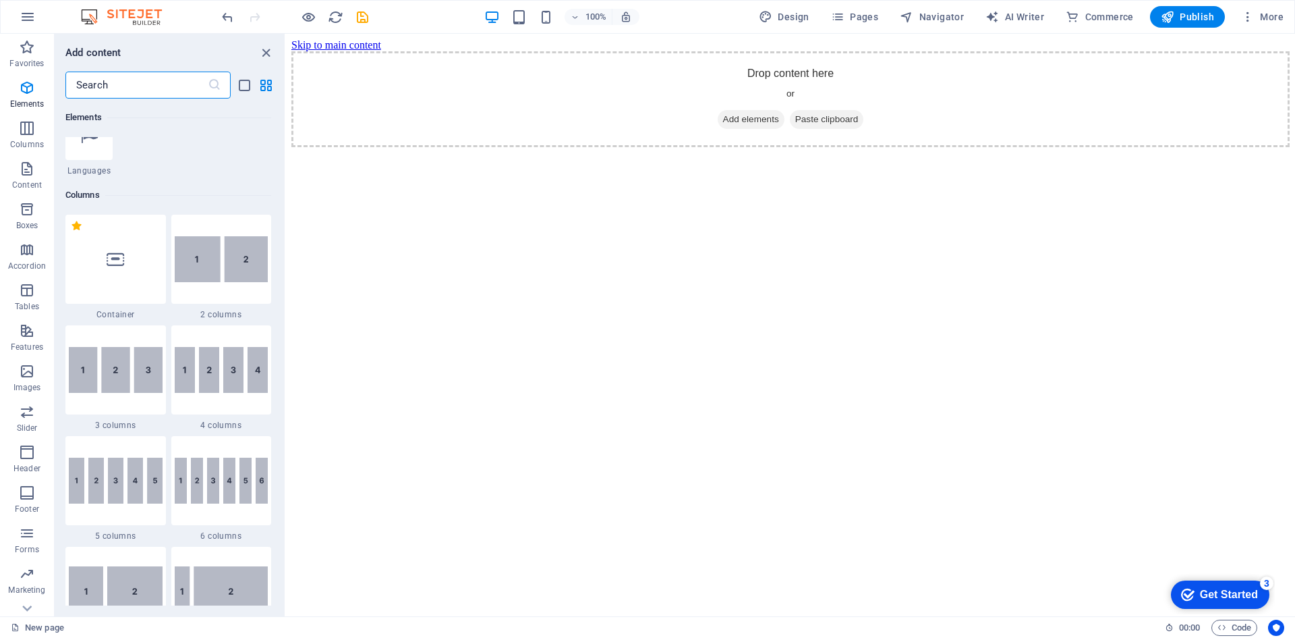
scroll to position [668, 0]
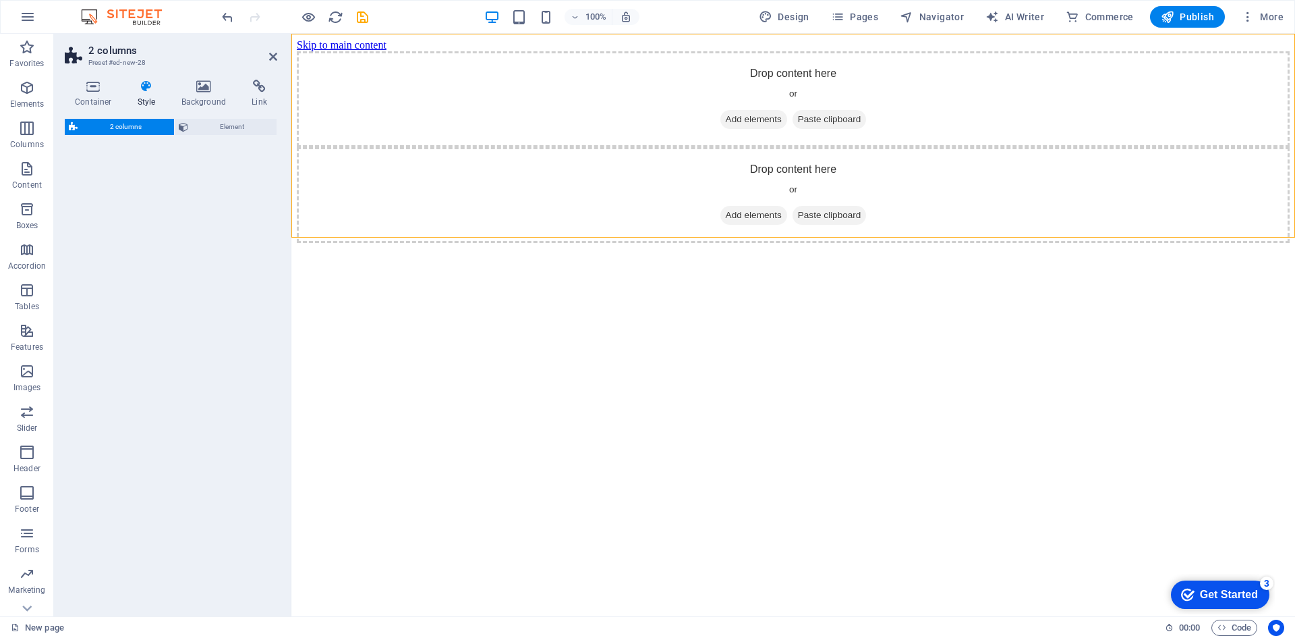
select select "rem"
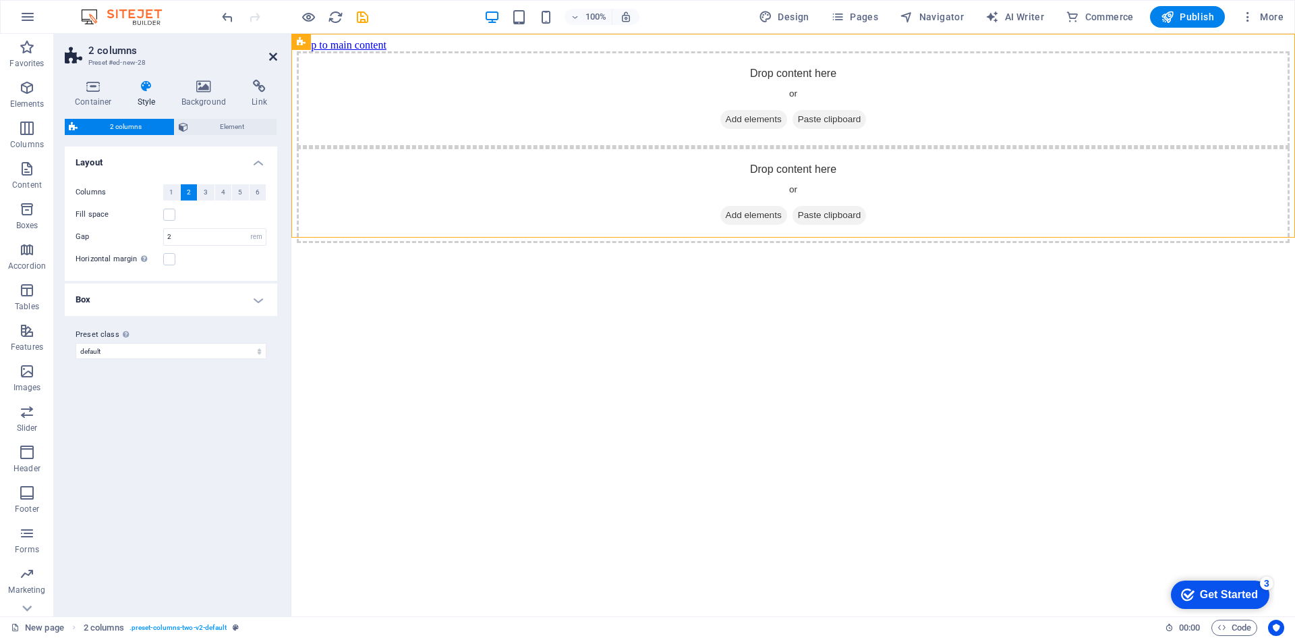
click at [274, 59] on icon at bounding box center [273, 56] width 8 height 11
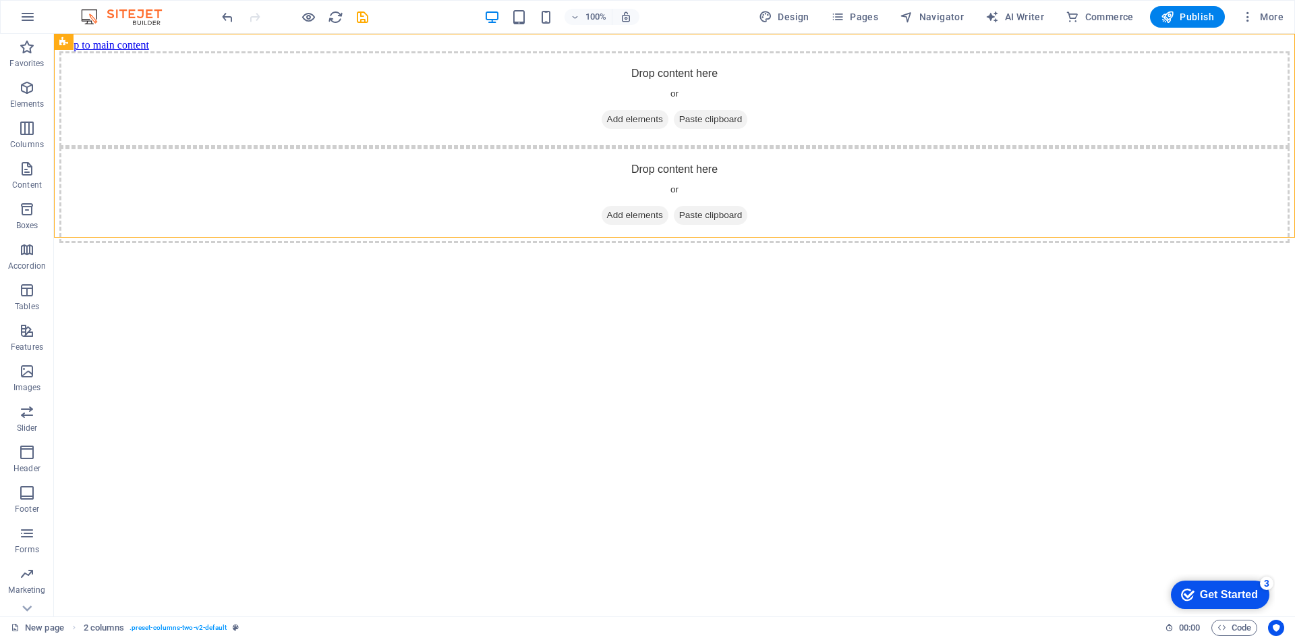
click at [1223, 590] on div "Get Started" at bounding box center [1229, 594] width 58 height 12
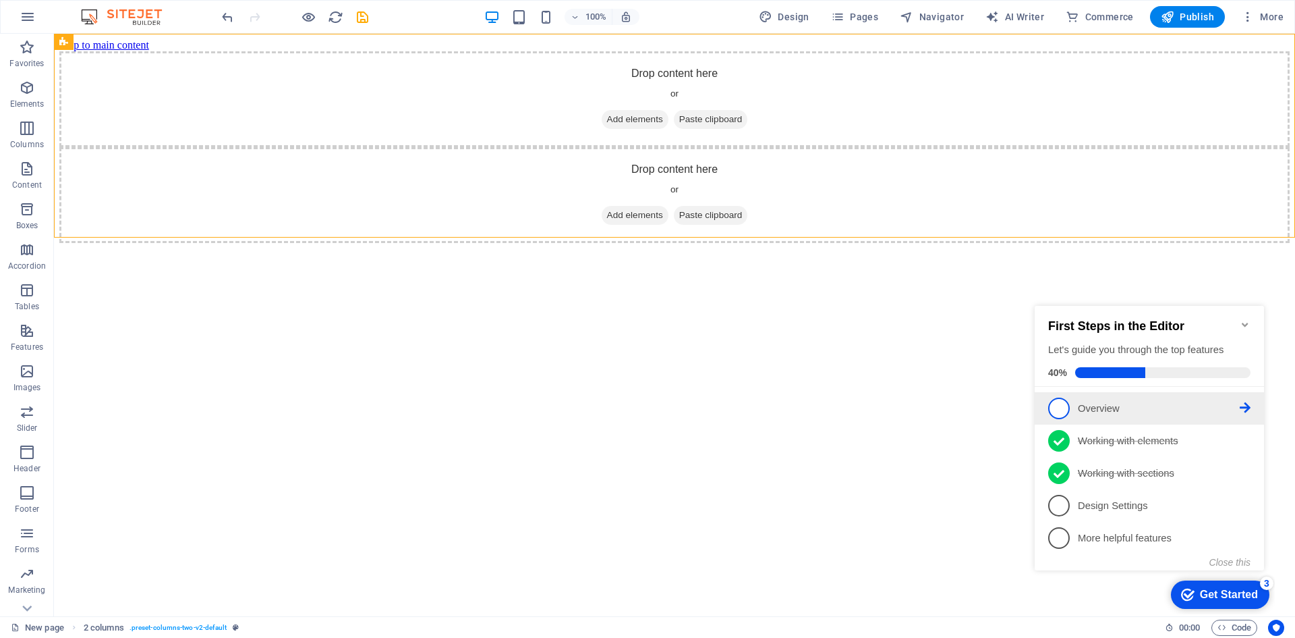
click at [1243, 404] on icon at bounding box center [1245, 407] width 11 height 11
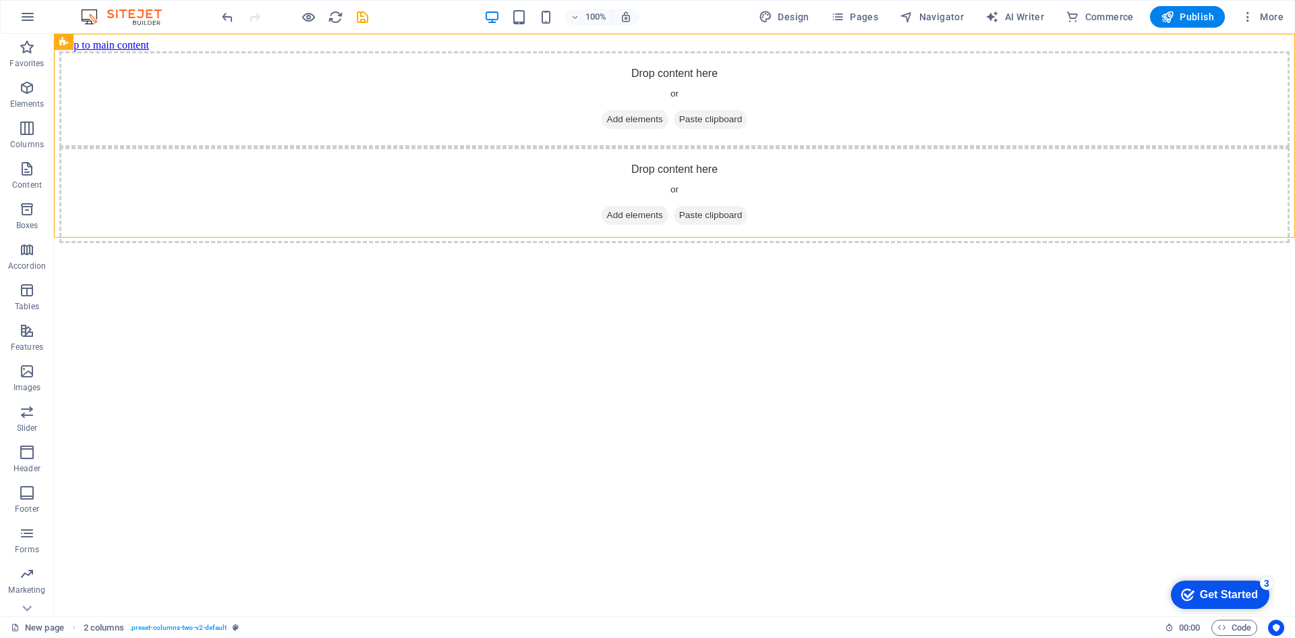
click at [1235, 600] on div "Get Started" at bounding box center [1229, 594] width 58 height 12
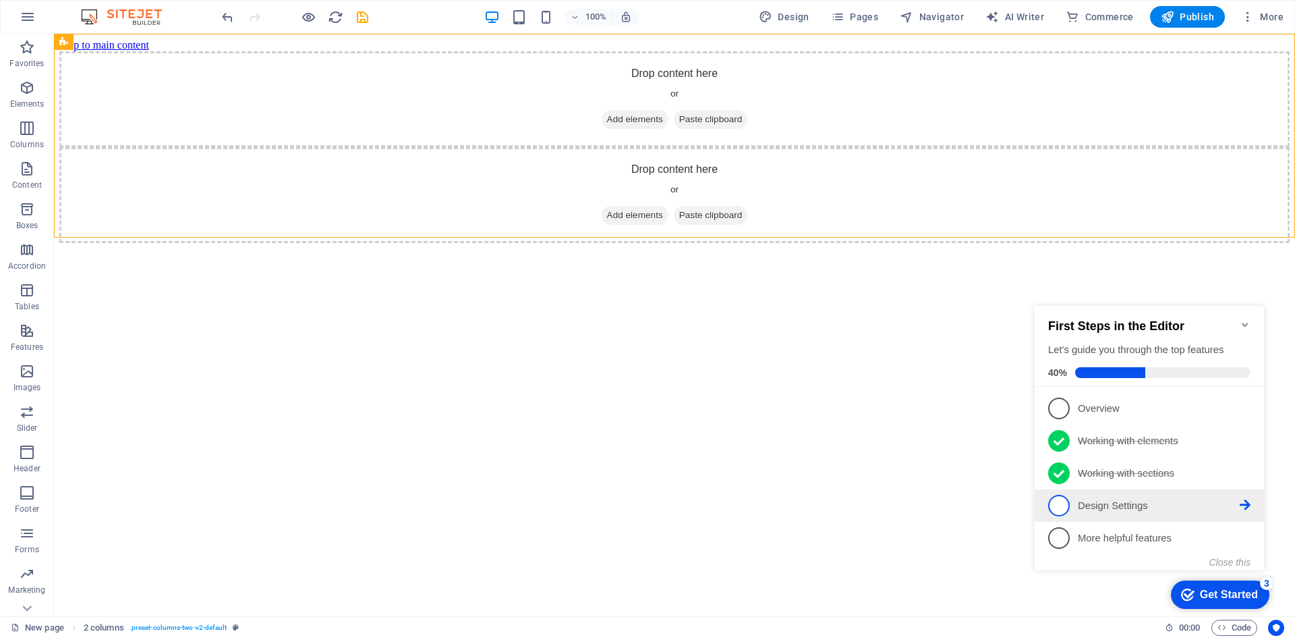
click at [1243, 499] on icon at bounding box center [1245, 504] width 11 height 11
